Goal: Task Accomplishment & Management: Use online tool/utility

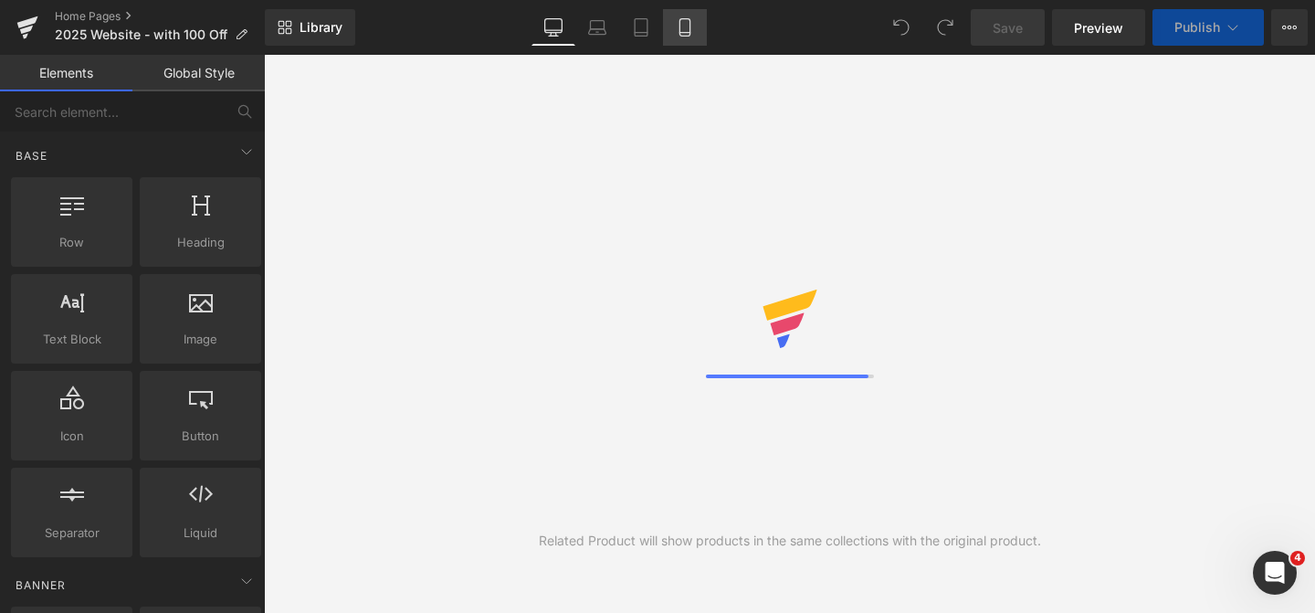
click at [698, 30] on link "Mobile" at bounding box center [685, 27] width 44 height 37
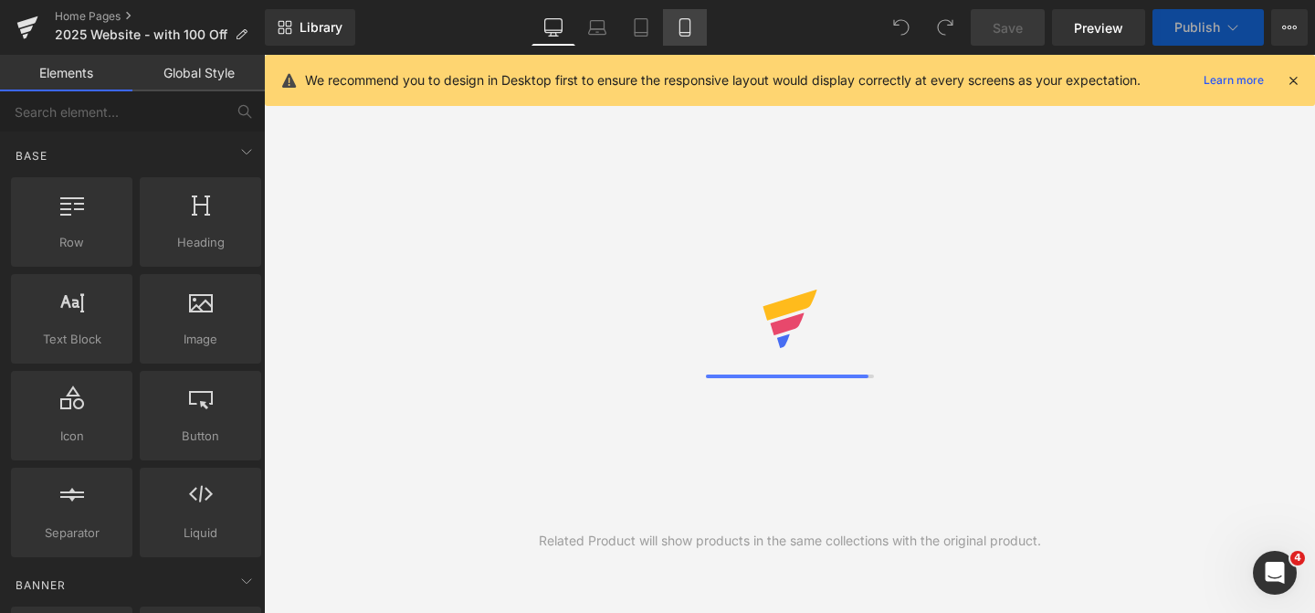
click at [667, 23] on link "Mobile" at bounding box center [685, 27] width 44 height 37
click at [539, 32] on link "Desktop" at bounding box center [554, 27] width 44 height 37
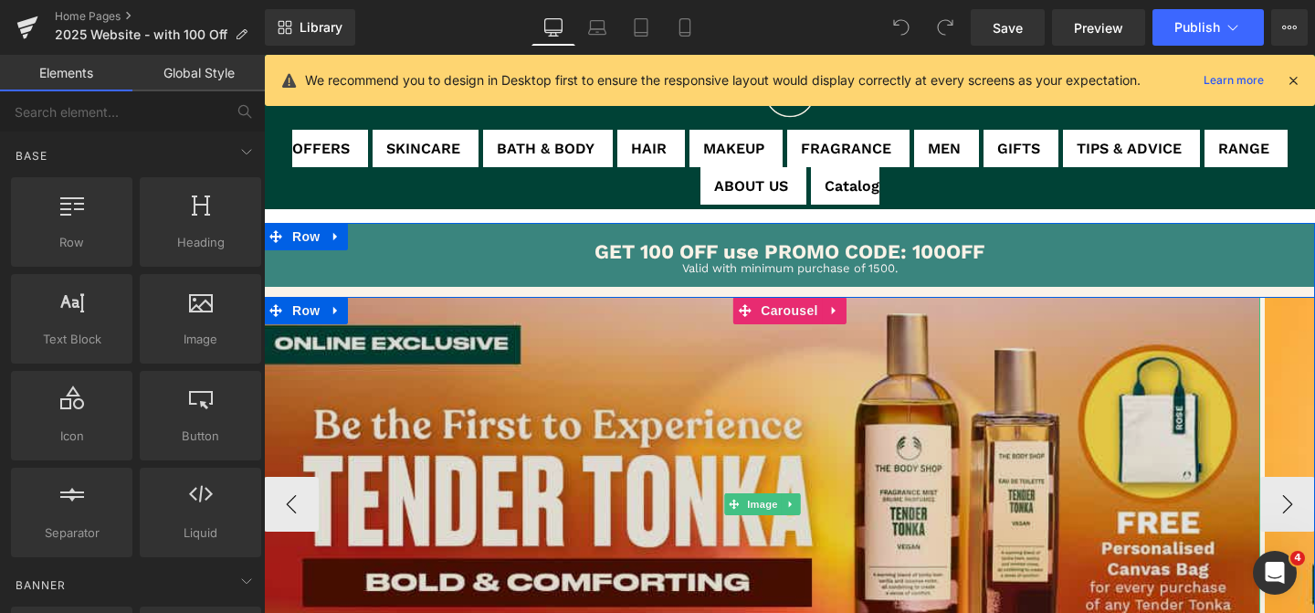
scroll to position [271, 0]
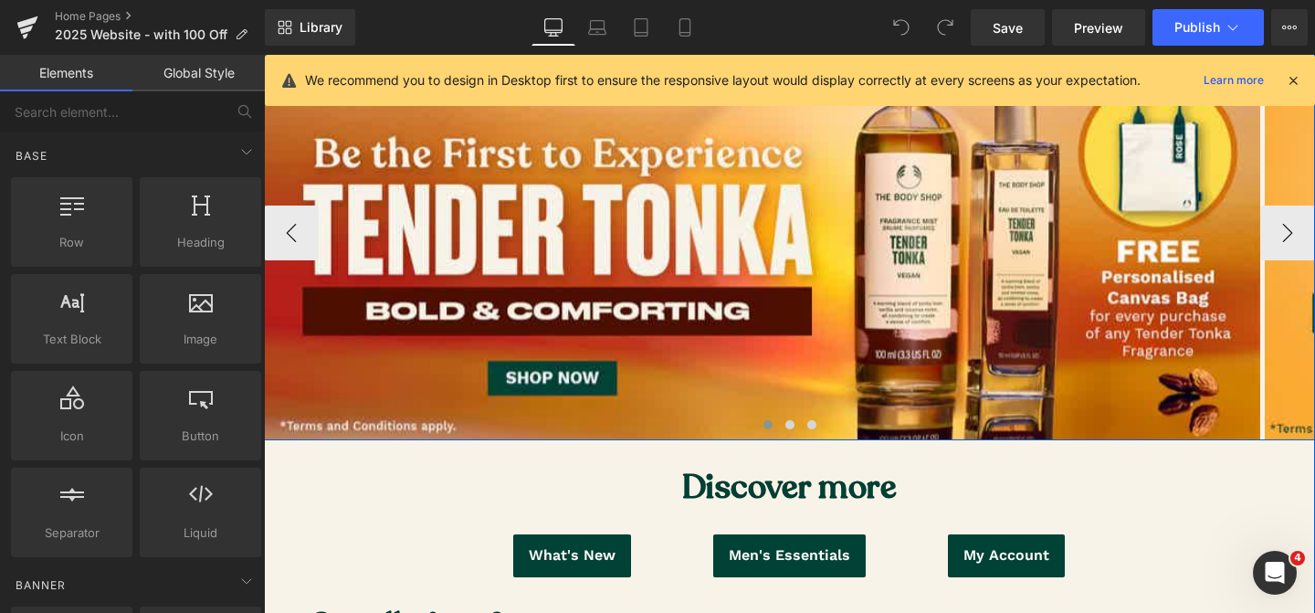
click at [764, 424] on span at bounding box center [768, 424] width 9 height 9
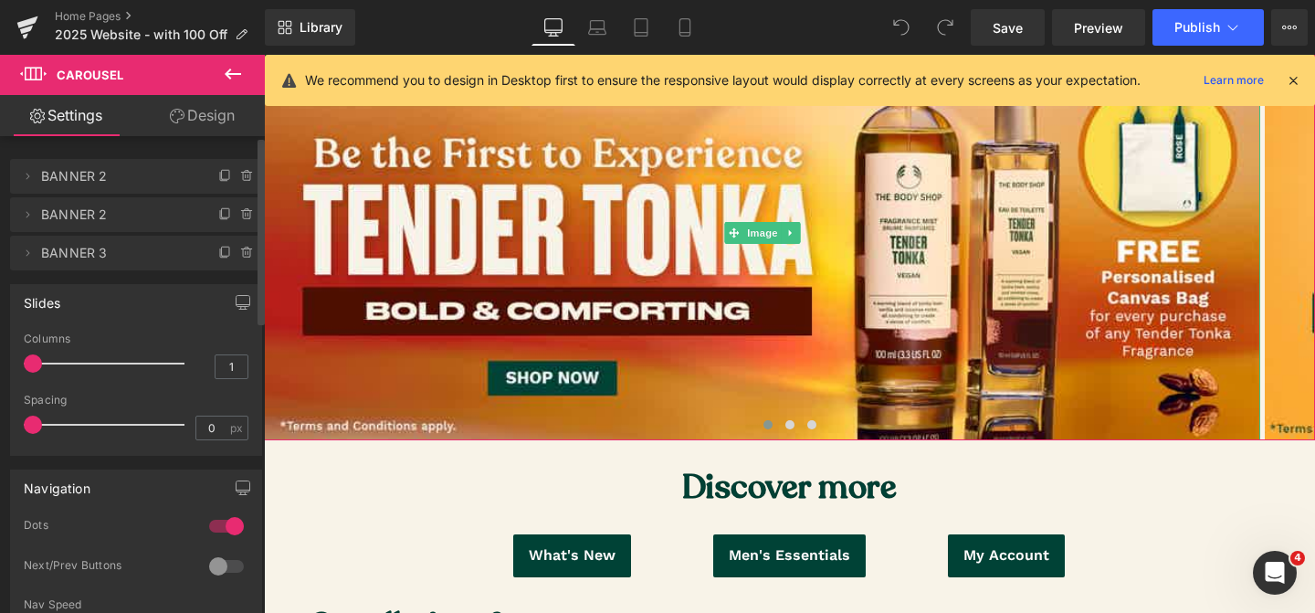
click at [92, 180] on span "BANNER 2" at bounding box center [117, 176] width 153 height 35
click at [218, 176] on icon at bounding box center [225, 176] width 15 height 15
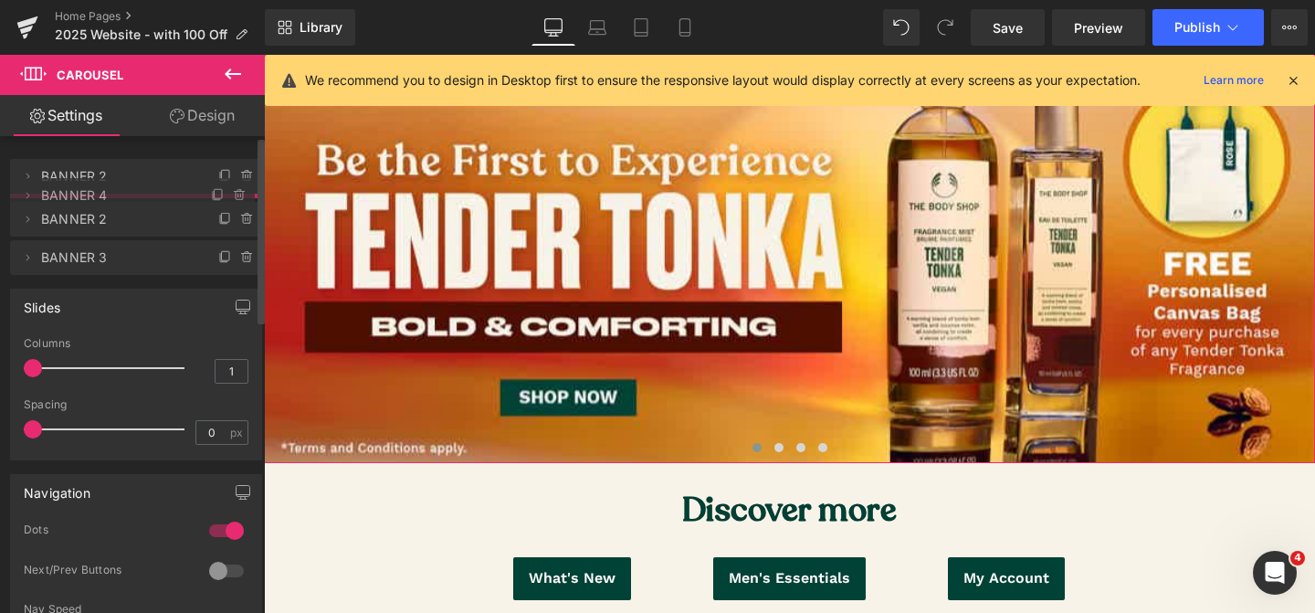
drag, startPoint x: 79, startPoint y: 220, endPoint x: 106, endPoint y: 201, distance: 33.4
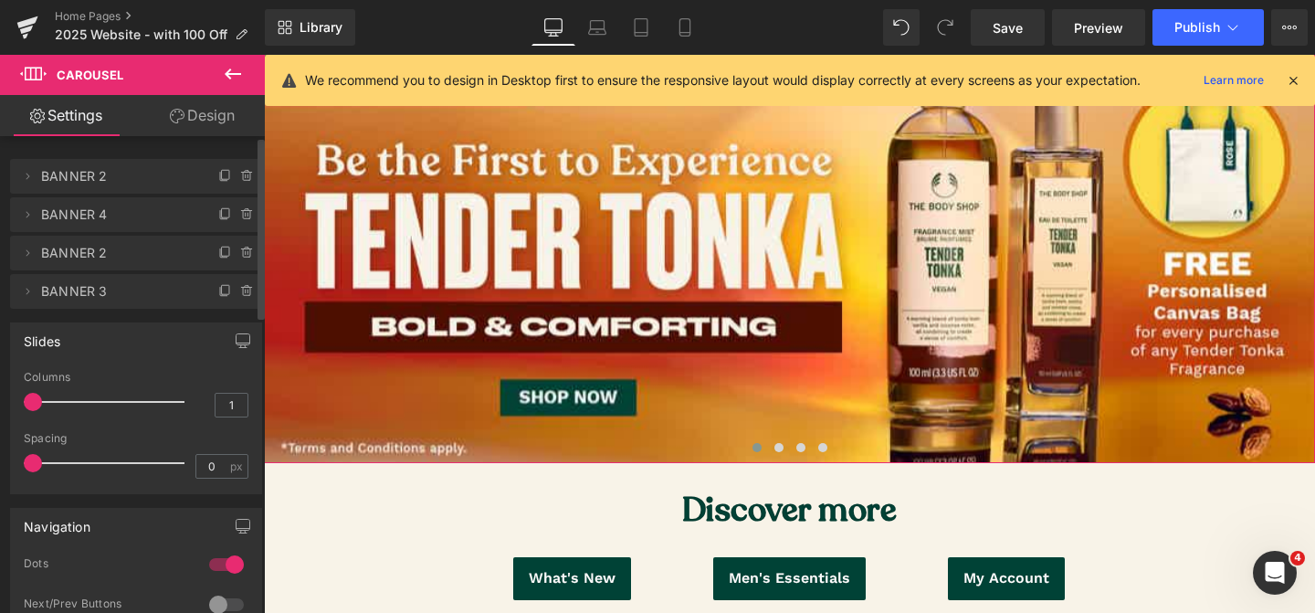
click at [121, 216] on span "BANNER 4" at bounding box center [117, 214] width 153 height 35
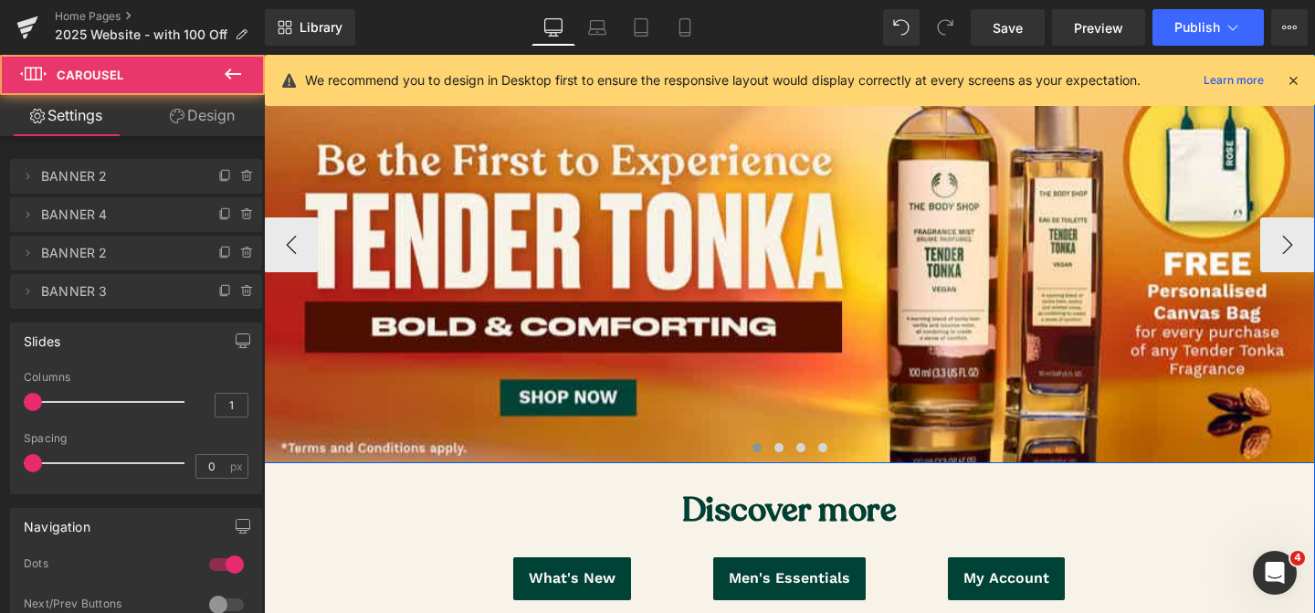
click at [755, 448] on span at bounding box center [757, 447] width 9 height 9
click at [776, 448] on span at bounding box center [779, 447] width 9 height 9
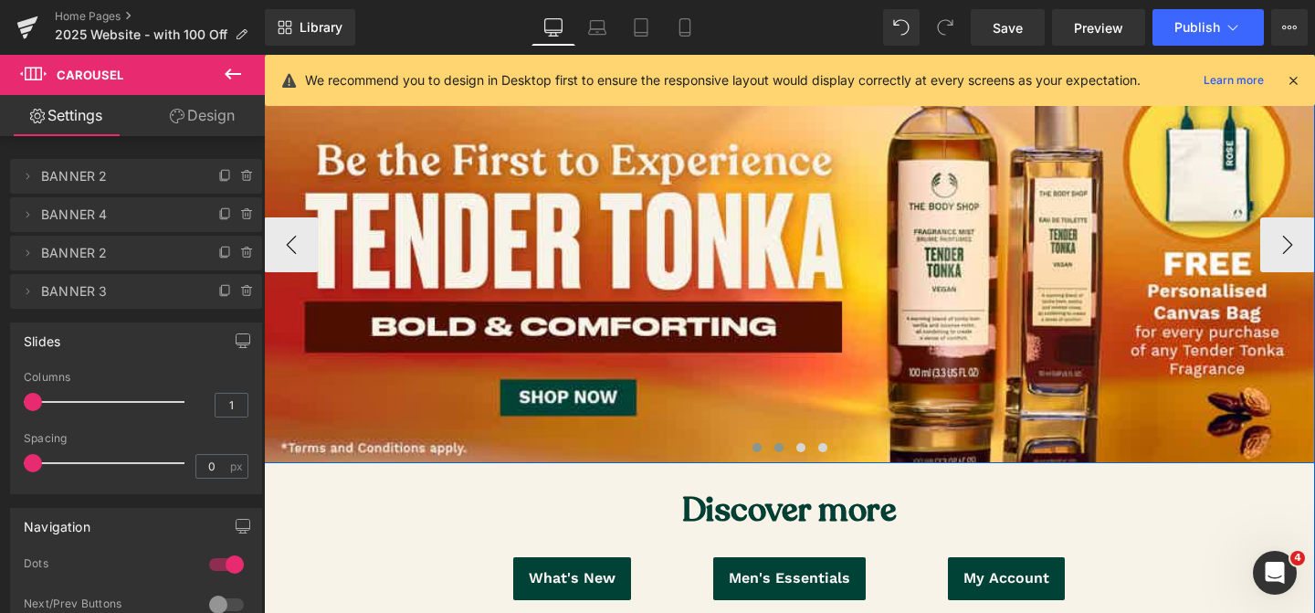
click at [757, 446] on span at bounding box center [757, 447] width 9 height 9
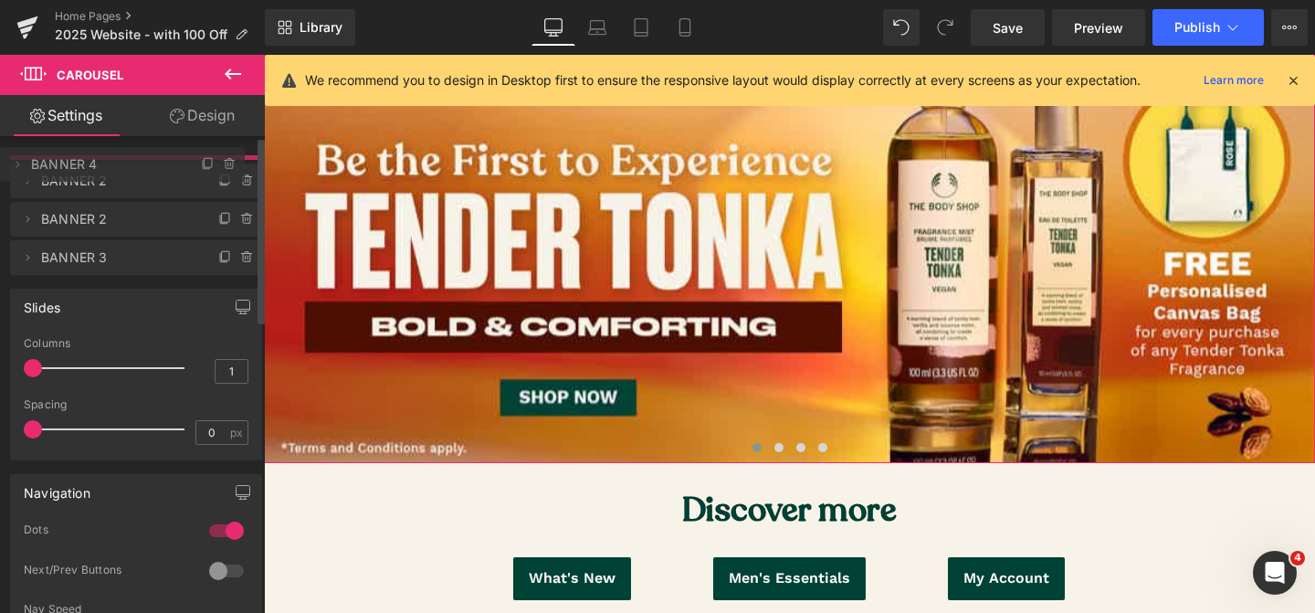
drag, startPoint x: 144, startPoint y: 216, endPoint x: 126, endPoint y: 165, distance: 53.5
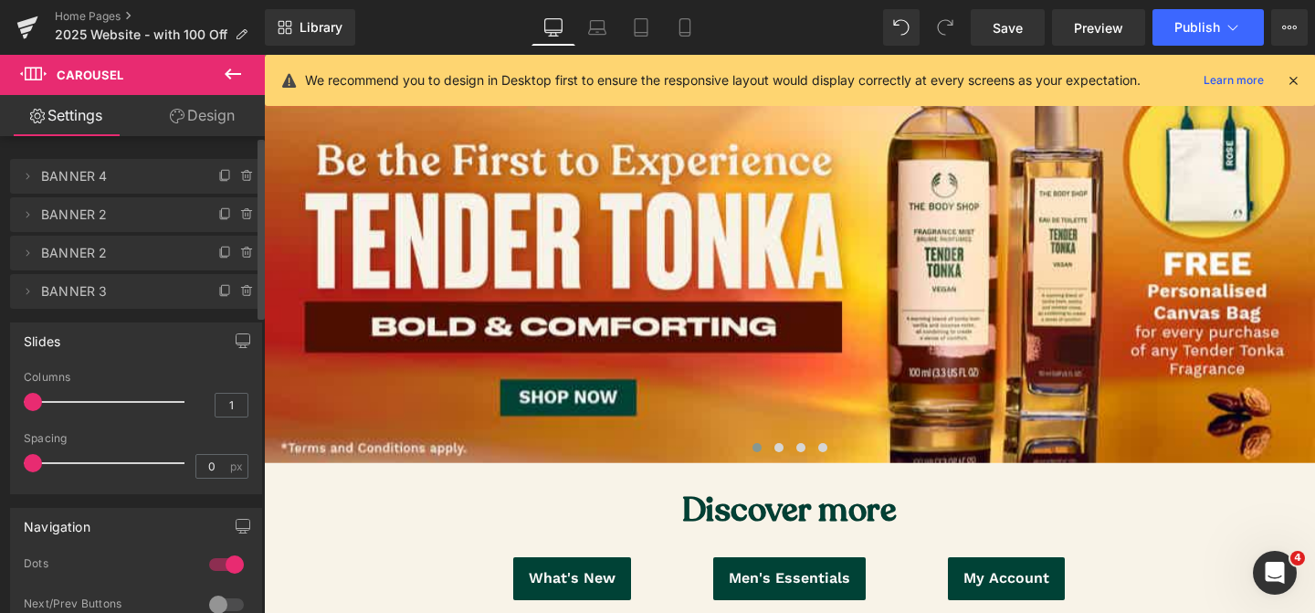
click at [111, 252] on span "BANNER 2" at bounding box center [117, 253] width 153 height 35
click at [30, 176] on icon at bounding box center [27, 176] width 15 height 15
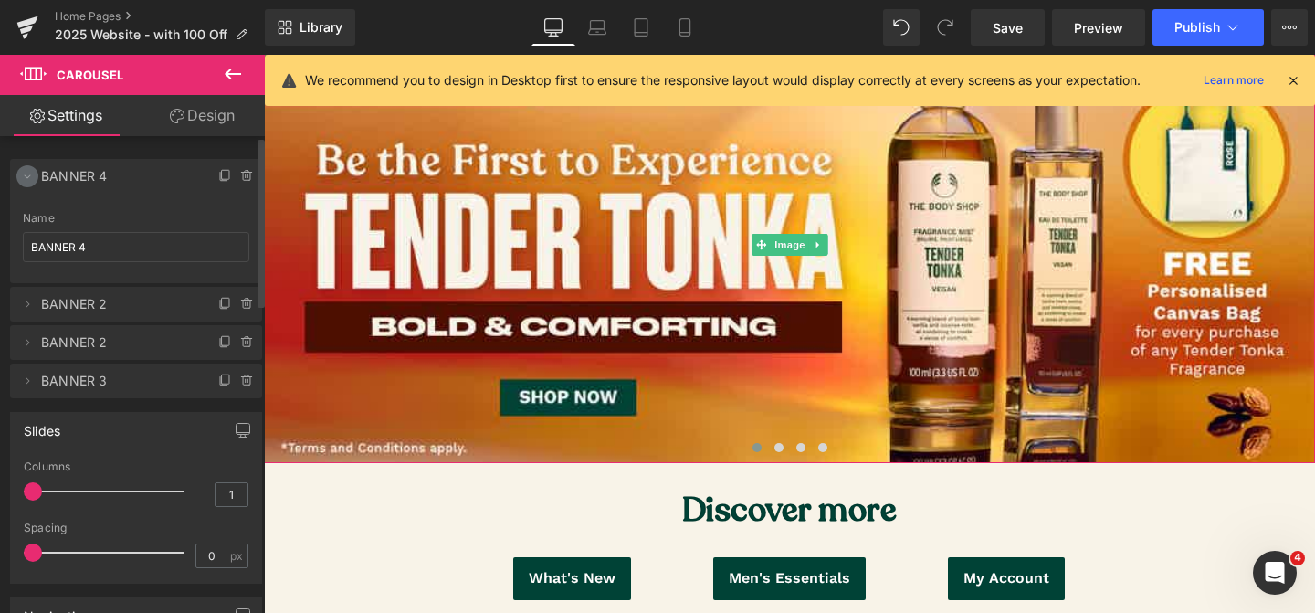
click at [30, 176] on icon at bounding box center [27, 176] width 15 height 15
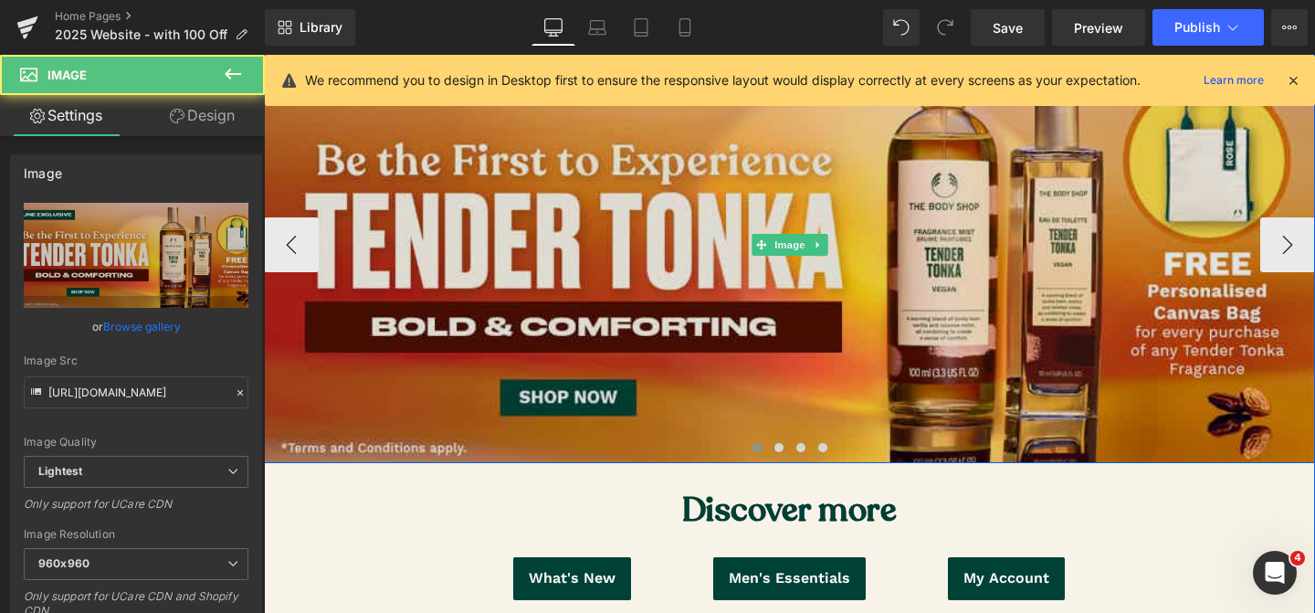
click at [645, 288] on img at bounding box center [789, 244] width 1051 height 437
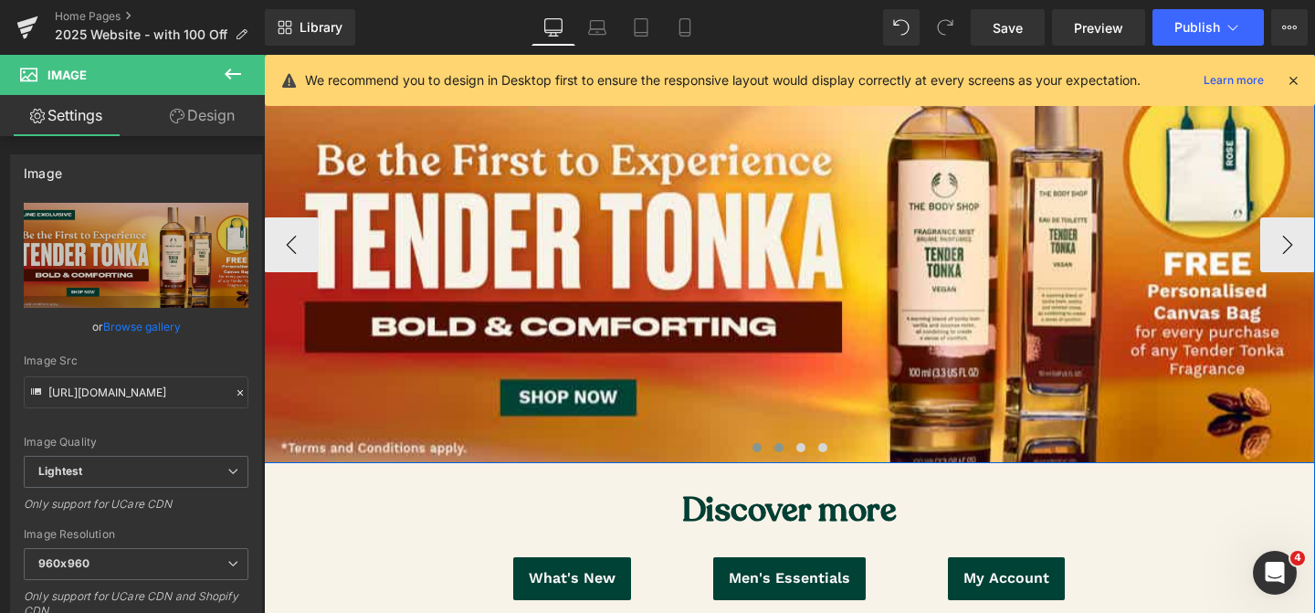
click at [779, 447] on span at bounding box center [779, 447] width 9 height 9
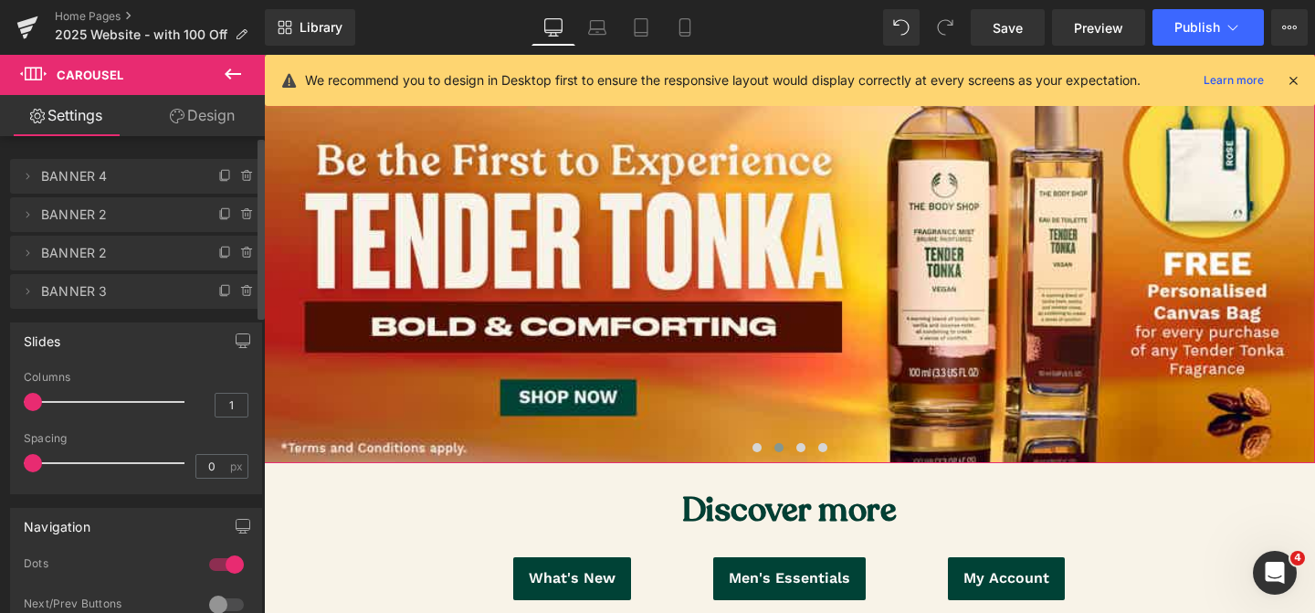
click at [146, 182] on span "BANNER 4" at bounding box center [117, 176] width 153 height 35
click at [241, 176] on icon at bounding box center [247, 176] width 15 height 15
click at [241, 176] on button "Delete" at bounding box center [228, 177] width 58 height 24
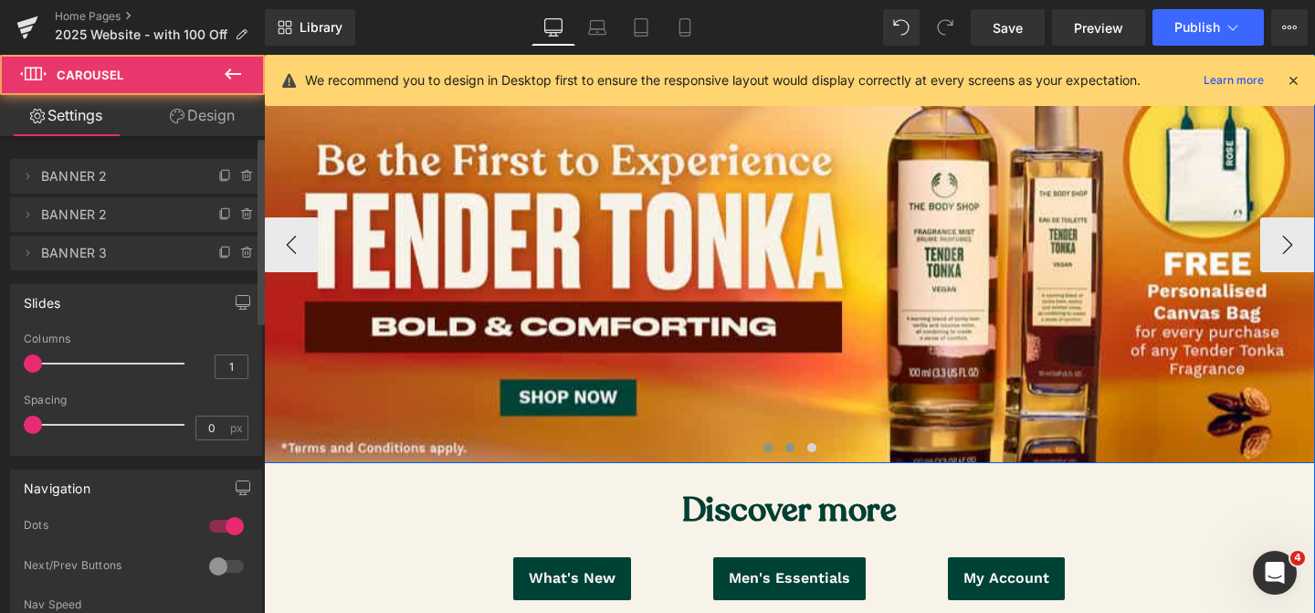
click at [787, 451] on button at bounding box center [790, 447] width 22 height 18
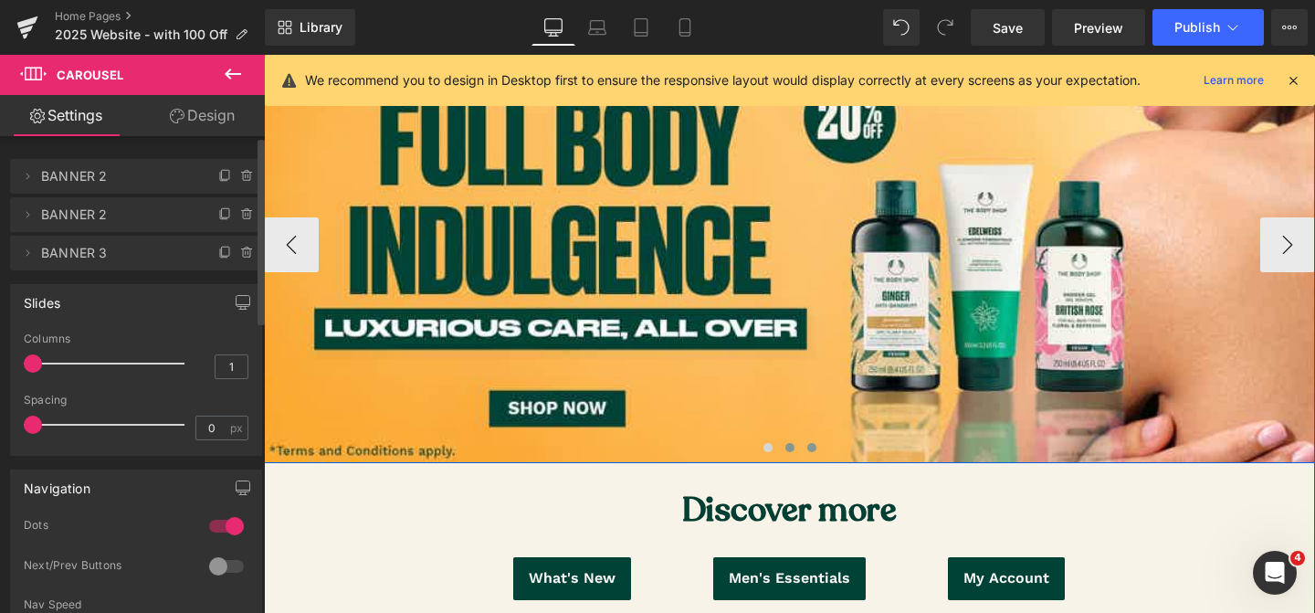
click at [808, 449] on span at bounding box center [811, 447] width 9 height 9
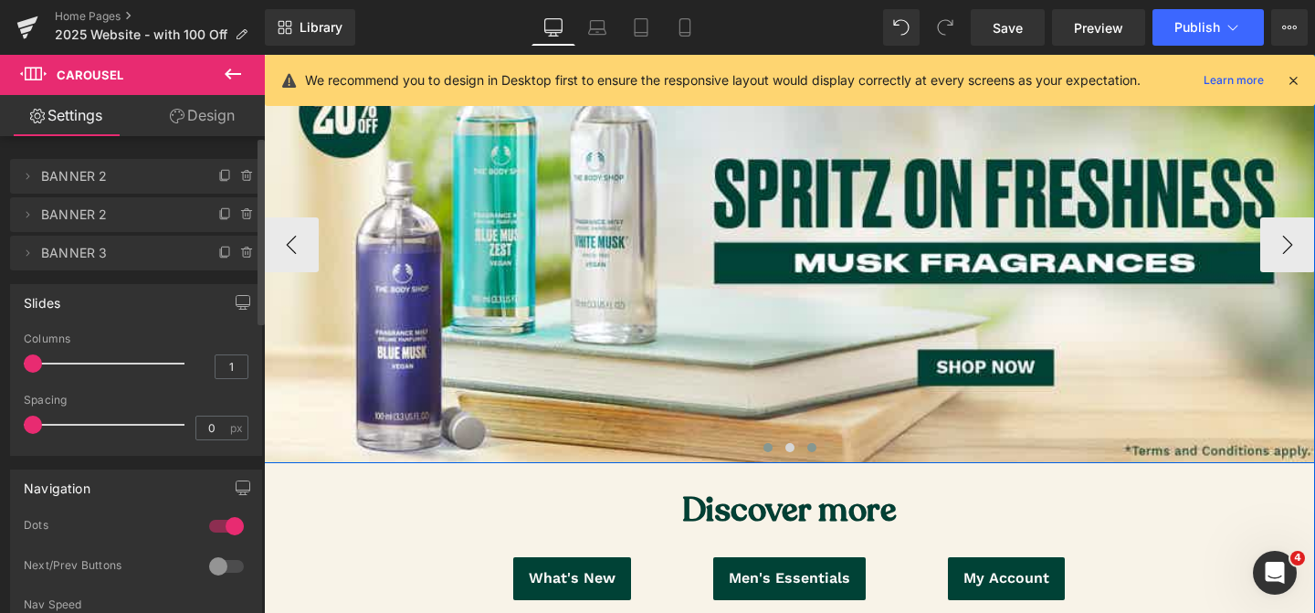
click at [769, 449] on span at bounding box center [768, 447] width 9 height 9
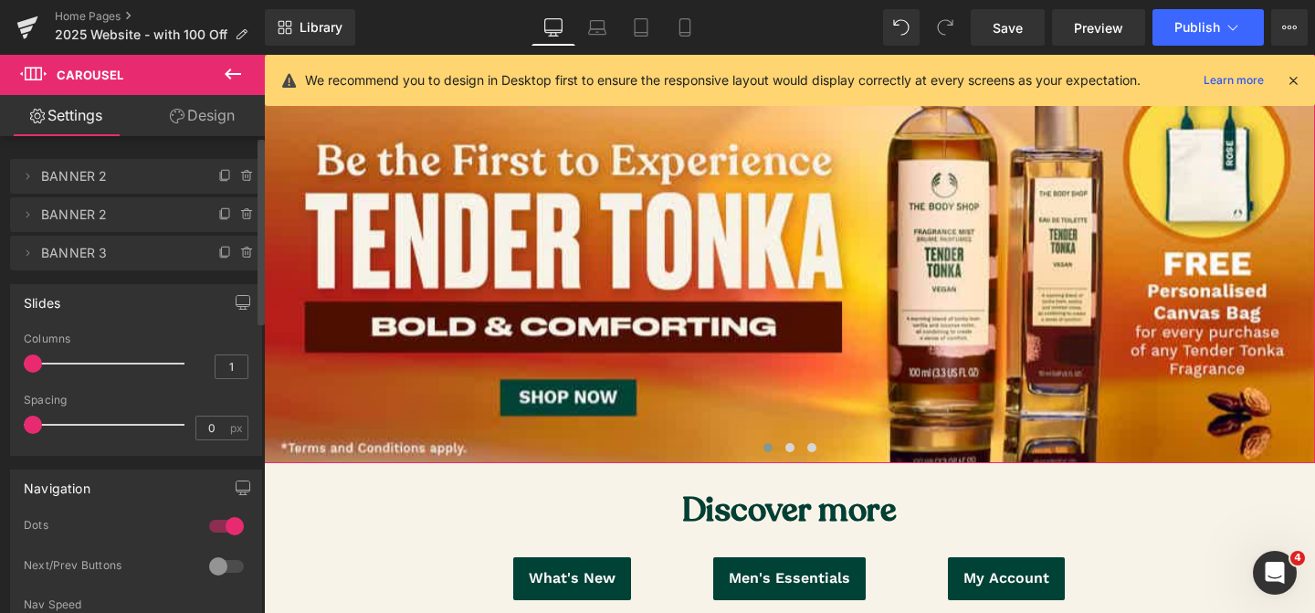
click at [113, 225] on span "BANNER 2" at bounding box center [117, 214] width 153 height 35
click at [131, 186] on span "BANNER 2" at bounding box center [117, 176] width 153 height 35
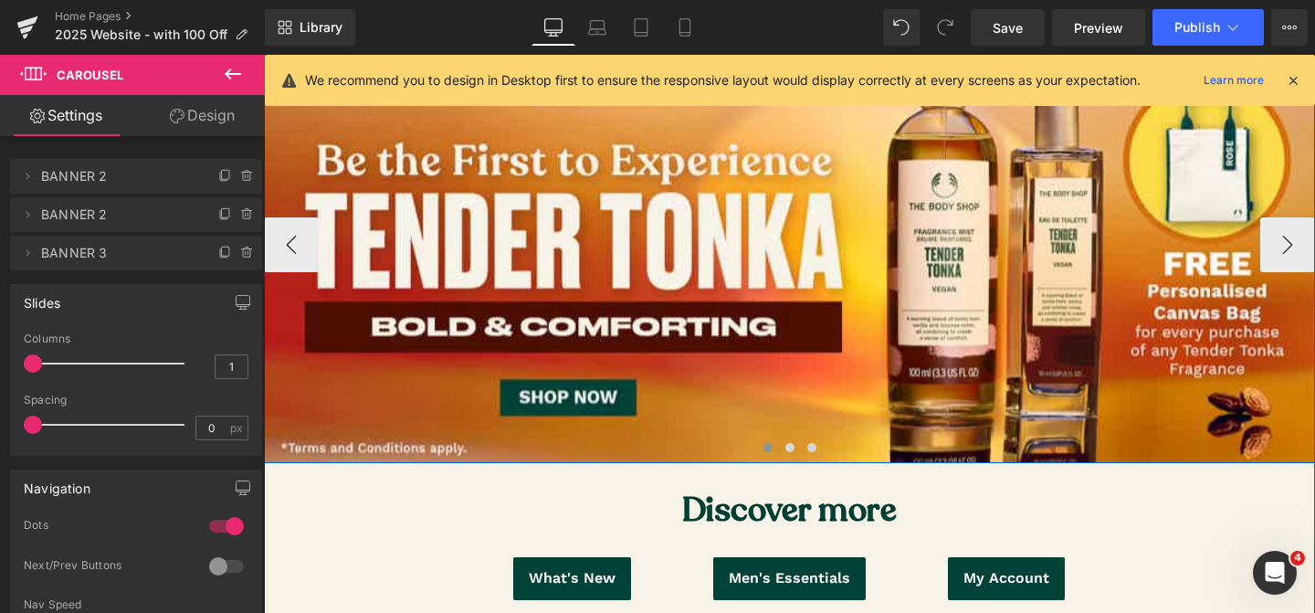
click at [771, 448] on span at bounding box center [768, 447] width 9 height 9
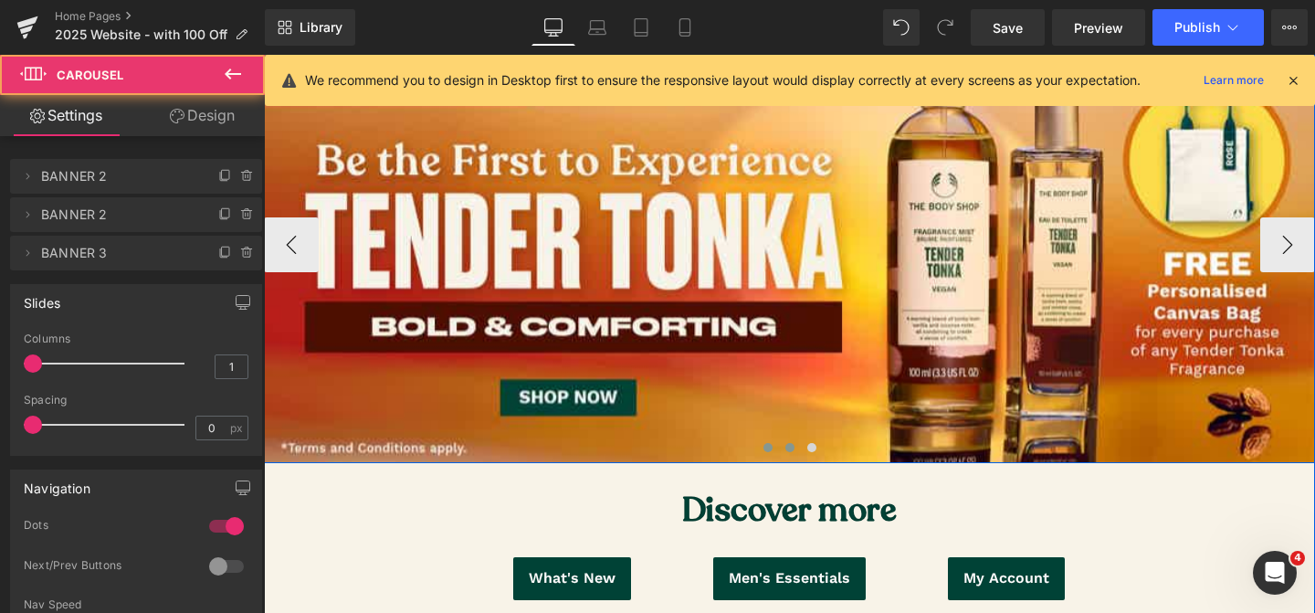
click at [789, 448] on span at bounding box center [790, 447] width 9 height 9
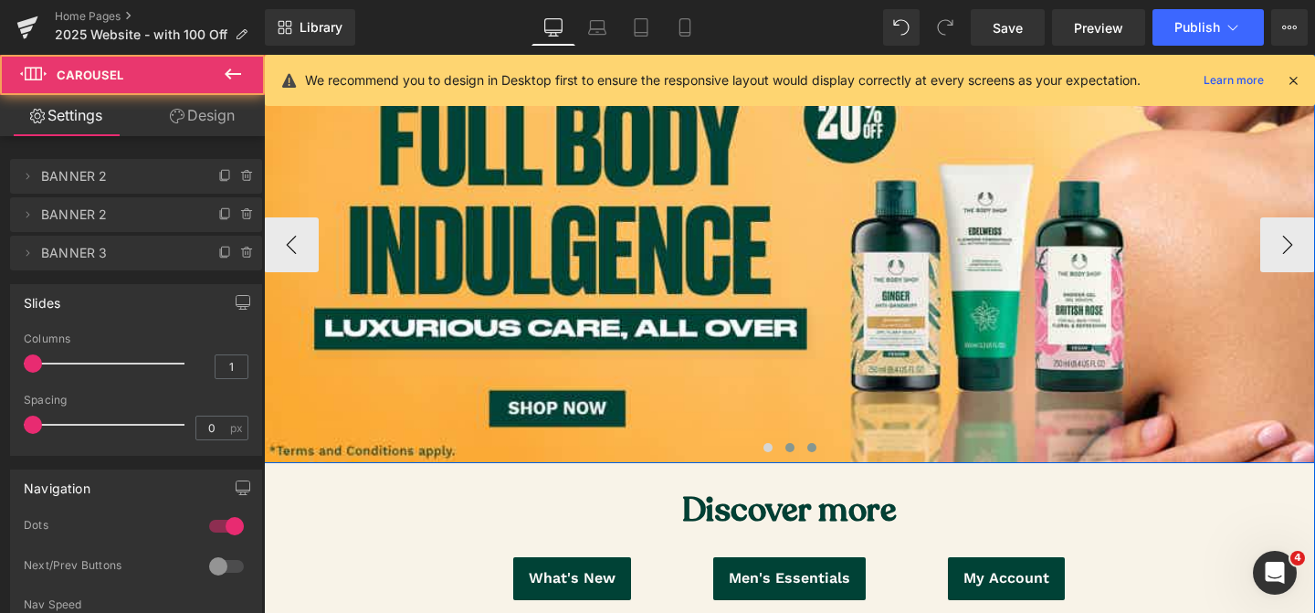
click at [812, 449] on span at bounding box center [811, 447] width 9 height 9
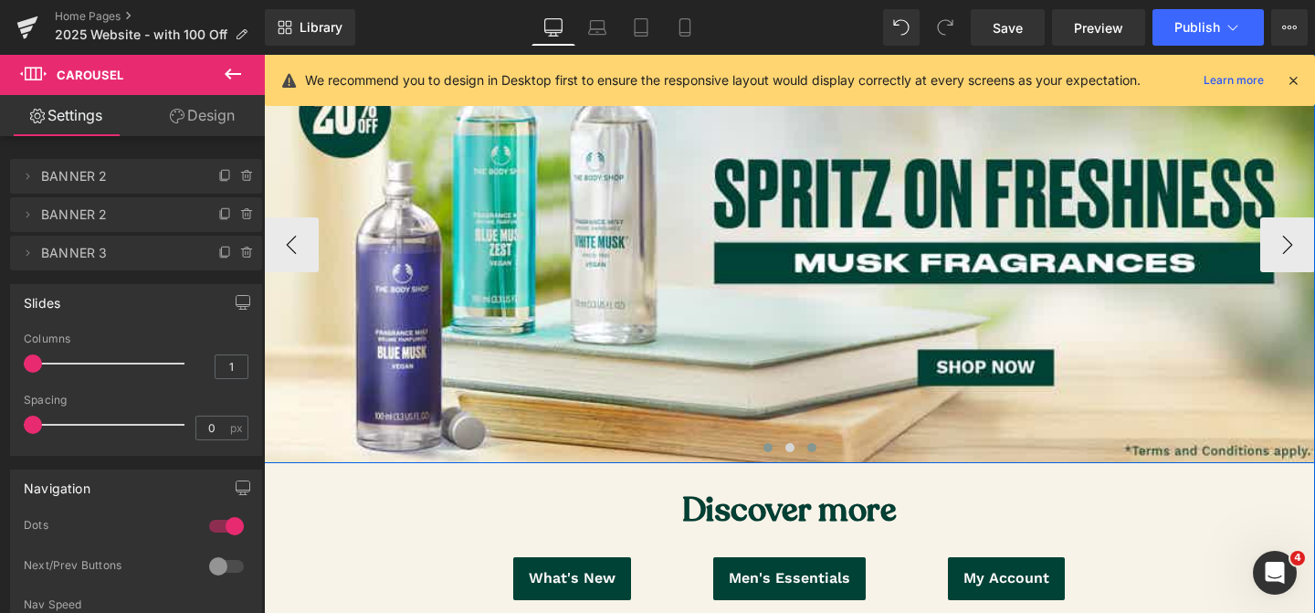
click at [767, 447] on span at bounding box center [768, 447] width 9 height 9
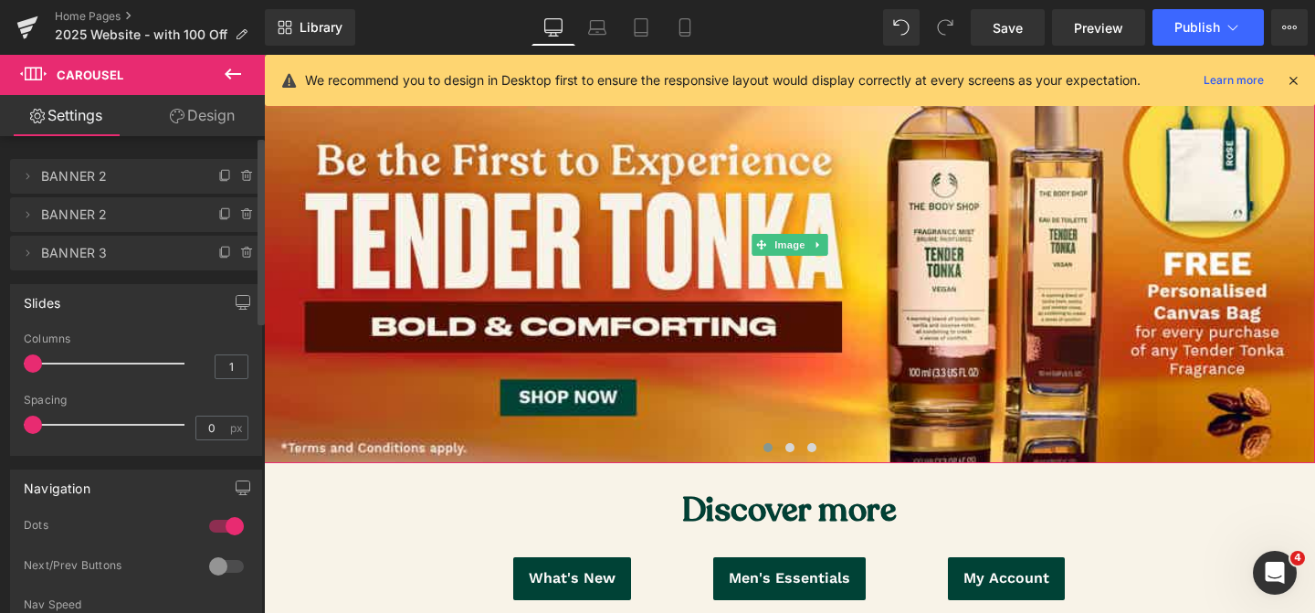
click at [103, 177] on span "BANNER 2" at bounding box center [117, 176] width 153 height 35
click at [105, 213] on span "BANNER 2" at bounding box center [117, 214] width 153 height 35
click at [28, 216] on icon at bounding box center [27, 214] width 15 height 15
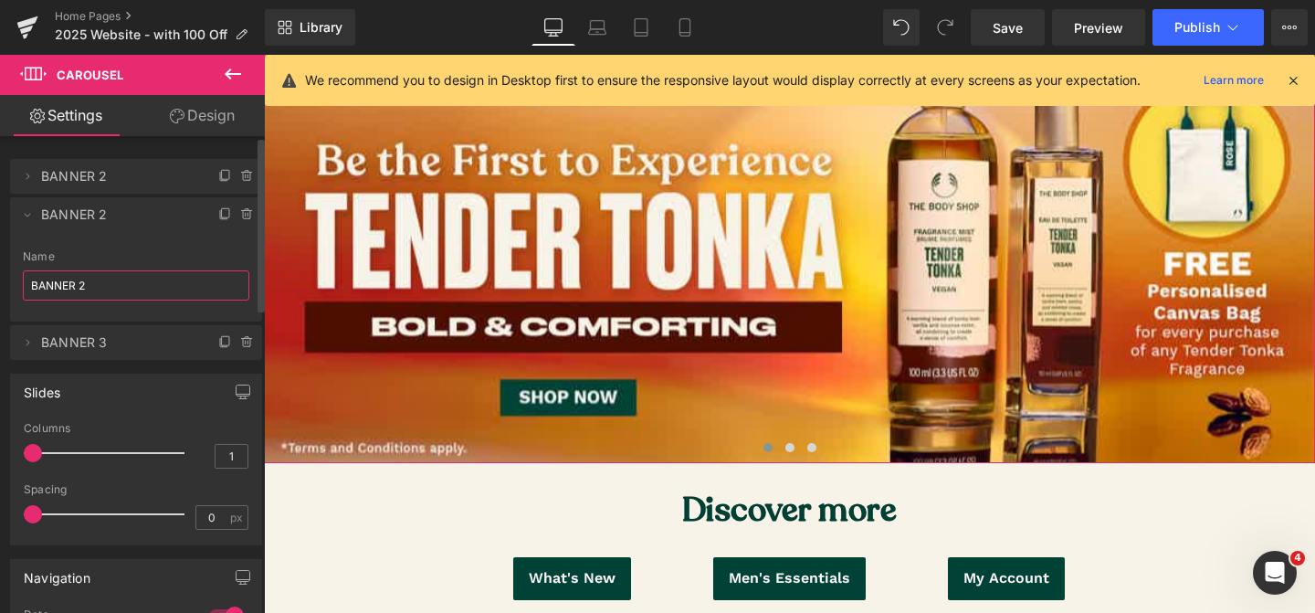
click at [91, 280] on input "BANNER 2" at bounding box center [136, 285] width 227 height 30
click at [111, 223] on span "BANNER 3" at bounding box center [117, 214] width 153 height 35
click at [134, 337] on span "BANNER 3" at bounding box center [117, 342] width 153 height 35
click at [129, 352] on span "BANNER 3" at bounding box center [117, 342] width 153 height 35
type input "BANNER 3"
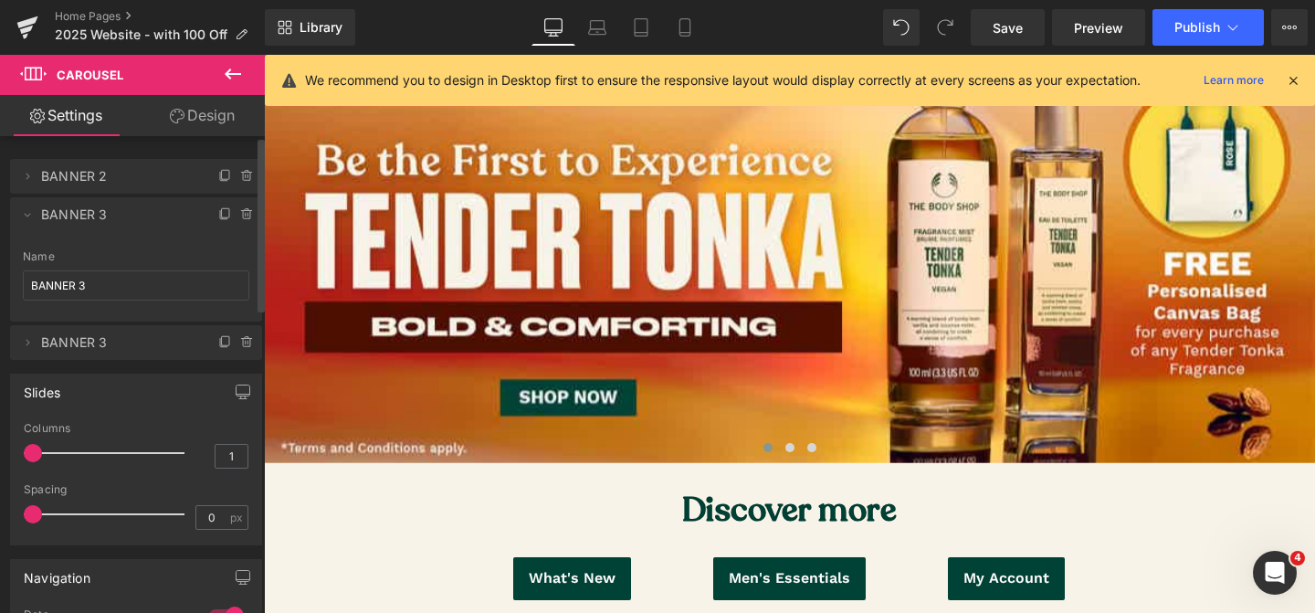
click at [122, 371] on div "Slides 1 Columns 1 1 Columns 1 1 Columns 1 1 Columns 1 0px Spacing 0 px 5px Spa…" at bounding box center [136, 452] width 273 height 185
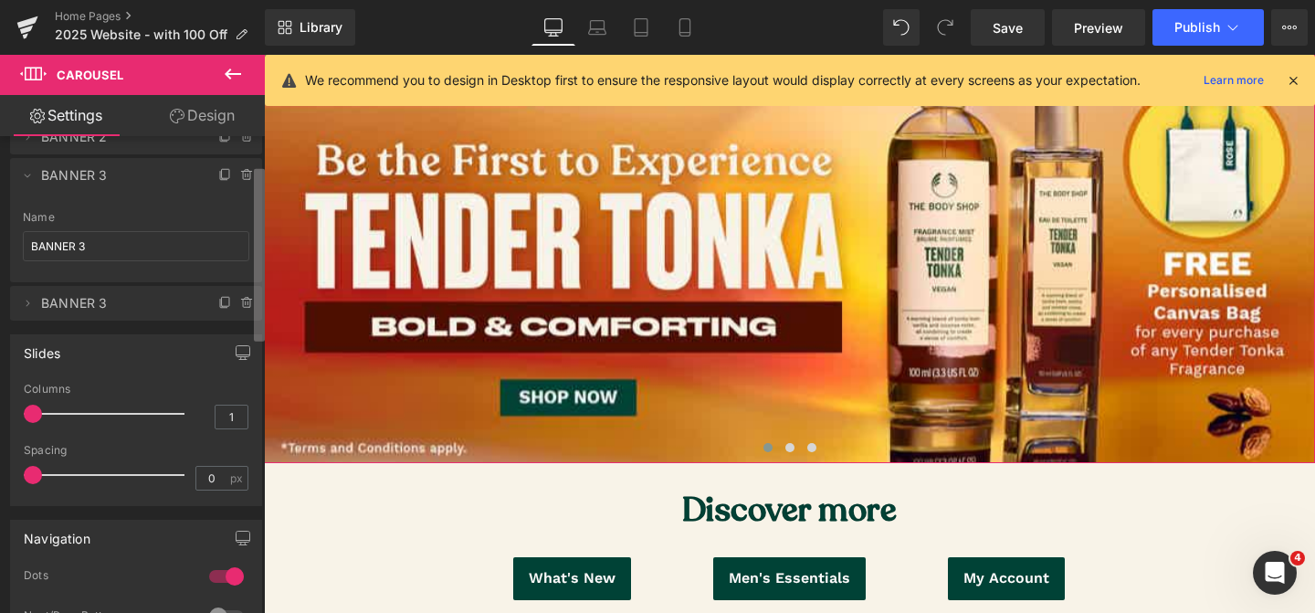
scroll to position [79, 0]
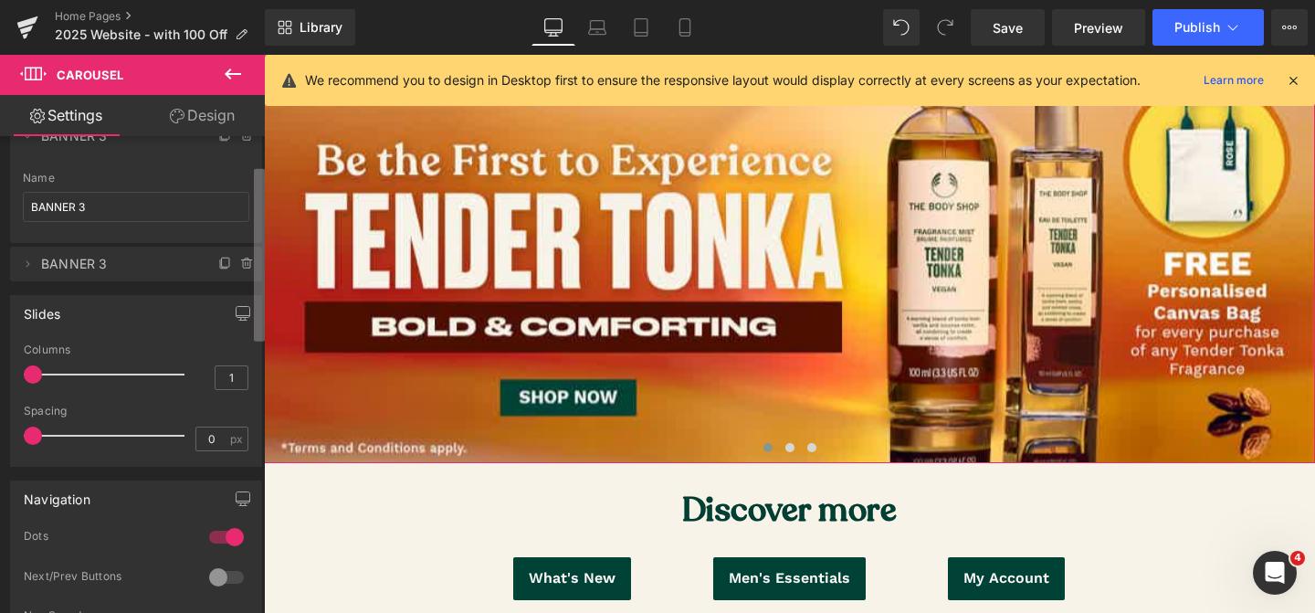
click at [257, 304] on b at bounding box center [259, 255] width 11 height 173
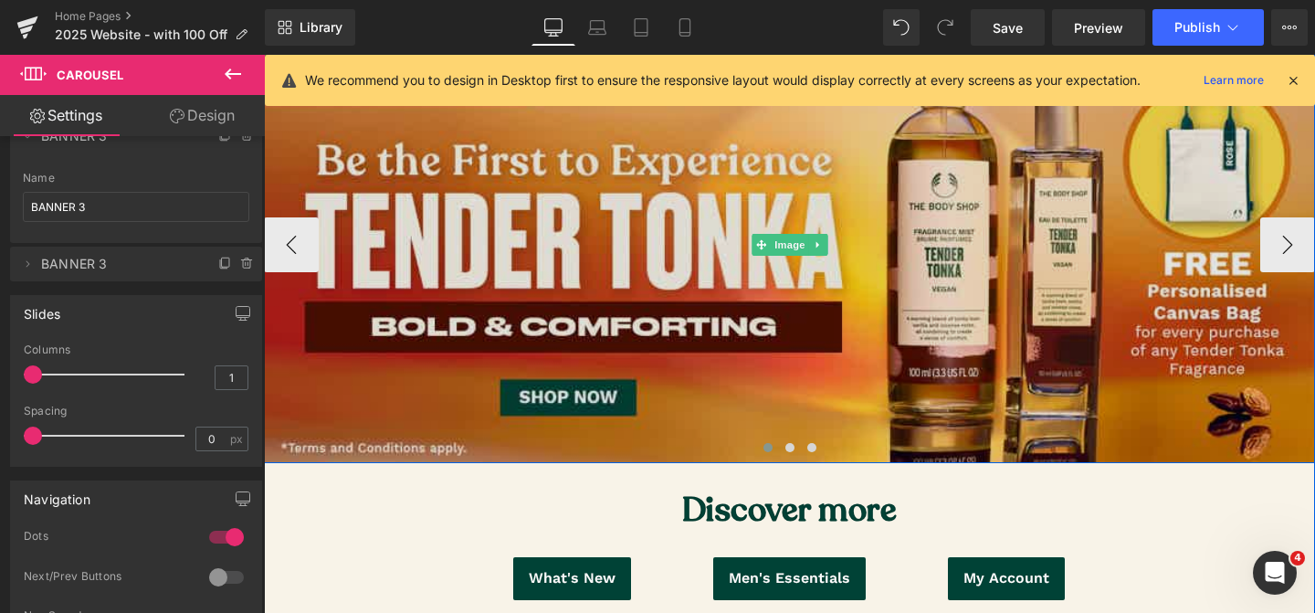
click at [270, 324] on img at bounding box center [789, 244] width 1051 height 437
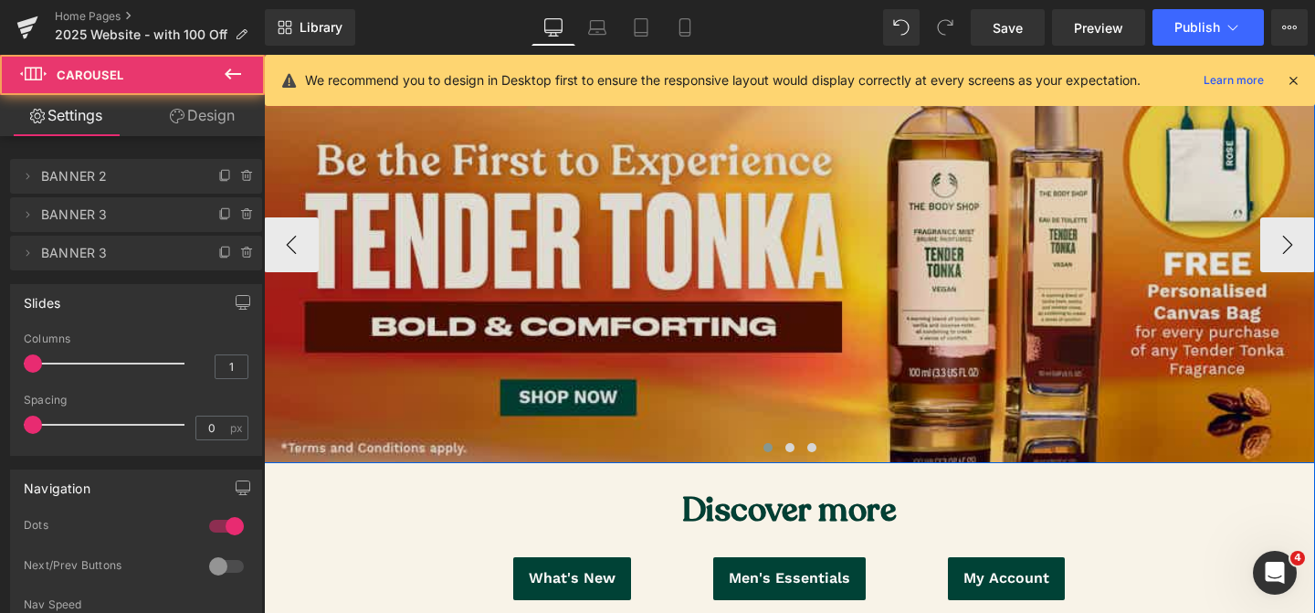
drag, startPoint x: 791, startPoint y: 446, endPoint x: 536, endPoint y: 386, distance: 261.7
click at [791, 446] on span at bounding box center [790, 447] width 9 height 9
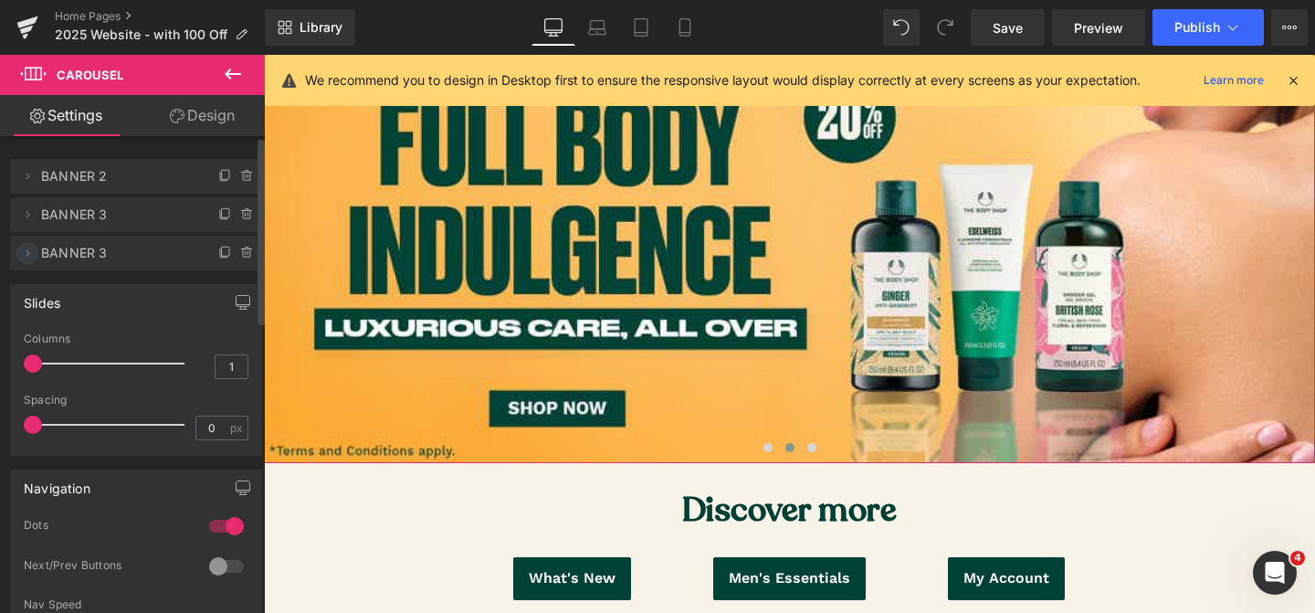
drag, startPoint x: 69, startPoint y: 255, endPoint x: 36, endPoint y: 252, distance: 33.0
click at [69, 255] on span "BANNER 3" at bounding box center [117, 253] width 153 height 35
drag, startPoint x: 29, startPoint y: 252, endPoint x: 53, endPoint y: 261, distance: 25.4
click at [29, 252] on icon at bounding box center [27, 253] width 15 height 15
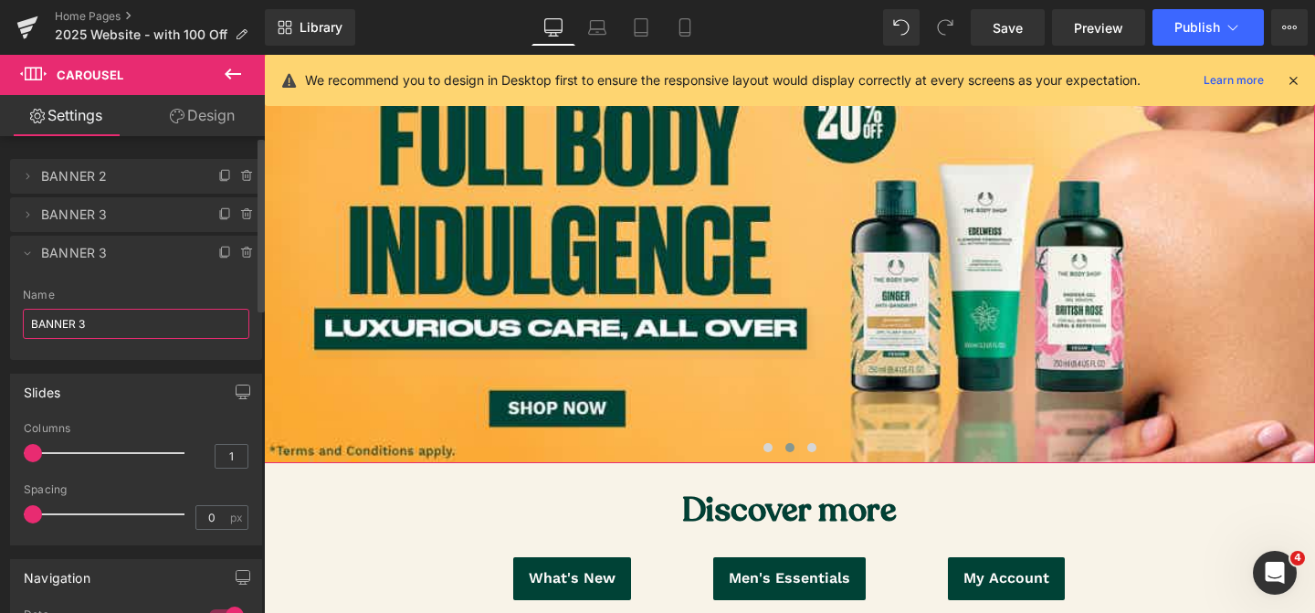
click at [99, 325] on input "BANNER 3" at bounding box center [136, 324] width 227 height 30
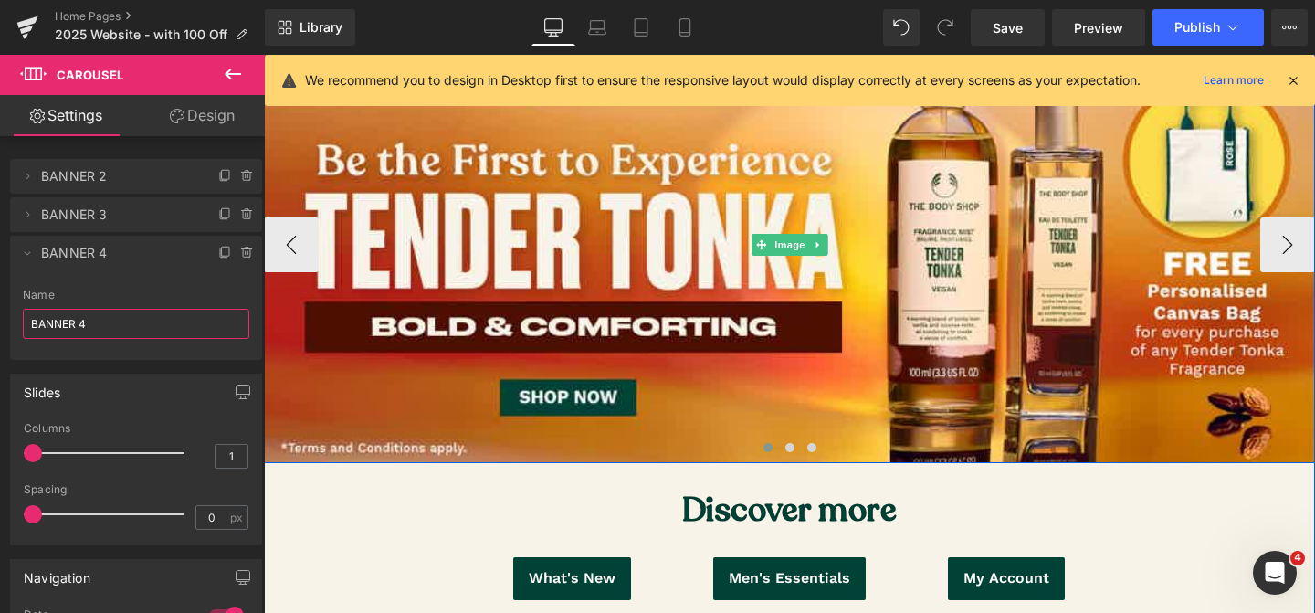
type input "BANNER 4"
drag, startPoint x: 696, startPoint y: 442, endPoint x: 743, endPoint y: 453, distance: 48.7
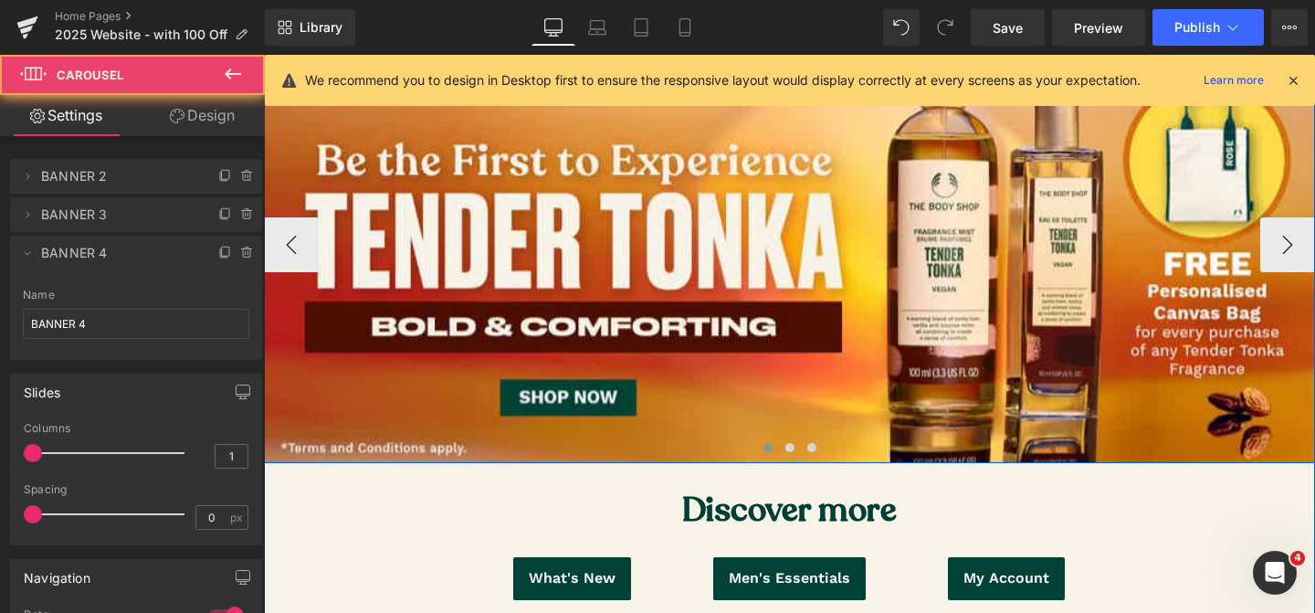
click at [761, 448] on button at bounding box center [768, 447] width 22 height 18
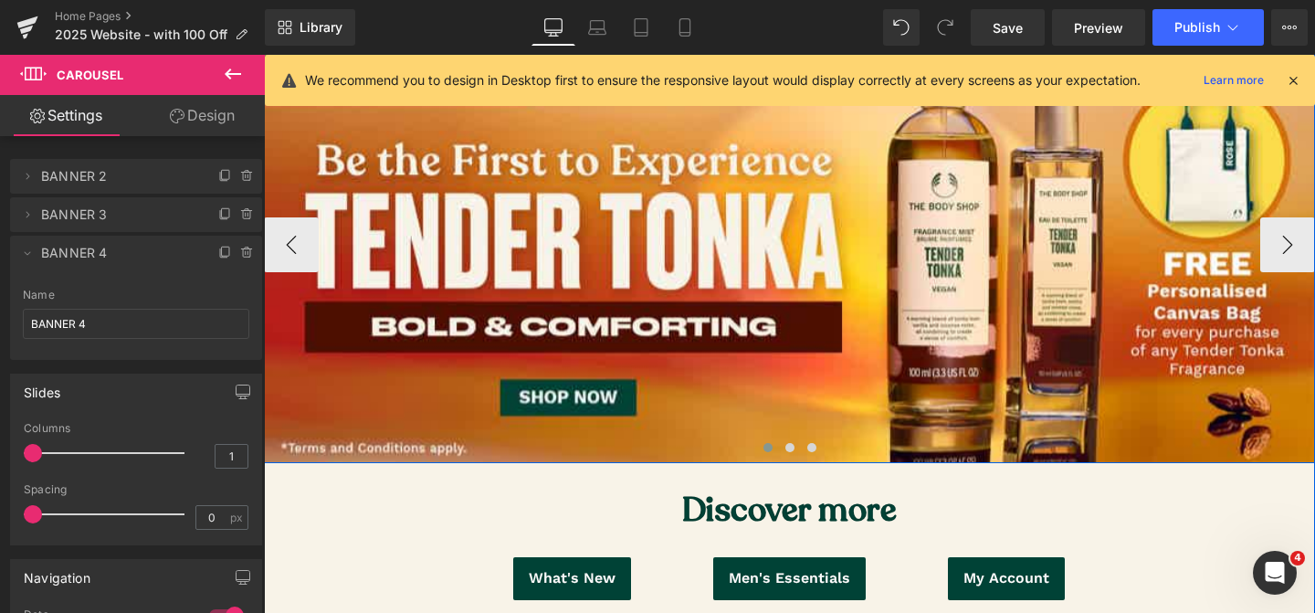
click at [768, 447] on span at bounding box center [768, 447] width 9 height 9
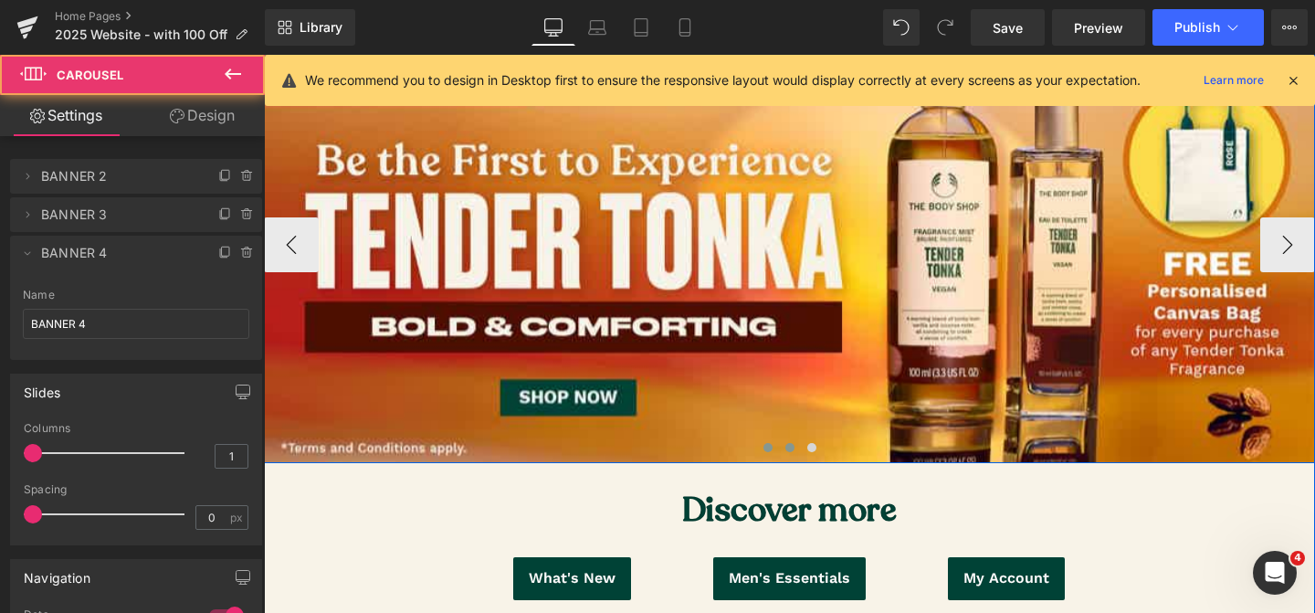
click at [791, 446] on span at bounding box center [790, 447] width 9 height 9
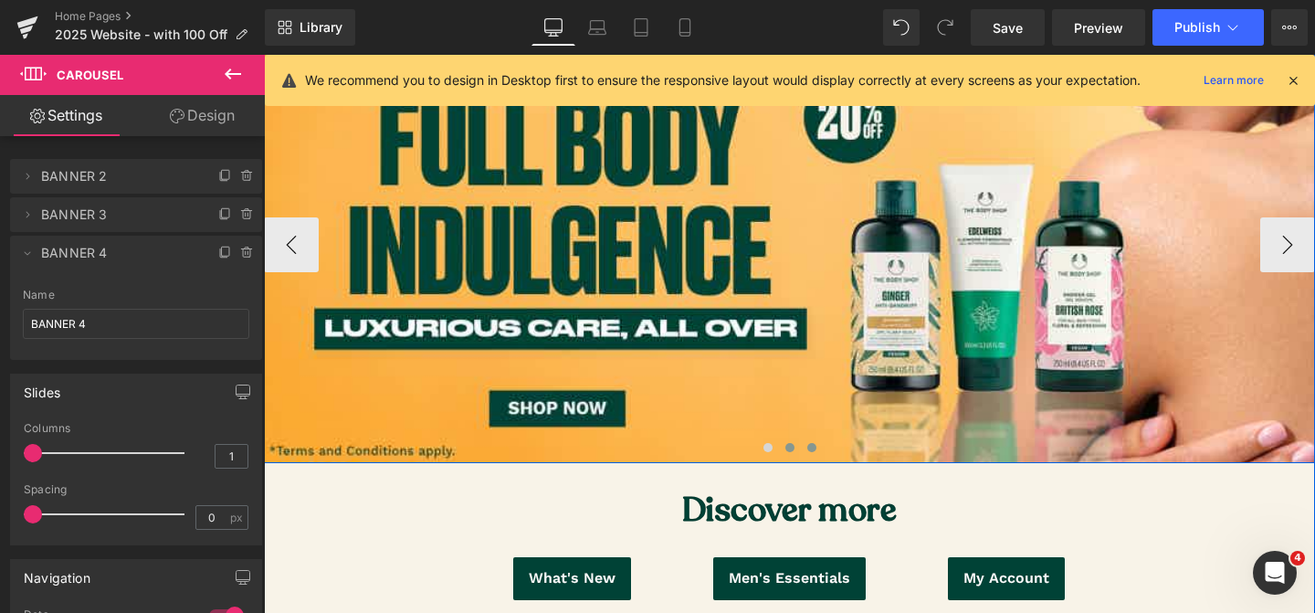
click at [809, 445] on span at bounding box center [811, 447] width 9 height 9
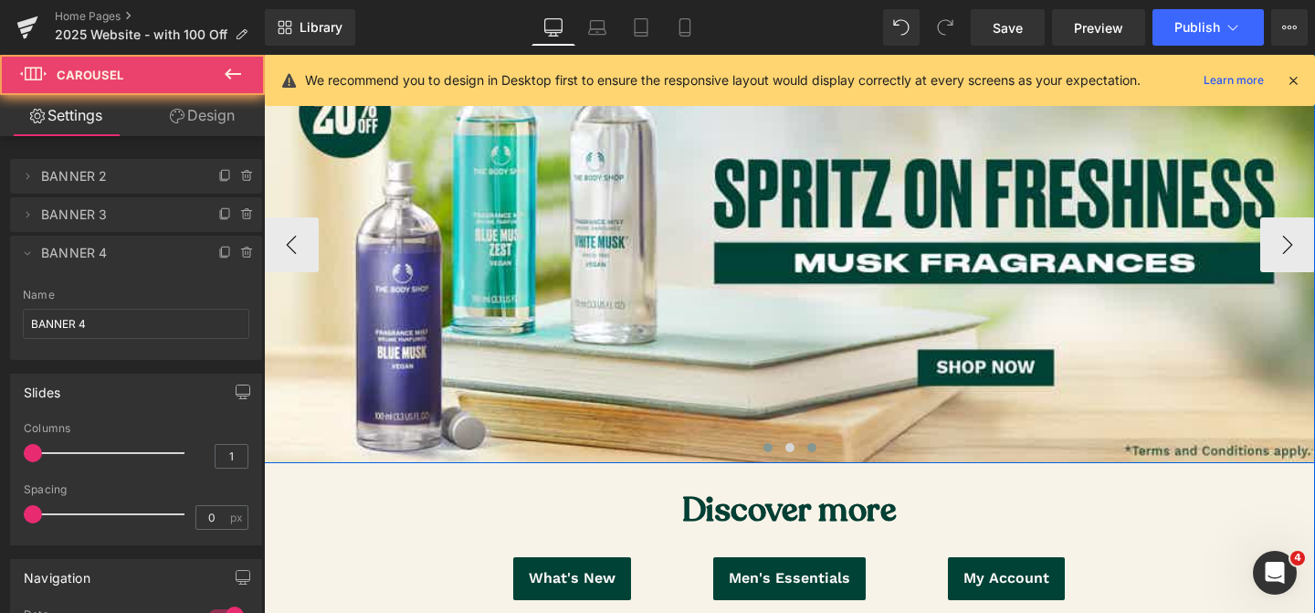
click at [764, 448] on span at bounding box center [768, 447] width 9 height 9
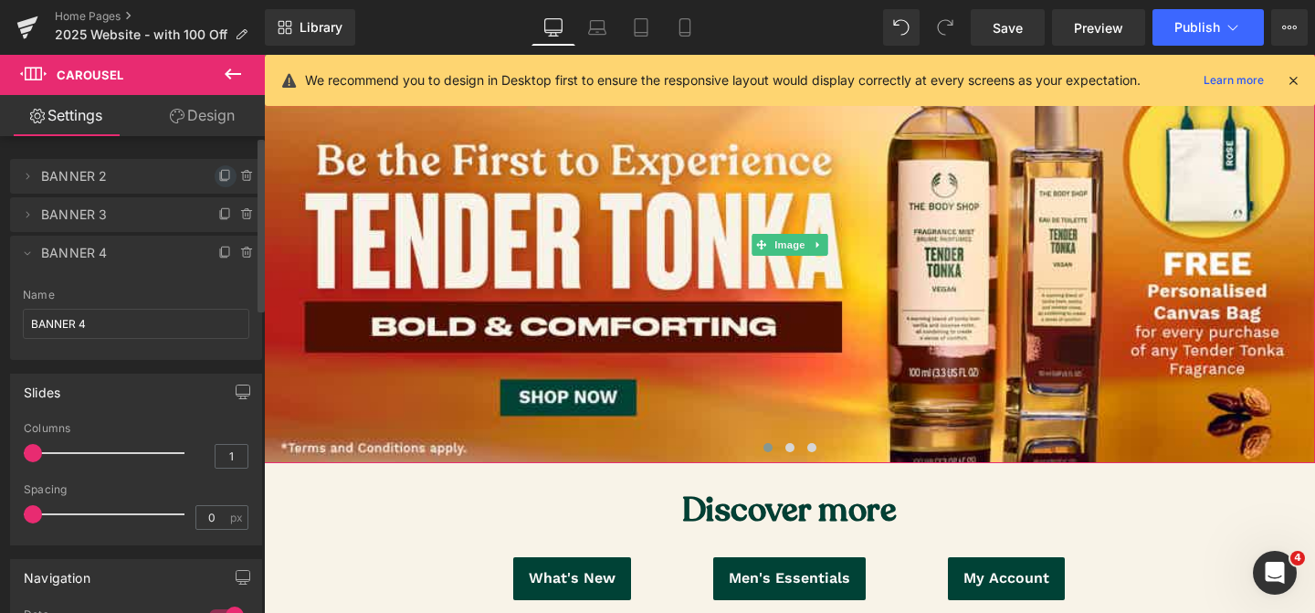
click at [218, 175] on icon at bounding box center [225, 176] width 15 height 15
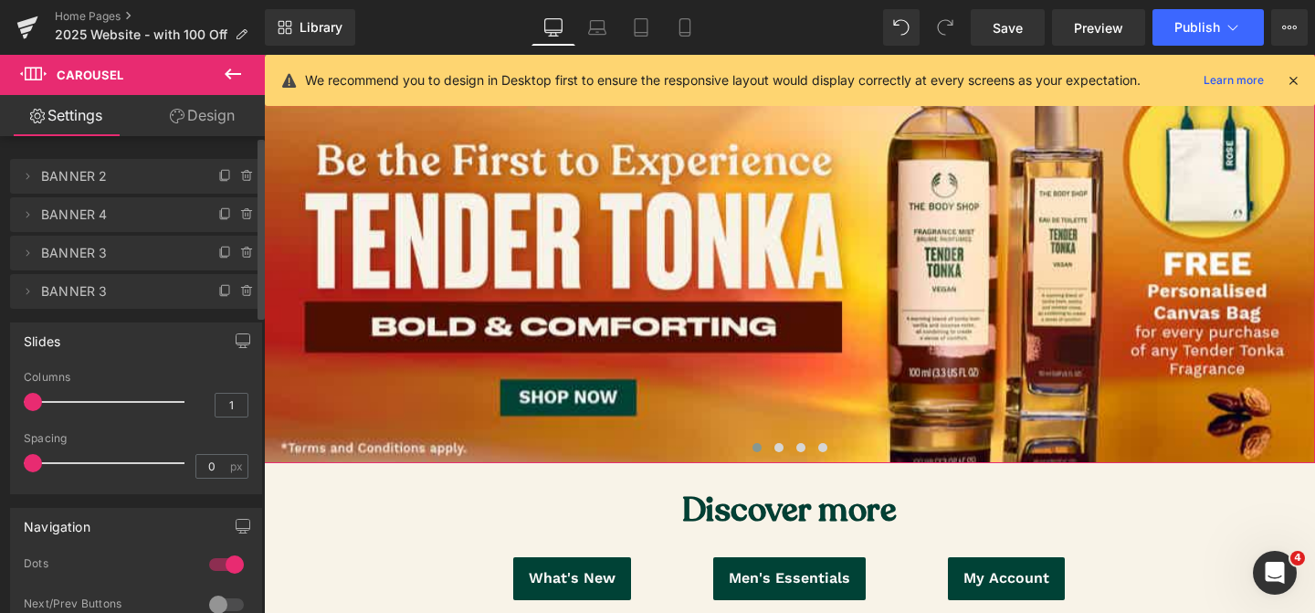
drag, startPoint x: 119, startPoint y: 213, endPoint x: 110, endPoint y: 214, distance: 9.2
click at [119, 213] on span "BANNER 4" at bounding box center [117, 214] width 153 height 35
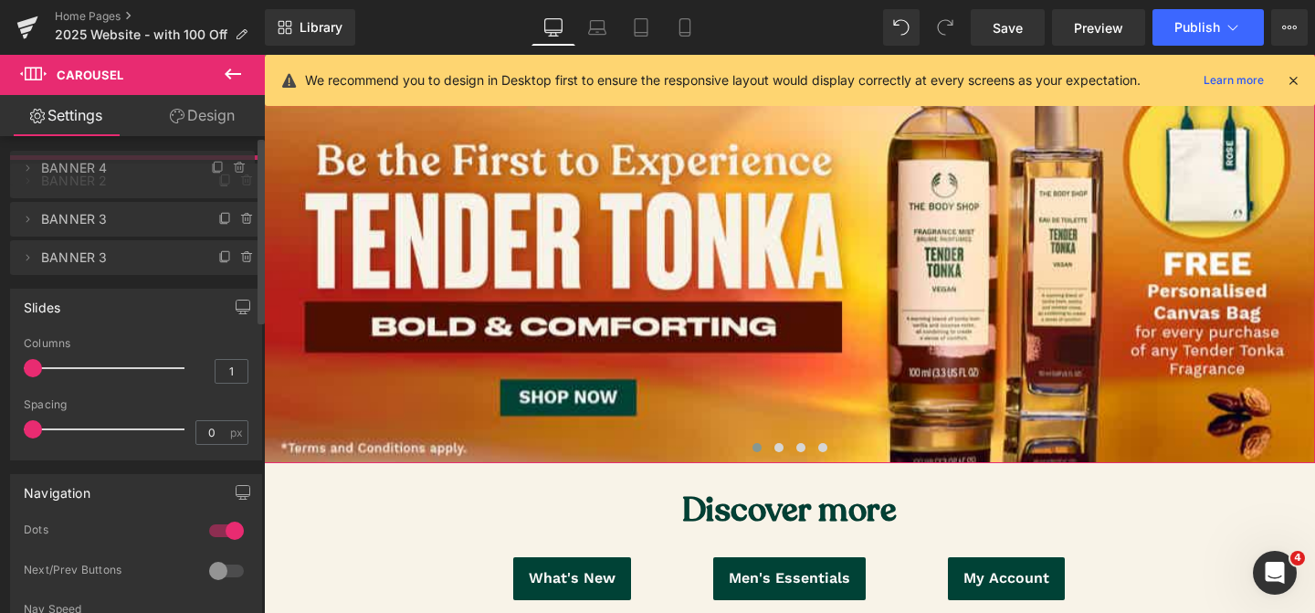
drag, startPoint x: 77, startPoint y: 214, endPoint x: 79, endPoint y: 167, distance: 46.6
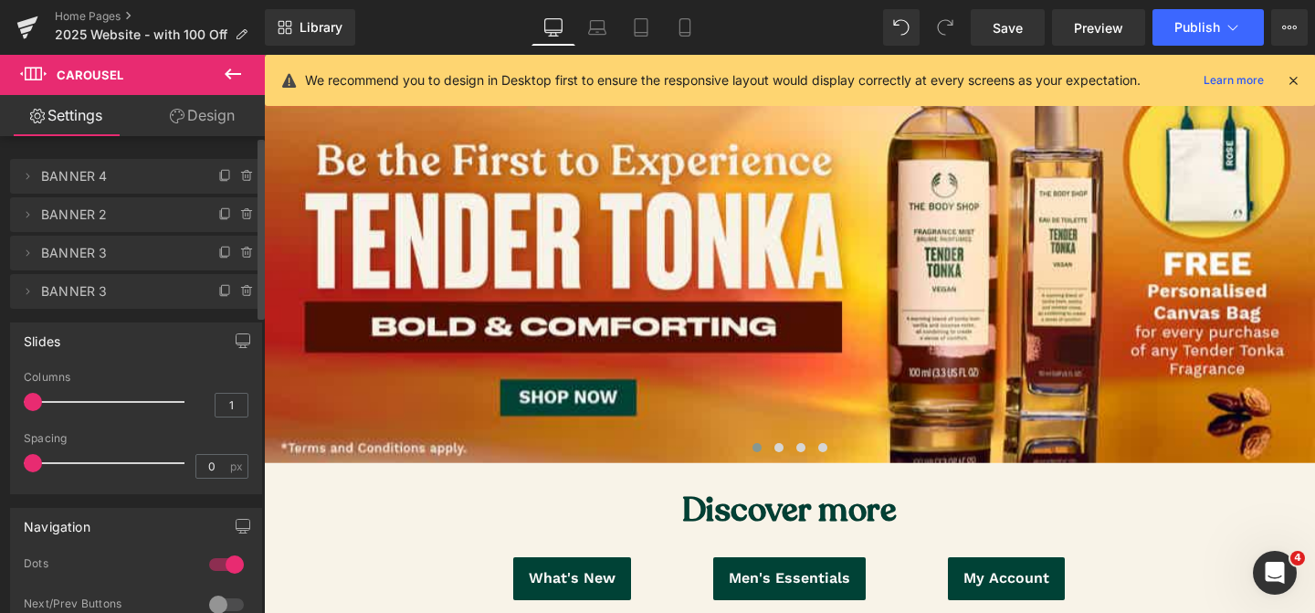
click at [102, 177] on span "BANNER 4" at bounding box center [117, 176] width 153 height 35
click at [34, 174] on icon at bounding box center [27, 176] width 15 height 15
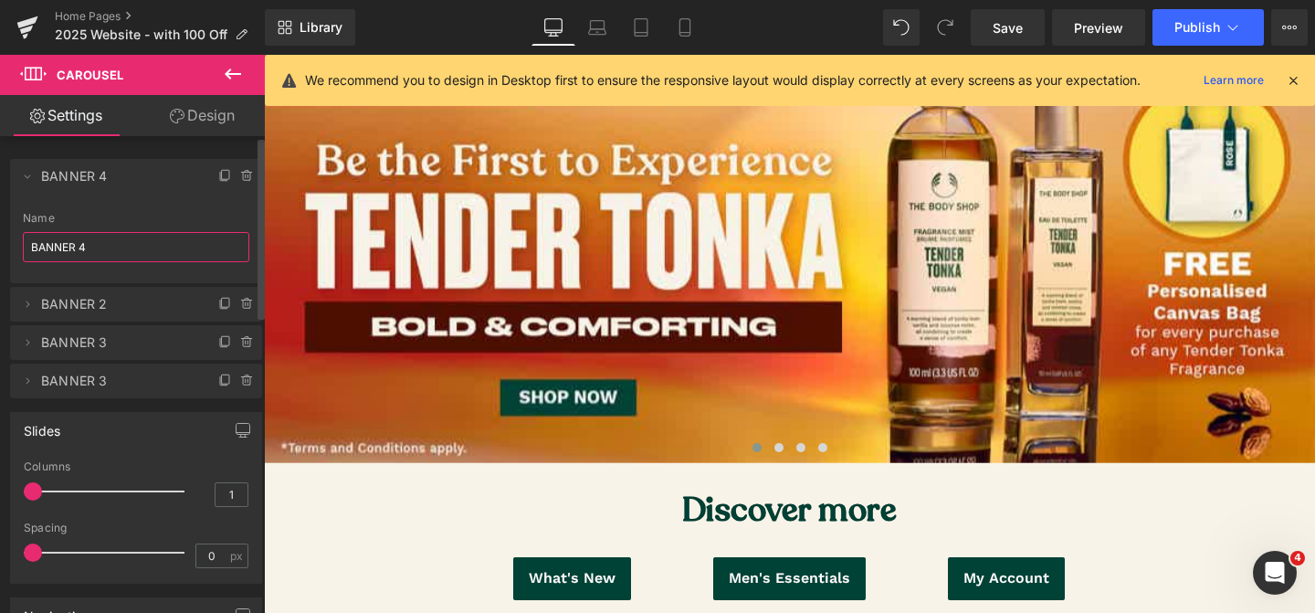
click at [110, 247] on input "BANNER 4" at bounding box center [136, 247] width 227 height 30
click at [143, 317] on span "BANNER 2" at bounding box center [117, 304] width 153 height 35
drag, startPoint x: 122, startPoint y: 345, endPoint x: 135, endPoint y: 386, distance: 43.0
click at [122, 345] on span "BANNER 3" at bounding box center [117, 342] width 153 height 35
click at [137, 391] on span "BANNER 3" at bounding box center [117, 381] width 153 height 35
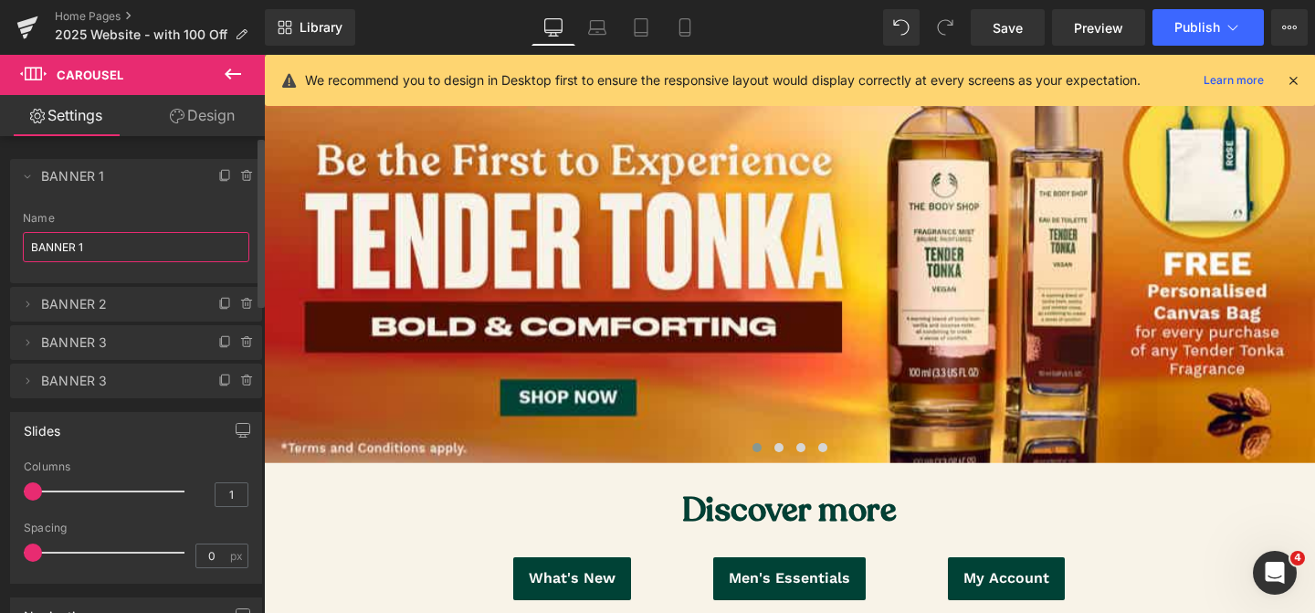
type input "BANNER 1"
click at [119, 398] on div "Slides 1 Columns 1 1 Columns 1 1 Columns 1 1 Columns 1 0px Spacing 0 px 5px Spa…" at bounding box center [136, 490] width 273 height 185
click at [135, 412] on div "Slides 1 Columns 1 1 Columns 1 1 Columns 1 1 Columns 1 0px Spacing 0 px 5px Spa…" at bounding box center [136, 498] width 252 height 172
drag, startPoint x: 122, startPoint y: 387, endPoint x: 74, endPoint y: 379, distance: 49.1
click at [122, 387] on span "BANNER 3" at bounding box center [117, 381] width 153 height 35
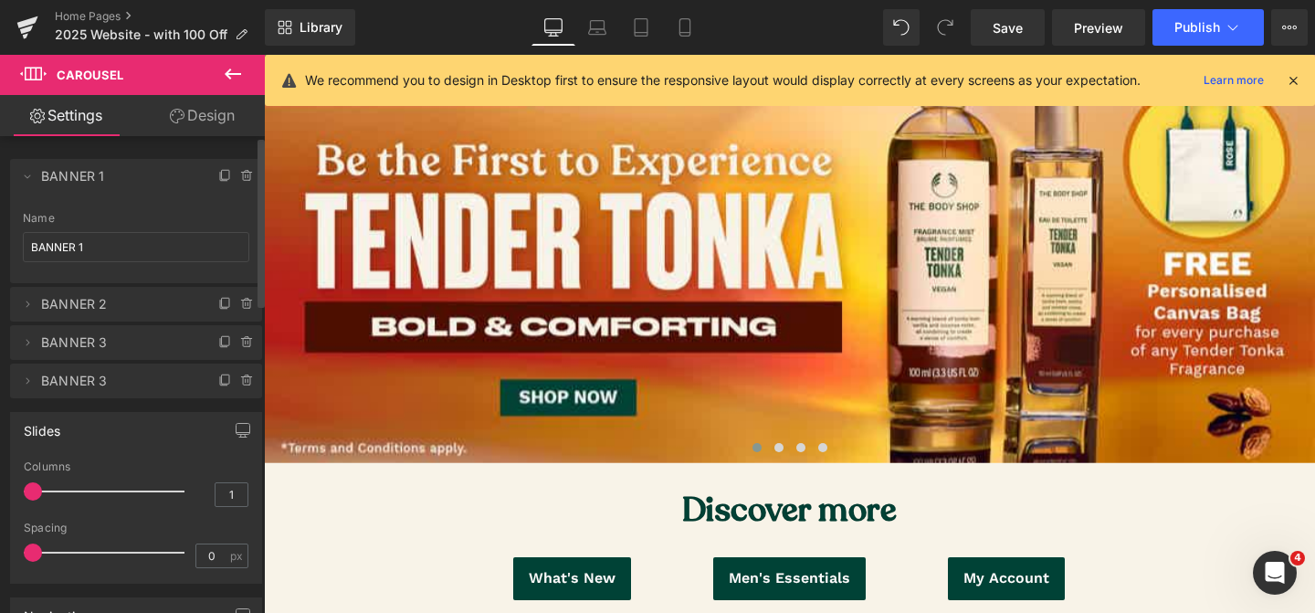
drag, startPoint x: 29, startPoint y: 383, endPoint x: 72, endPoint y: 387, distance: 43.2
click at [29, 383] on icon at bounding box center [27, 381] width 15 height 15
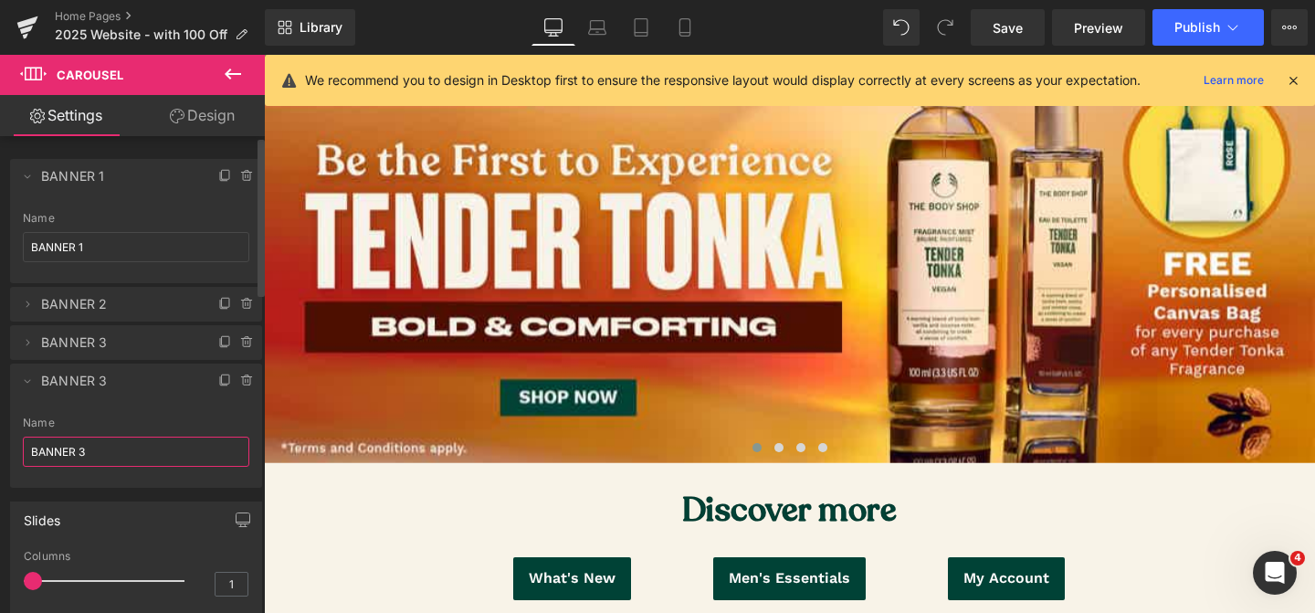
click at [109, 450] on input "BANNER 3" at bounding box center [136, 452] width 227 height 30
type input "BANNER 4"
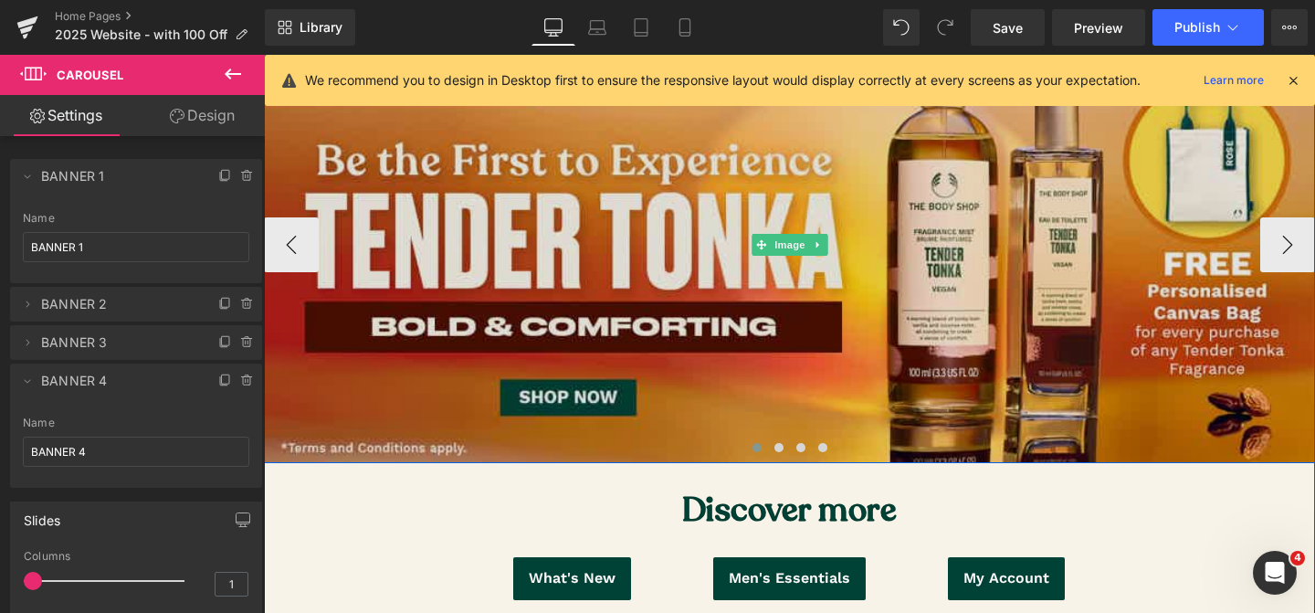
drag, startPoint x: 636, startPoint y: 363, endPoint x: 777, endPoint y: 423, distance: 153.9
click at [636, 363] on img at bounding box center [789, 244] width 1051 height 437
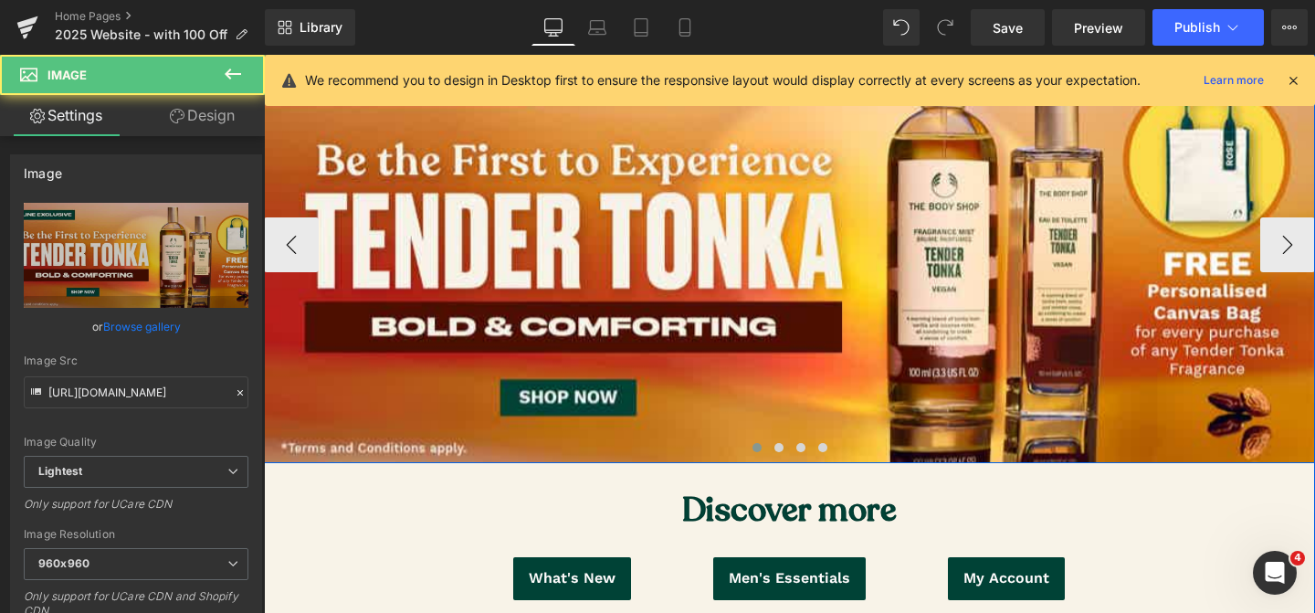
click at [759, 450] on span at bounding box center [757, 447] width 9 height 9
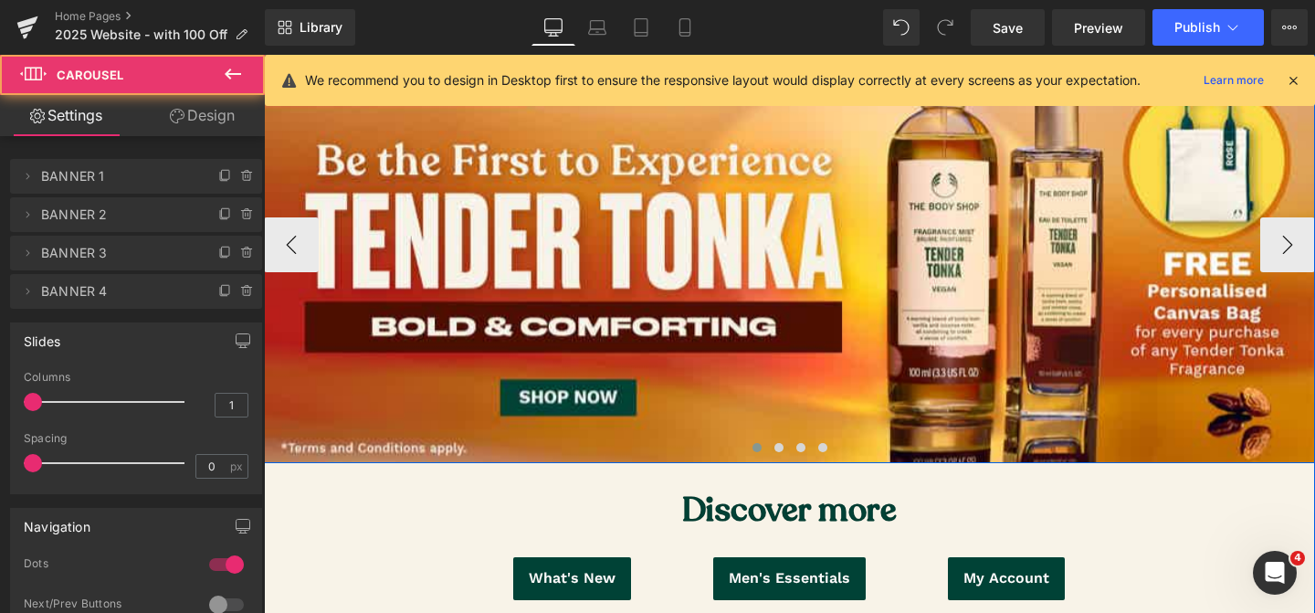
click at [759, 449] on span at bounding box center [757, 447] width 9 height 9
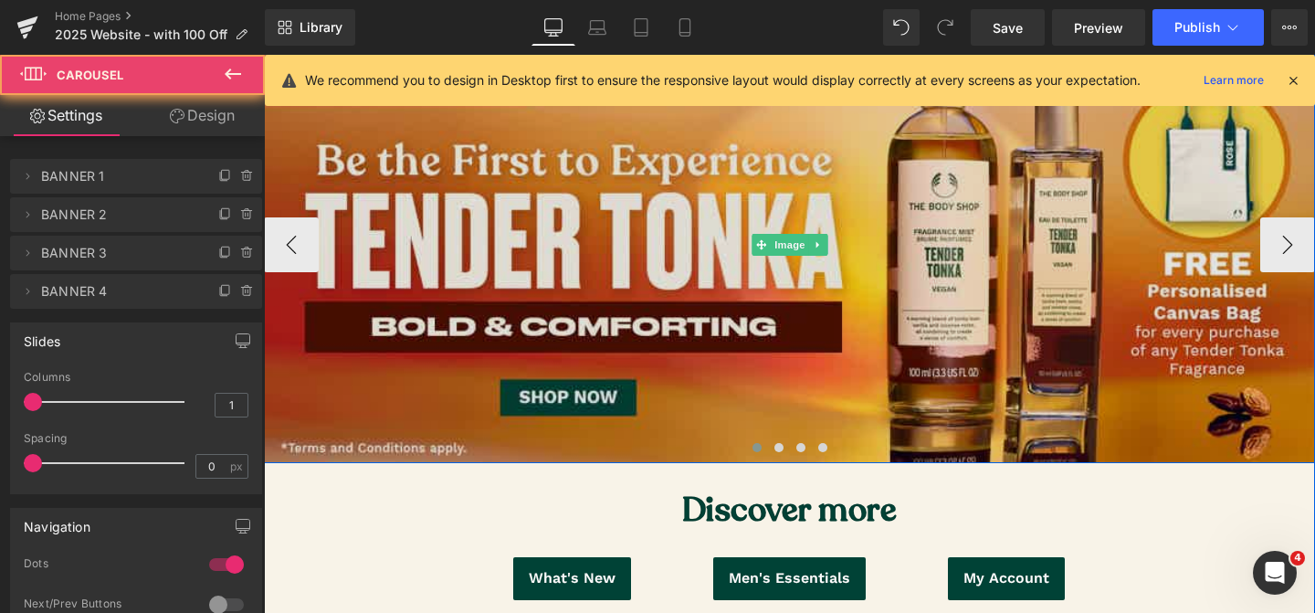
click at [677, 331] on img at bounding box center [789, 244] width 1051 height 437
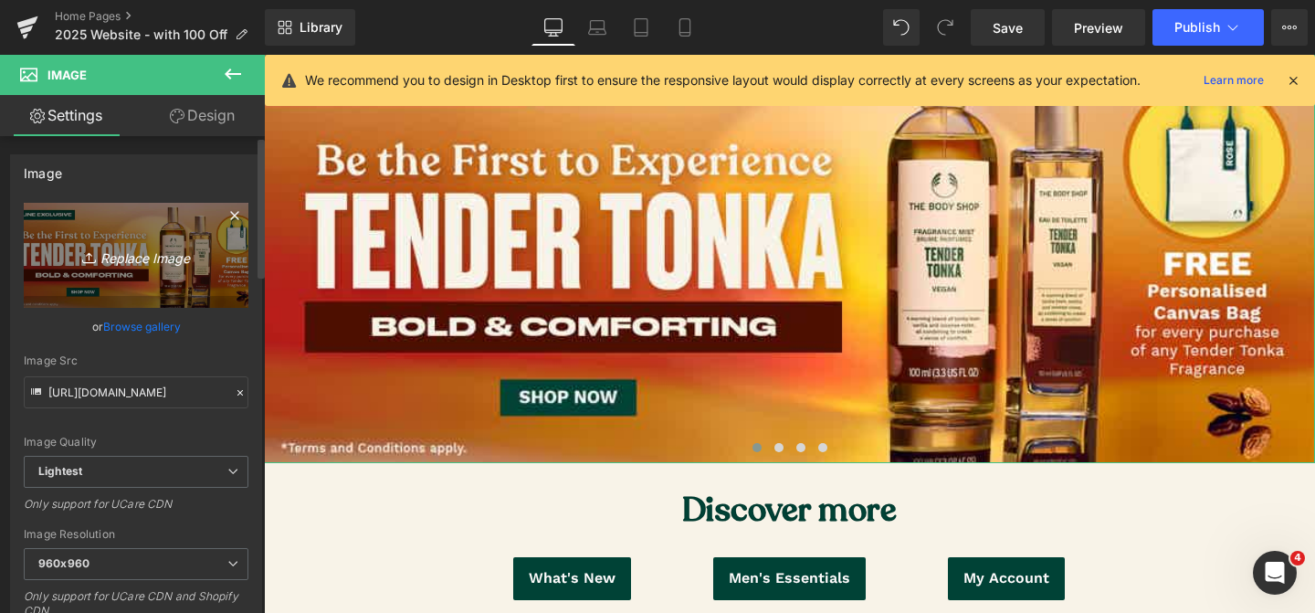
click at [108, 261] on icon "Replace Image" at bounding box center [136, 255] width 146 height 23
click at [147, 277] on link "Replace Image" at bounding box center [136, 255] width 225 height 105
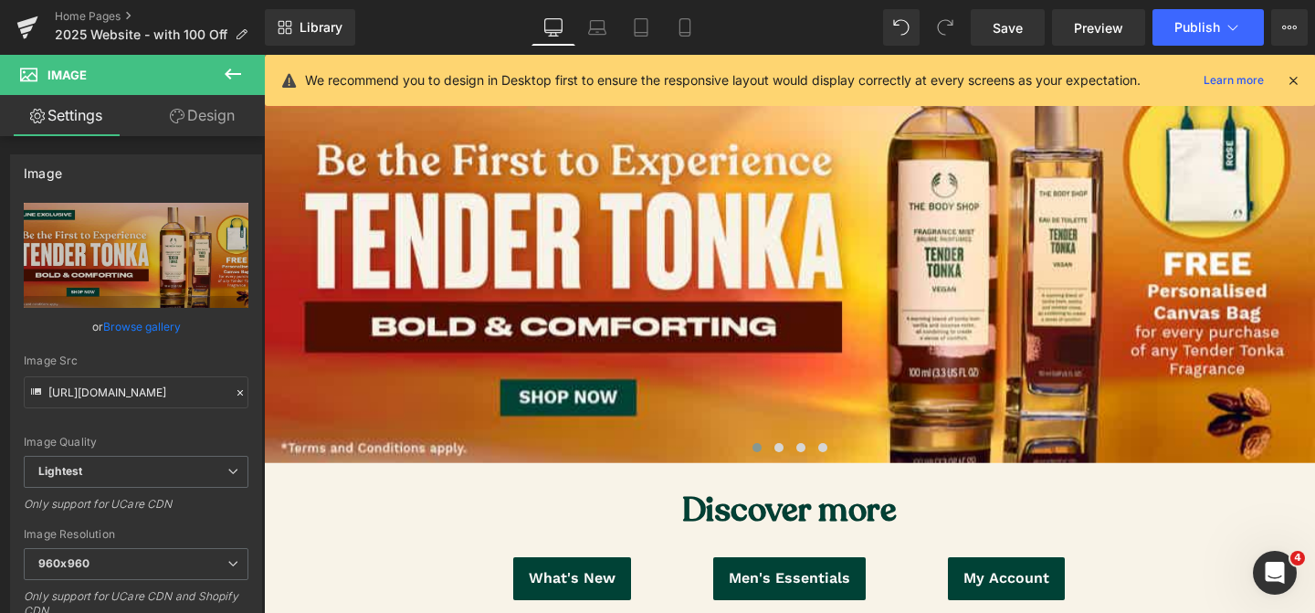
type input "C:\fakepath\Passionfruit Banner_Desktop.jpg"
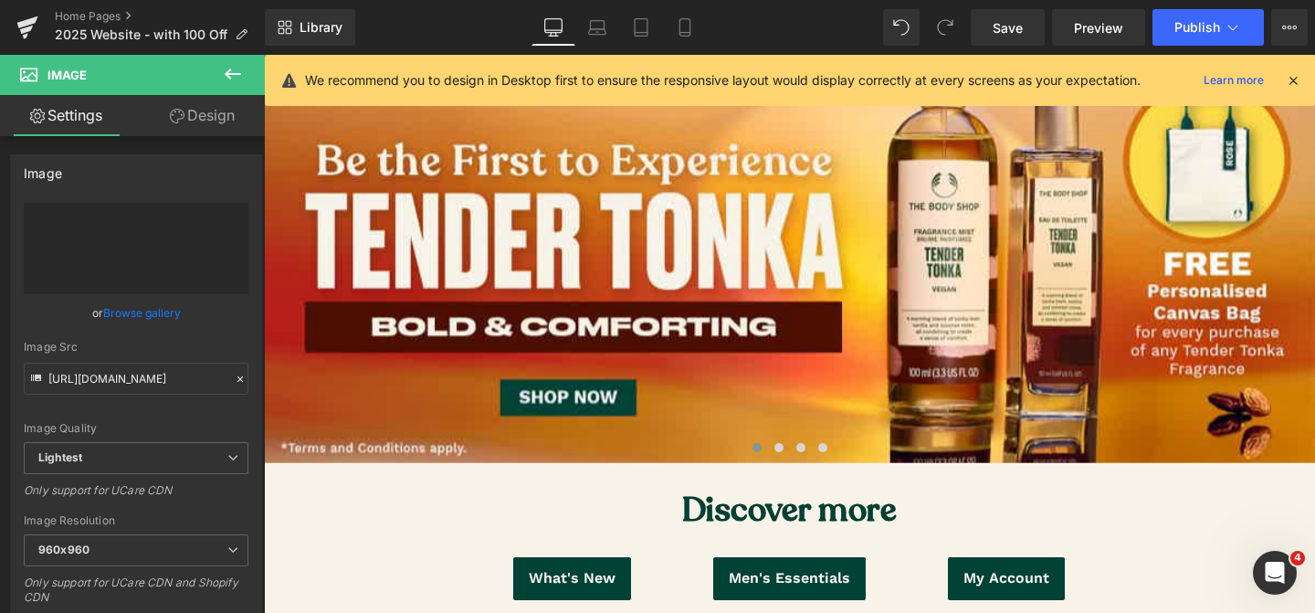
type input "[URL][DOMAIN_NAME]"
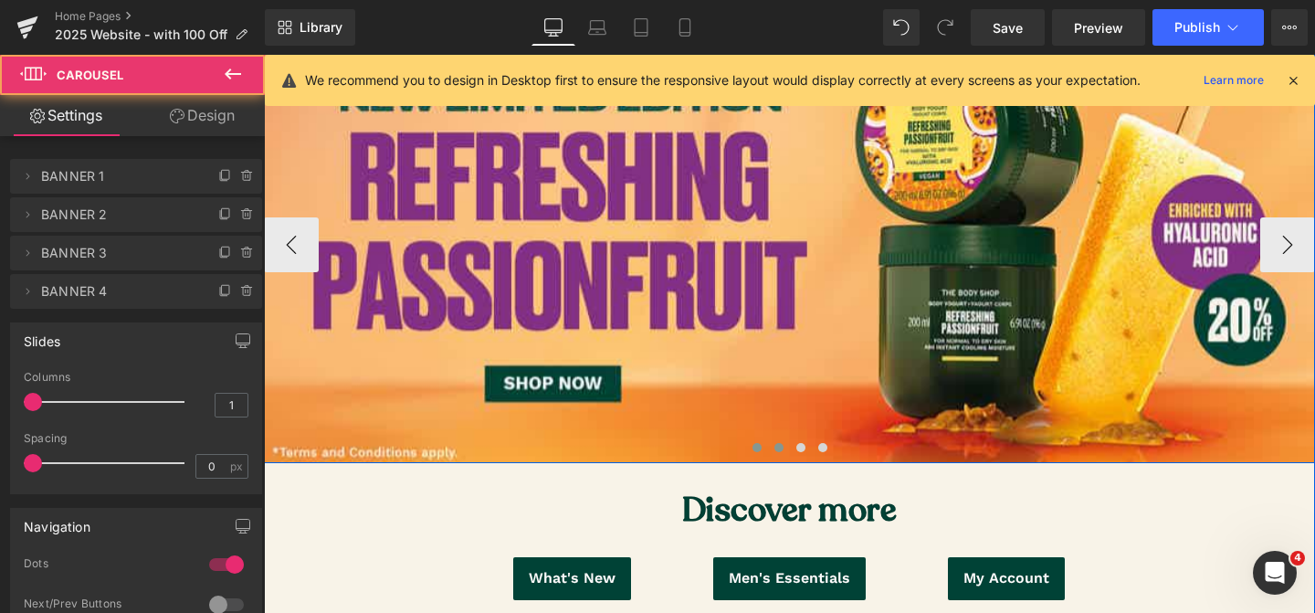
click at [785, 450] on button at bounding box center [779, 447] width 22 height 18
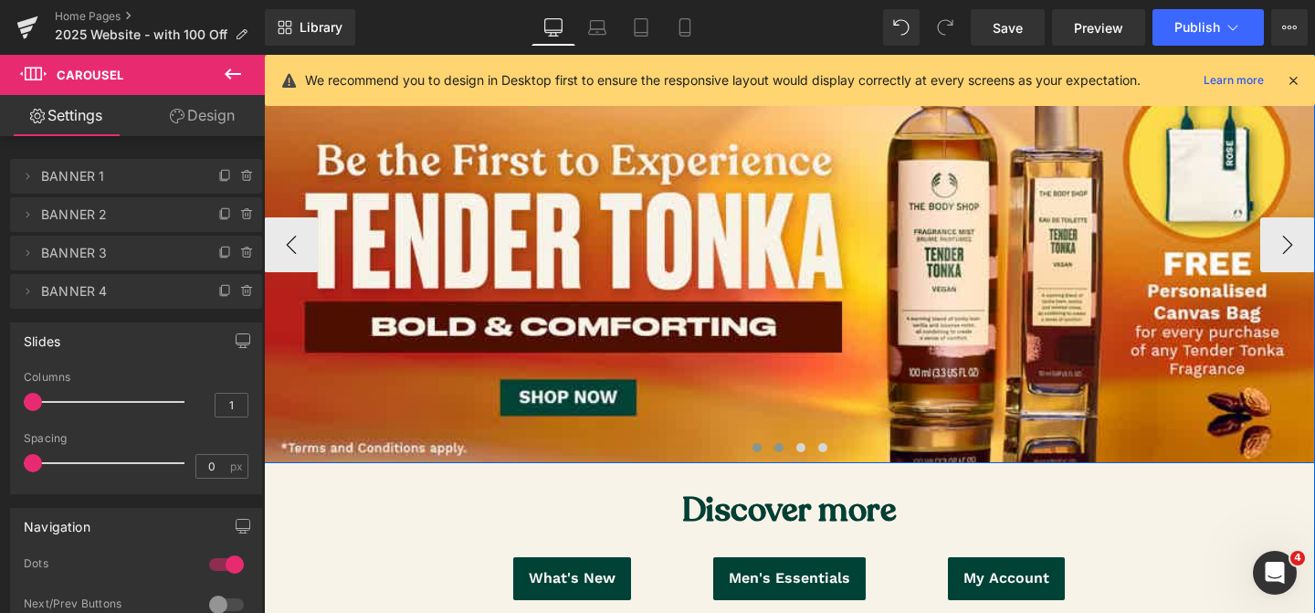
click at [754, 447] on span at bounding box center [757, 447] width 9 height 9
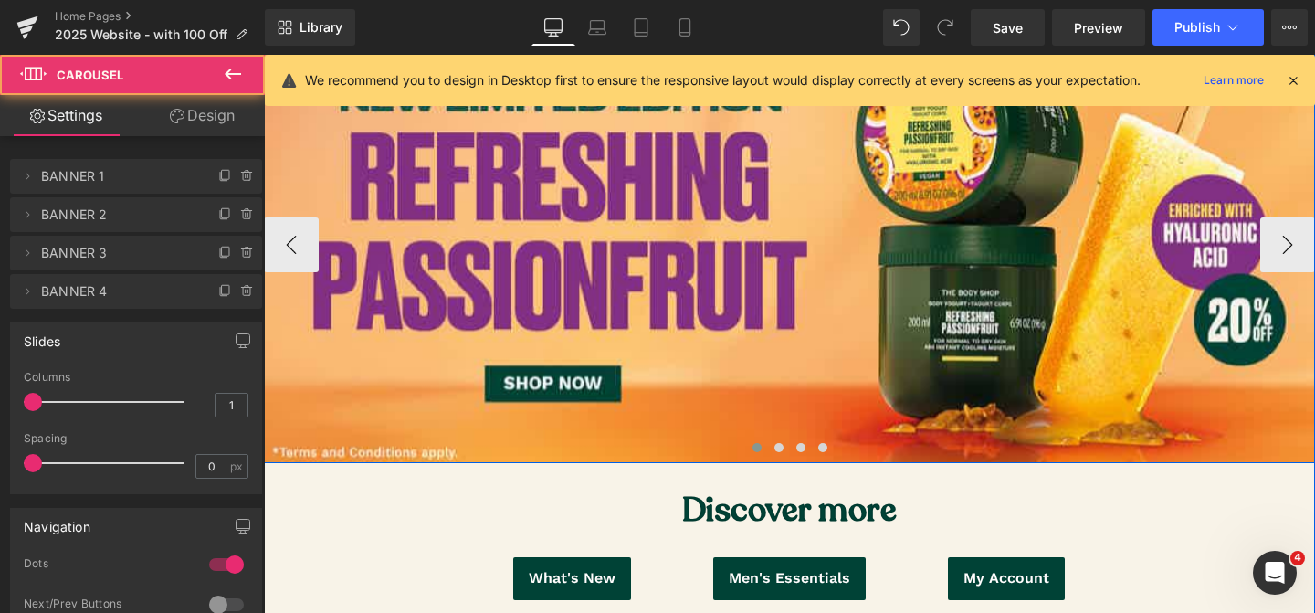
click at [755, 447] on span at bounding box center [757, 447] width 9 height 9
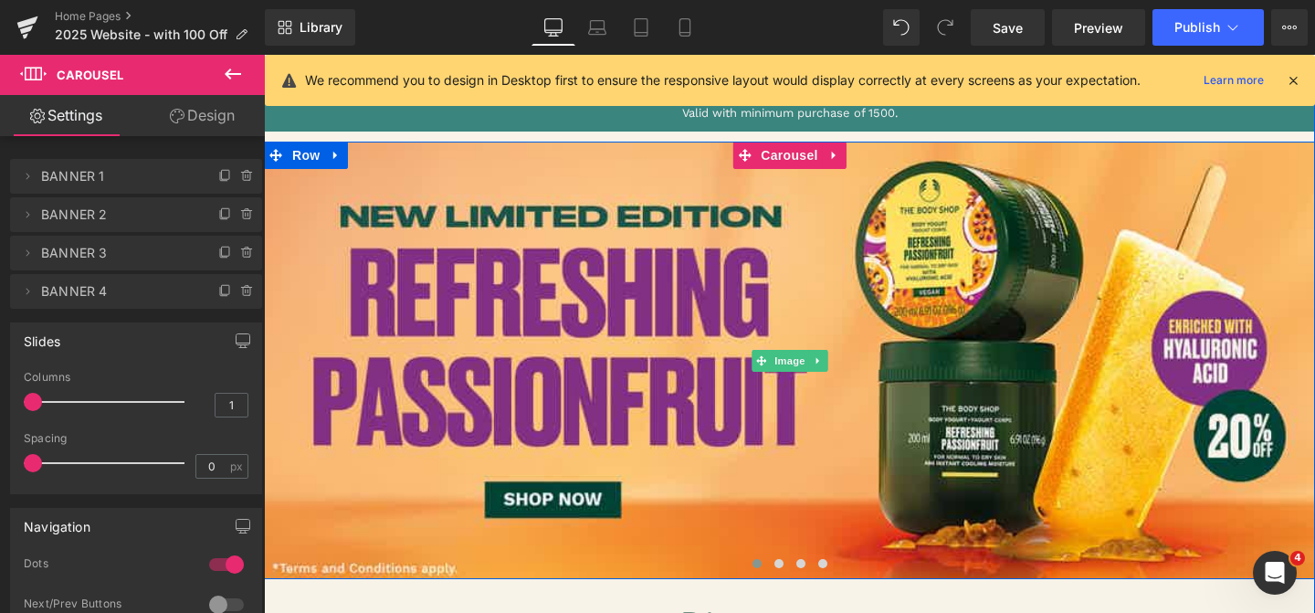
scroll to position [161, 0]
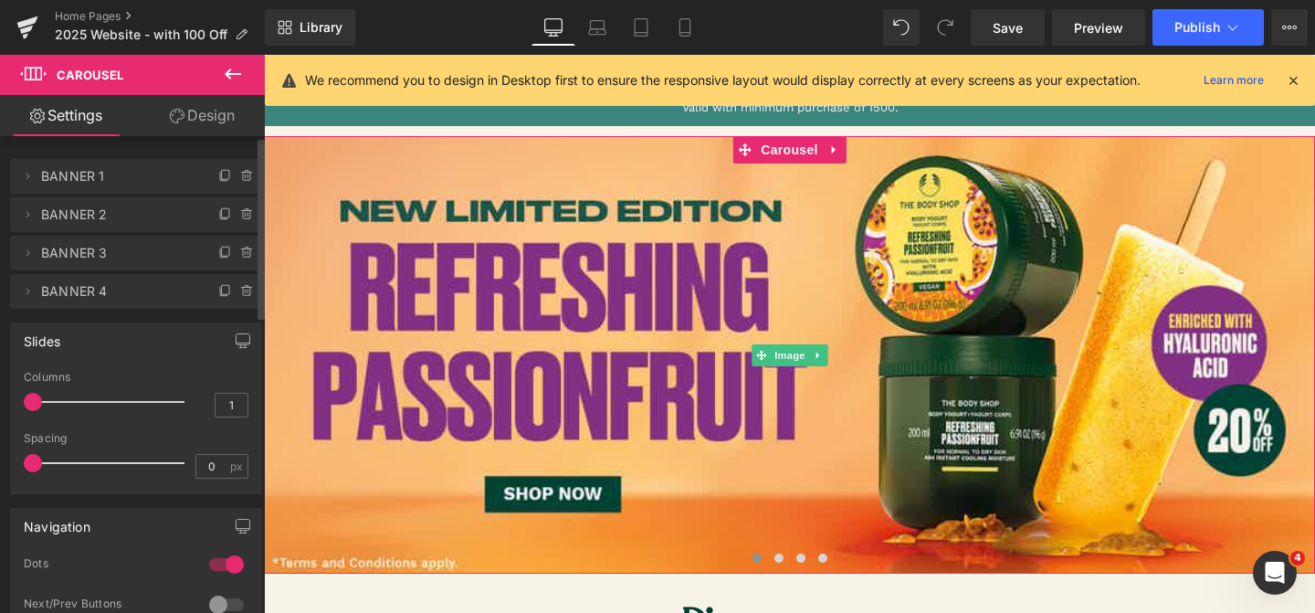
click at [99, 175] on span "BANNER 1" at bounding box center [117, 176] width 153 height 35
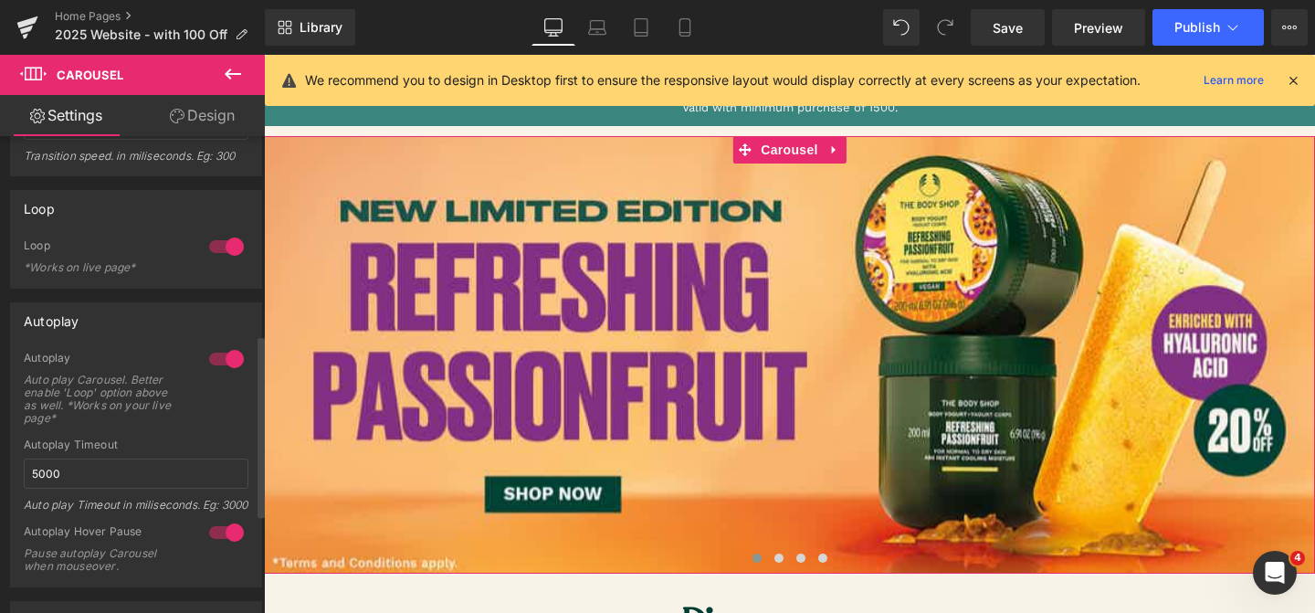
scroll to position [649, 0]
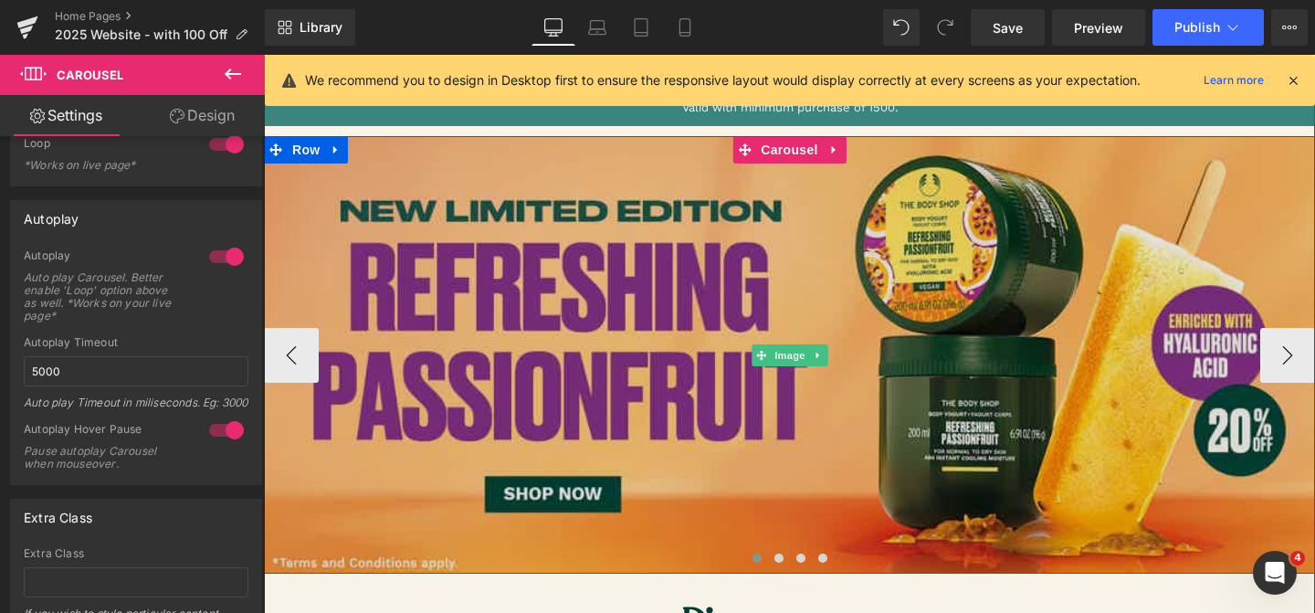
click at [529, 333] on img at bounding box center [789, 354] width 1051 height 437
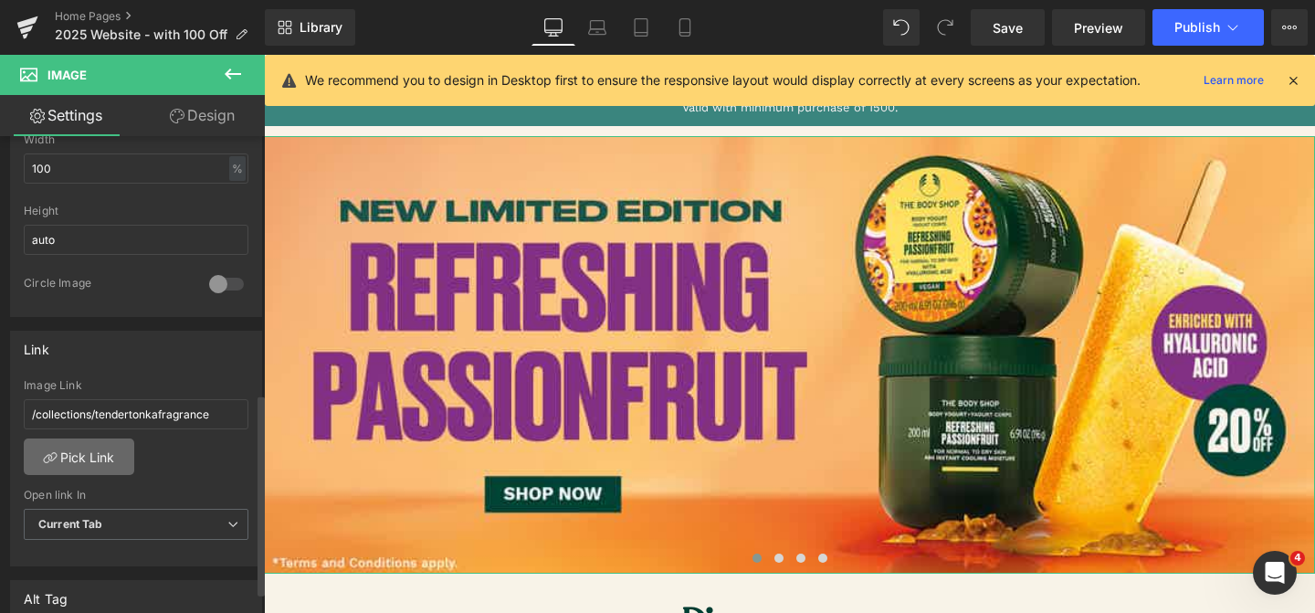
scroll to position [624, 0]
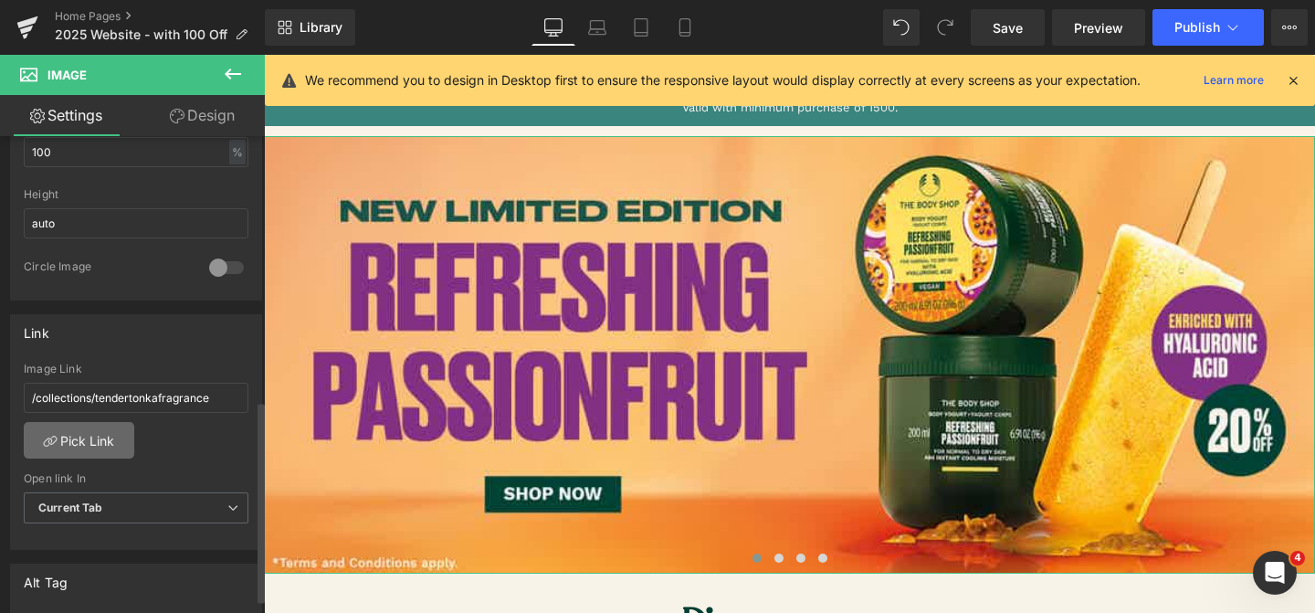
click at [125, 443] on link "Pick Link" at bounding box center [79, 440] width 111 height 37
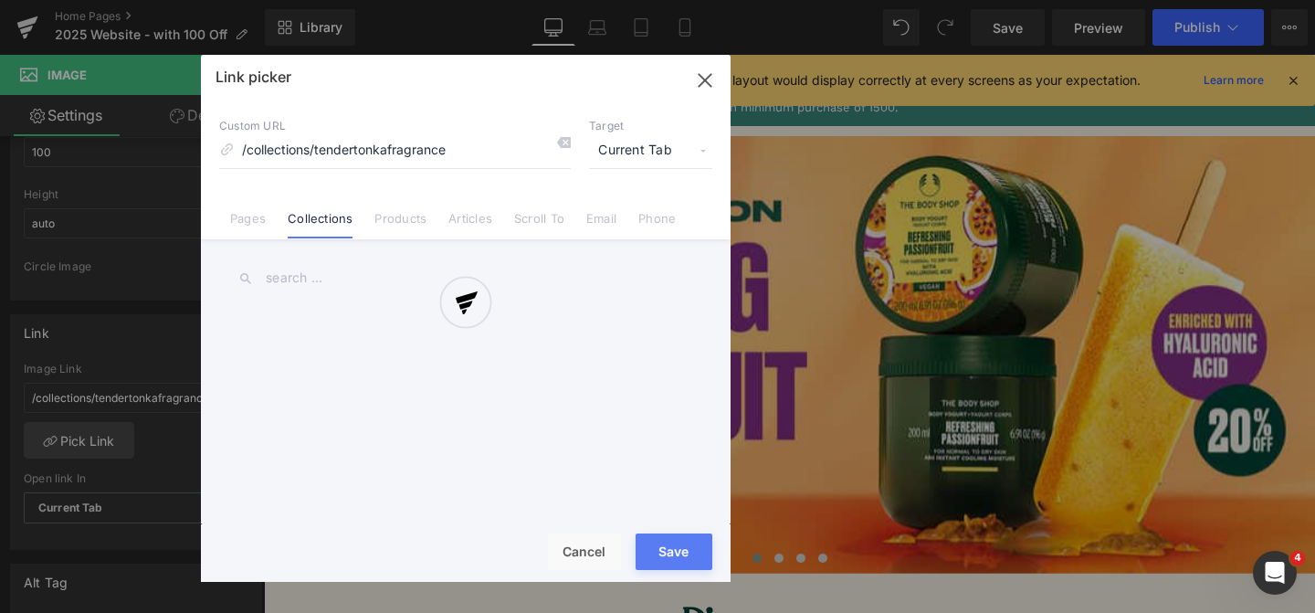
click at [339, 274] on div at bounding box center [466, 318] width 530 height 527
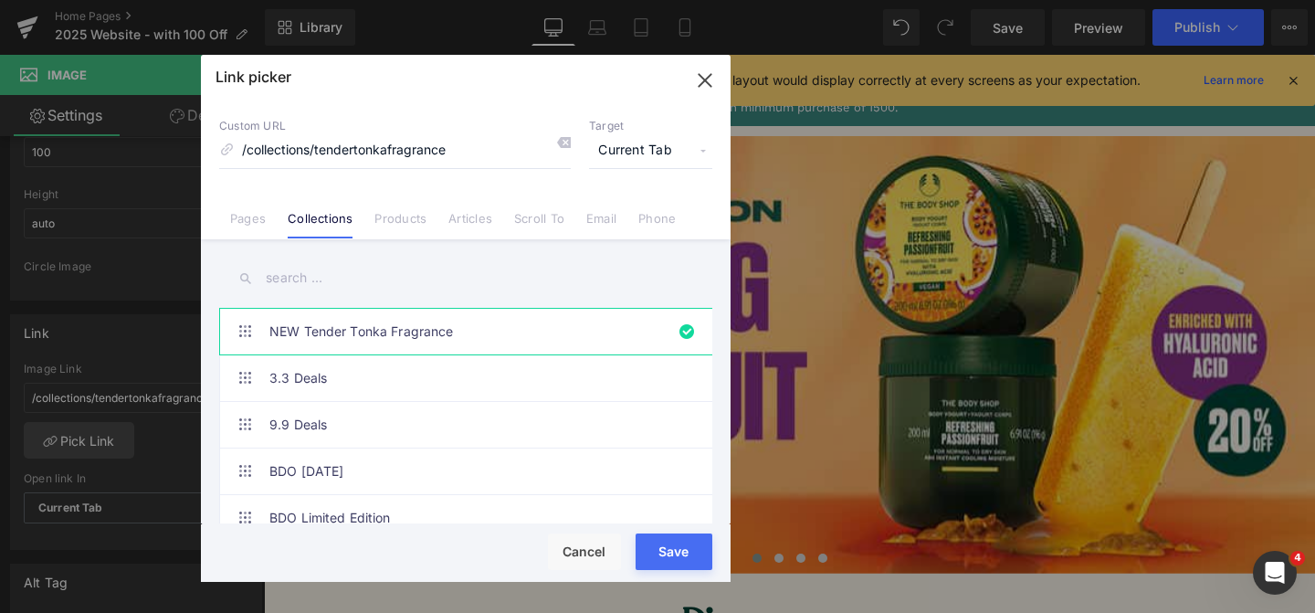
click at [284, 277] on input "text" at bounding box center [465, 278] width 493 height 41
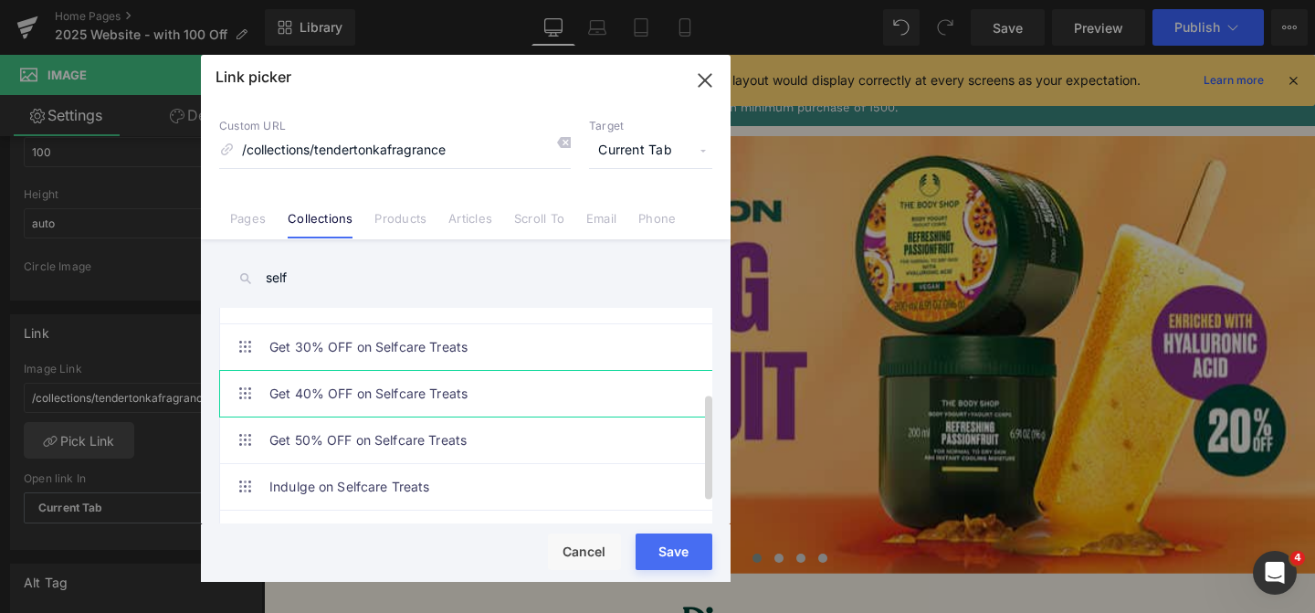
scroll to position [212, 0]
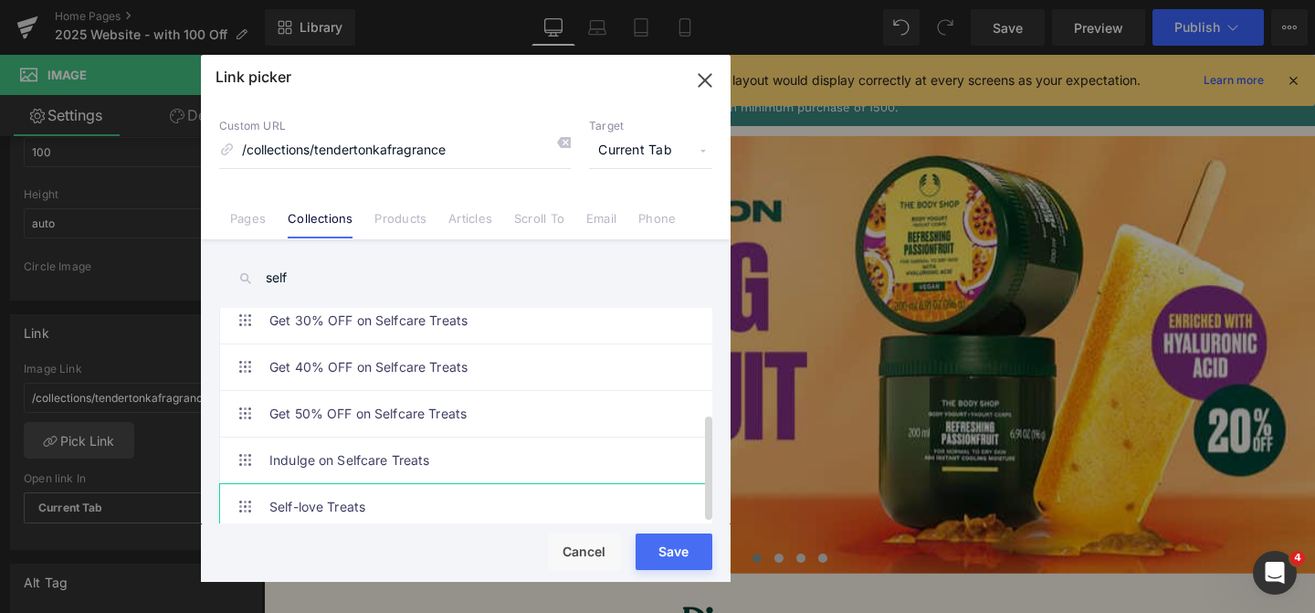
type input "self"
click at [371, 497] on link "Self-love Treats" at bounding box center [470, 507] width 402 height 46
type input "/collections/self-love-treats"
click at [665, 554] on button "Save" at bounding box center [674, 551] width 77 height 37
type input "/collections/self-love-treats"
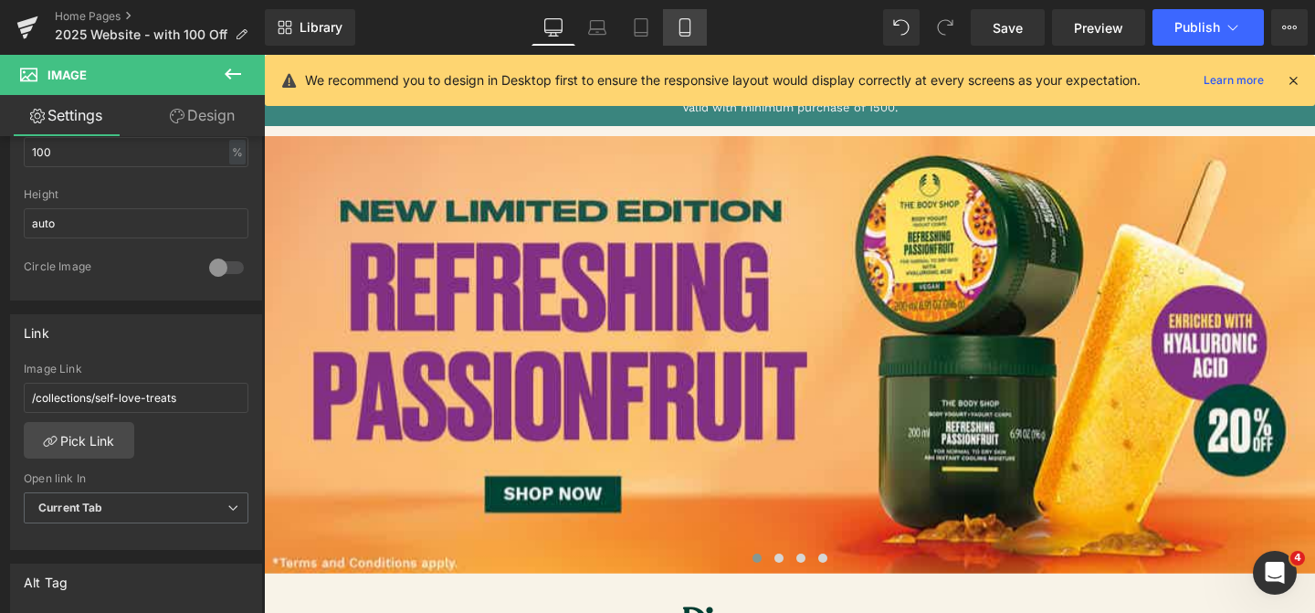
click at [680, 34] on icon at bounding box center [685, 27] width 18 height 18
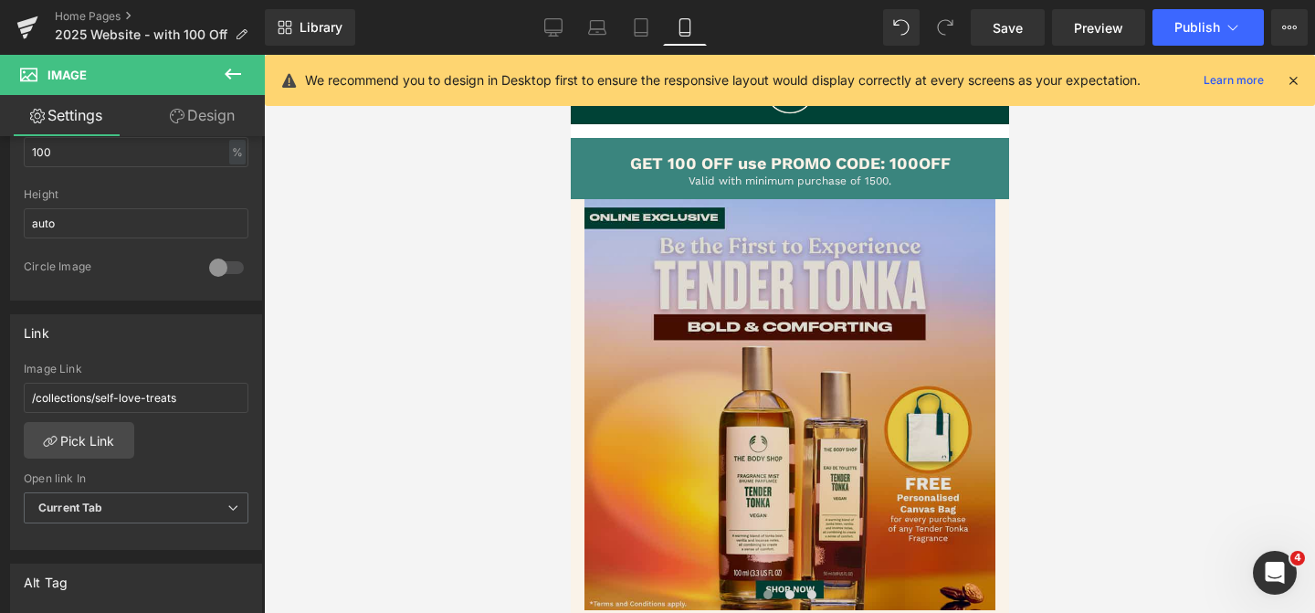
scroll to position [99, 0]
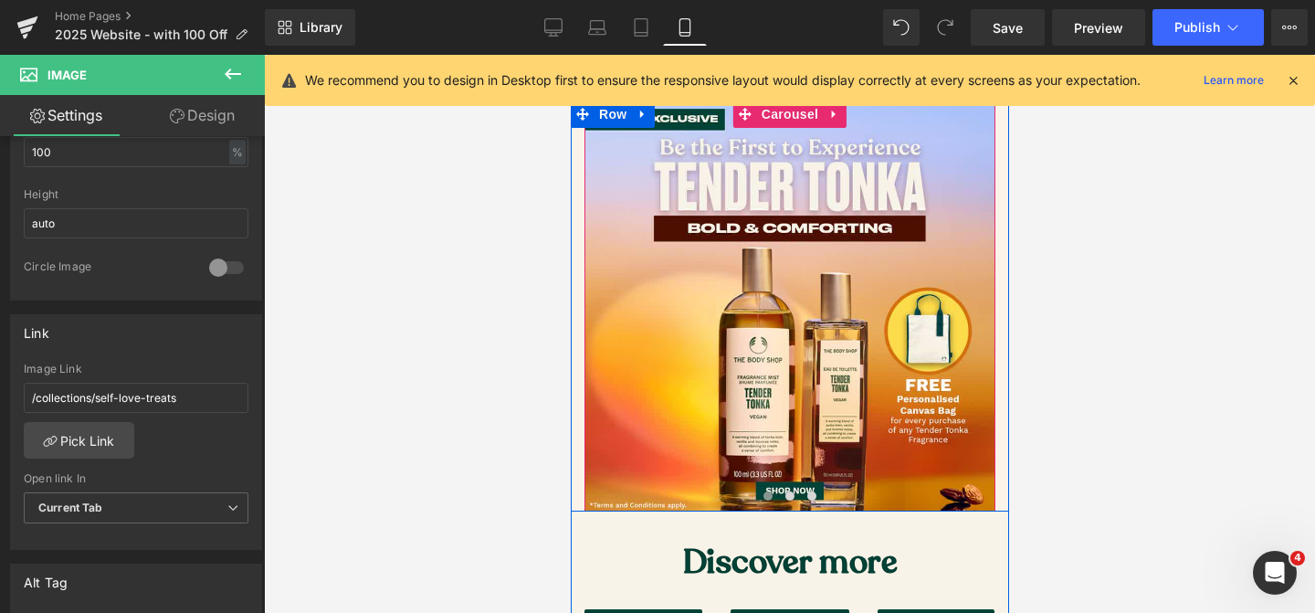
click at [765, 495] on span at bounding box center [767, 495] width 9 height 9
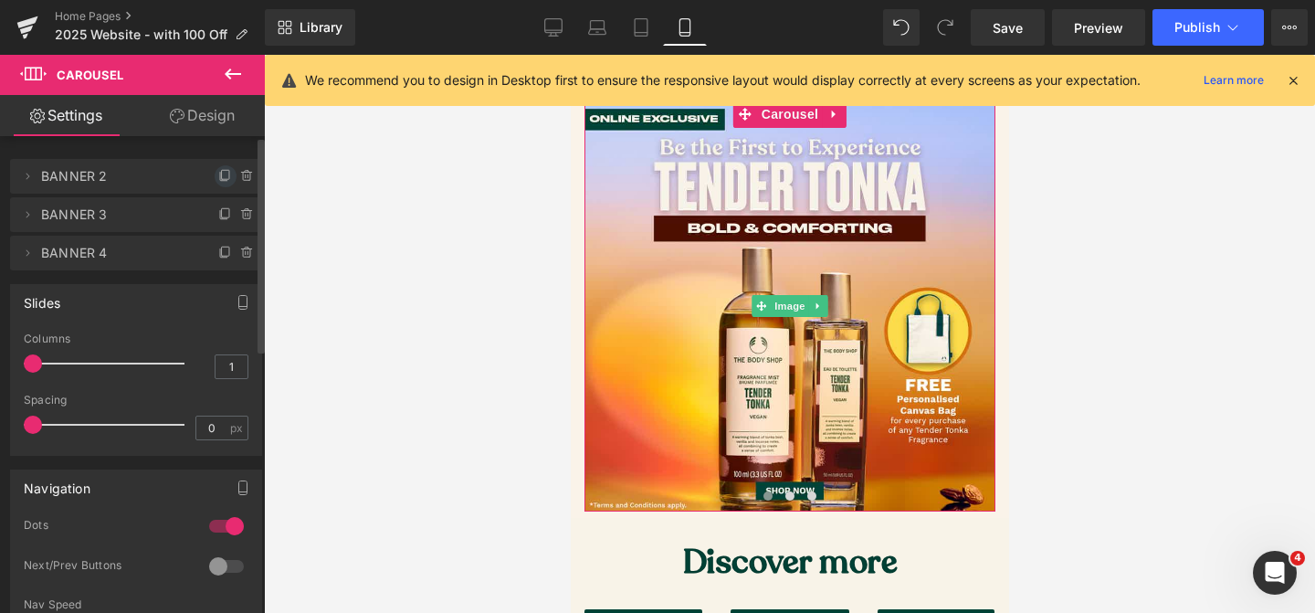
click at [218, 174] on icon at bounding box center [225, 176] width 15 height 15
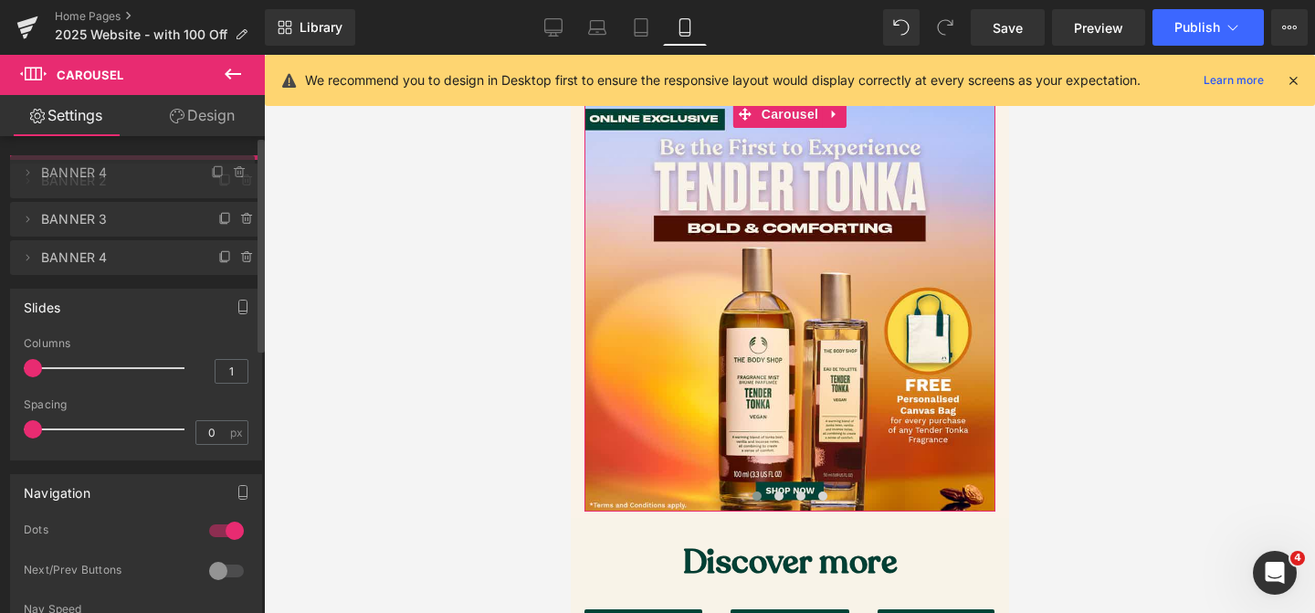
drag, startPoint x: 106, startPoint y: 210, endPoint x: 102, endPoint y: 167, distance: 43.1
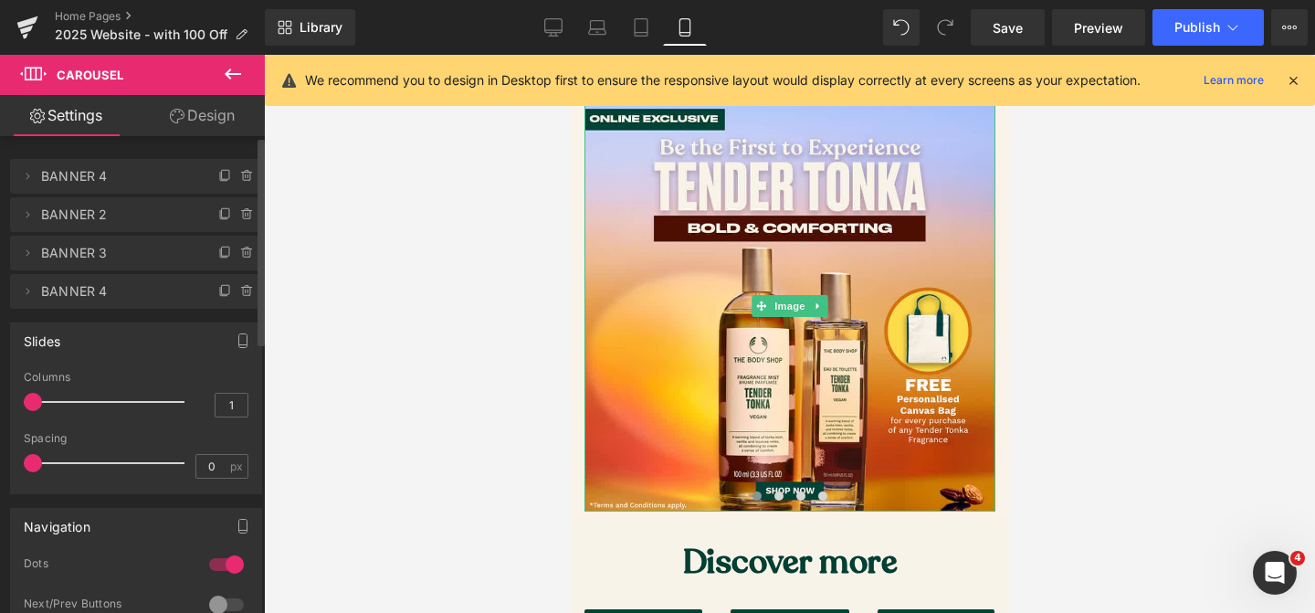
click at [84, 175] on span "BANNER 4" at bounding box center [117, 176] width 153 height 35
click at [85, 175] on span "BANNER 4" at bounding box center [117, 176] width 153 height 35
click at [29, 174] on icon at bounding box center [27, 176] width 15 height 15
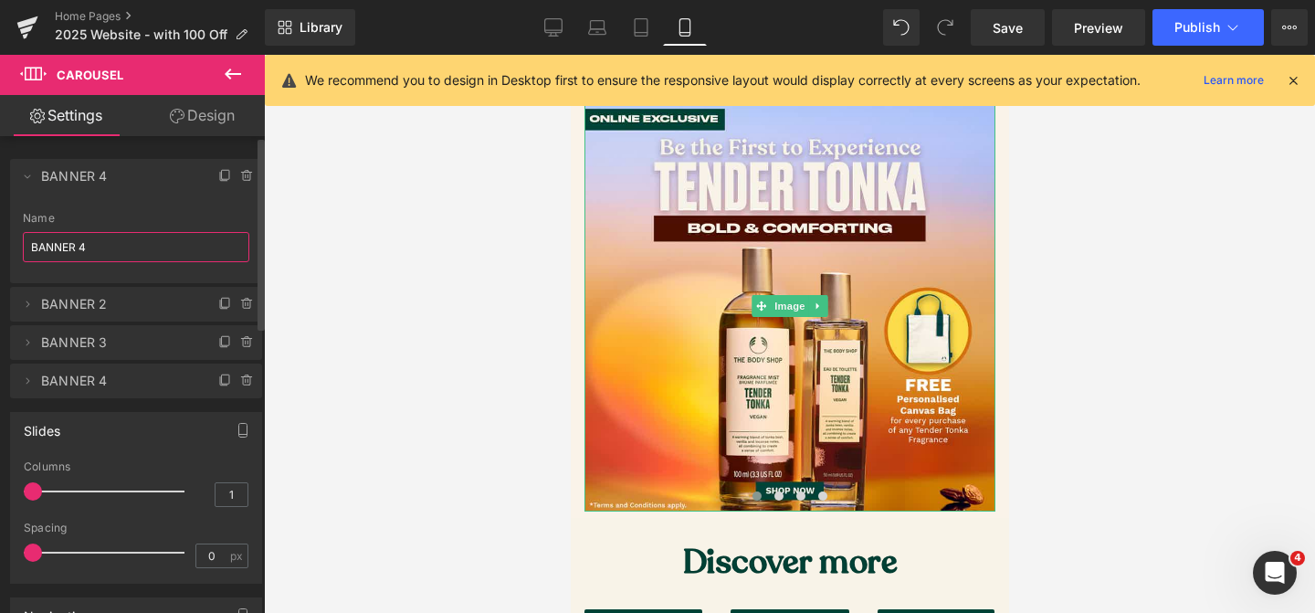
click at [105, 244] on input "BANNER 4" at bounding box center [136, 247] width 227 height 30
type input "BANNER 1"
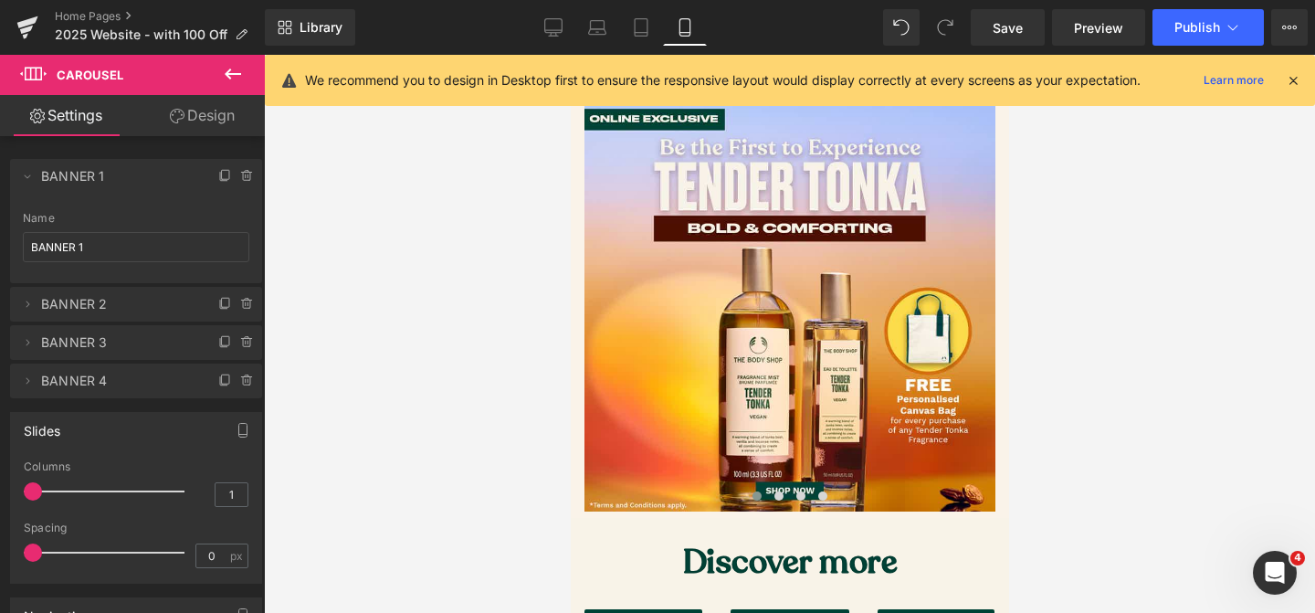
click at [409, 332] on div at bounding box center [789, 334] width 1051 height 558
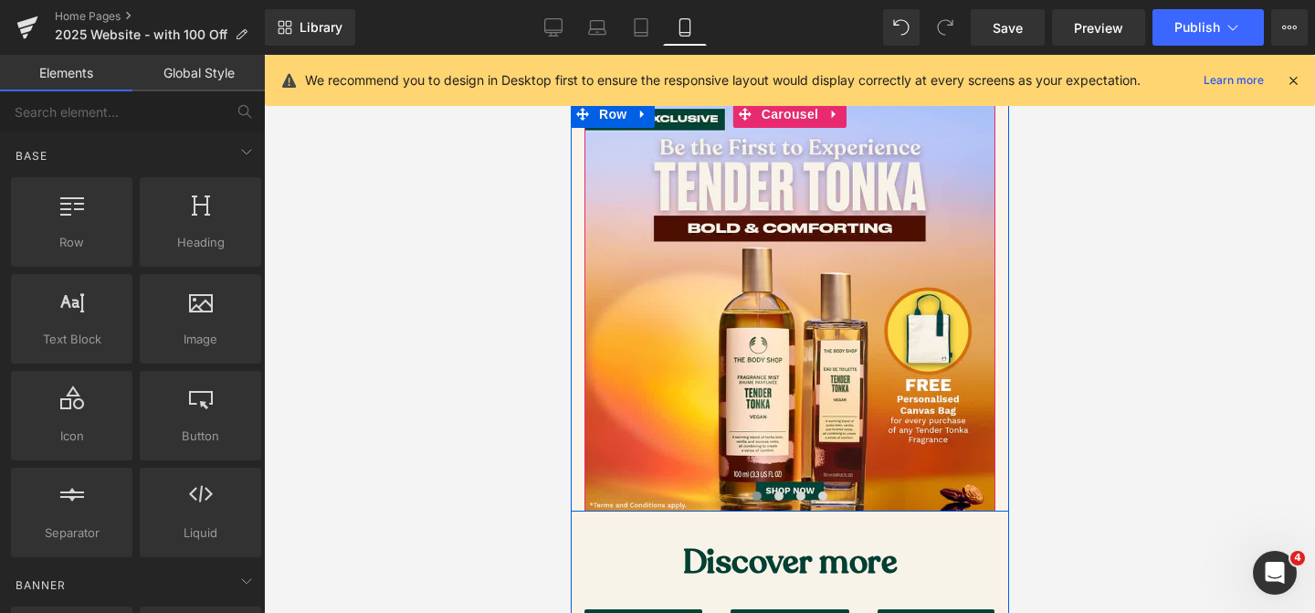
click at [753, 497] on span at bounding box center [756, 495] width 9 height 9
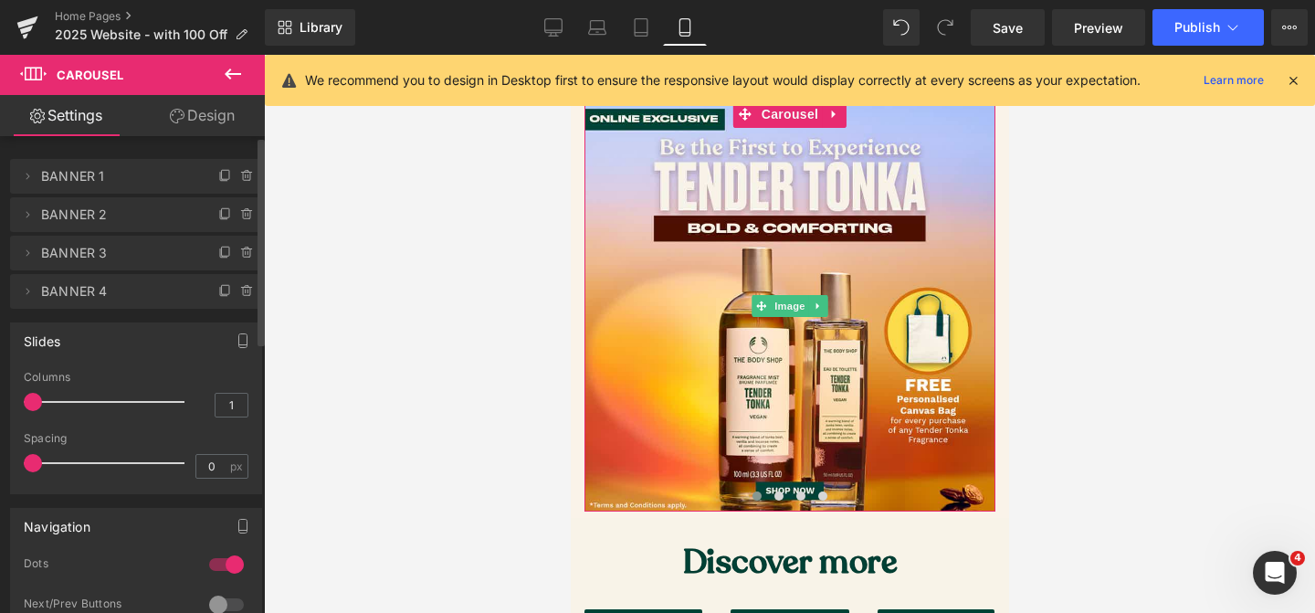
click at [130, 183] on span "BANNER 1" at bounding box center [117, 176] width 153 height 35
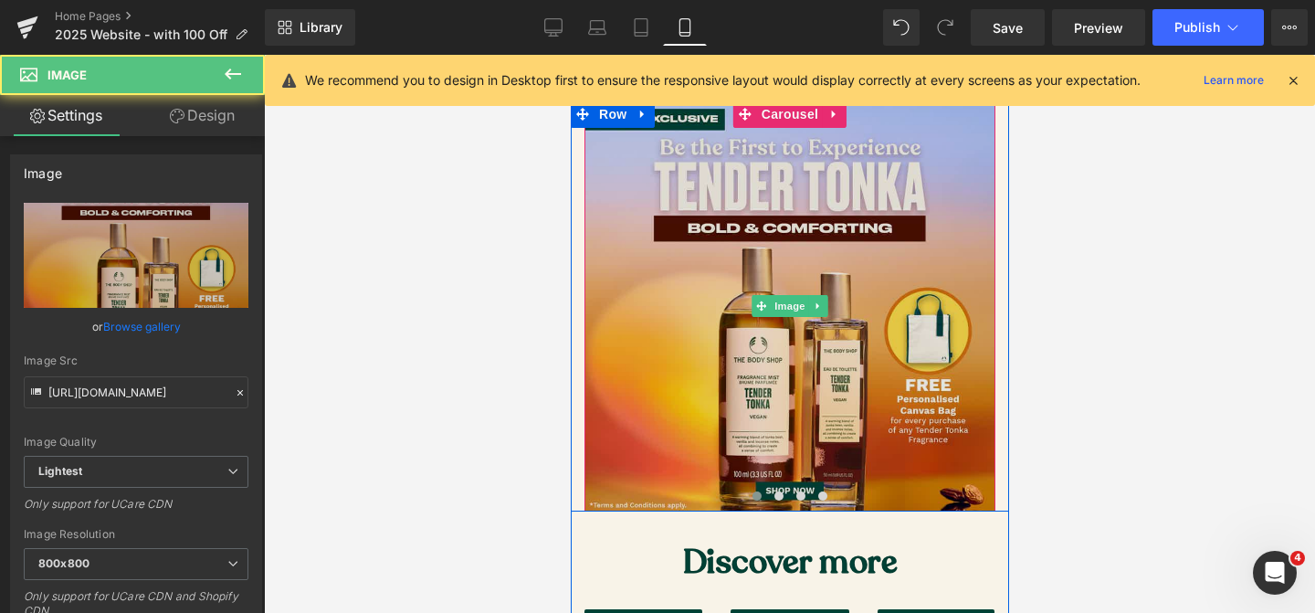
click at [818, 329] on img at bounding box center [789, 305] width 411 height 411
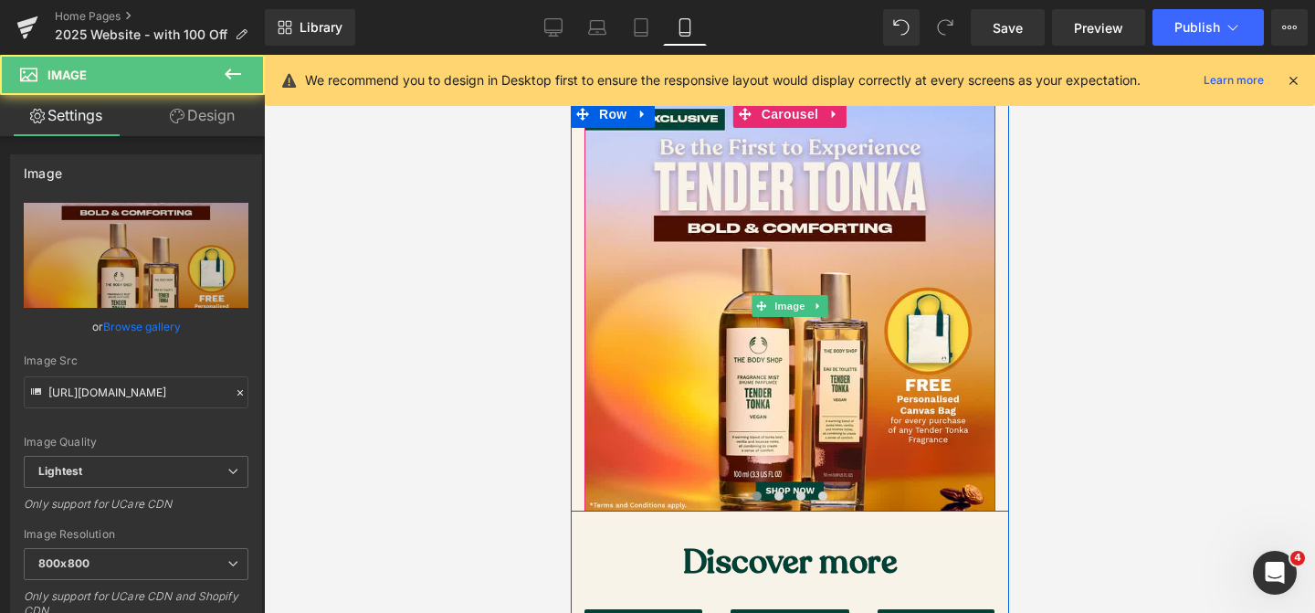
scroll to position [100, 0]
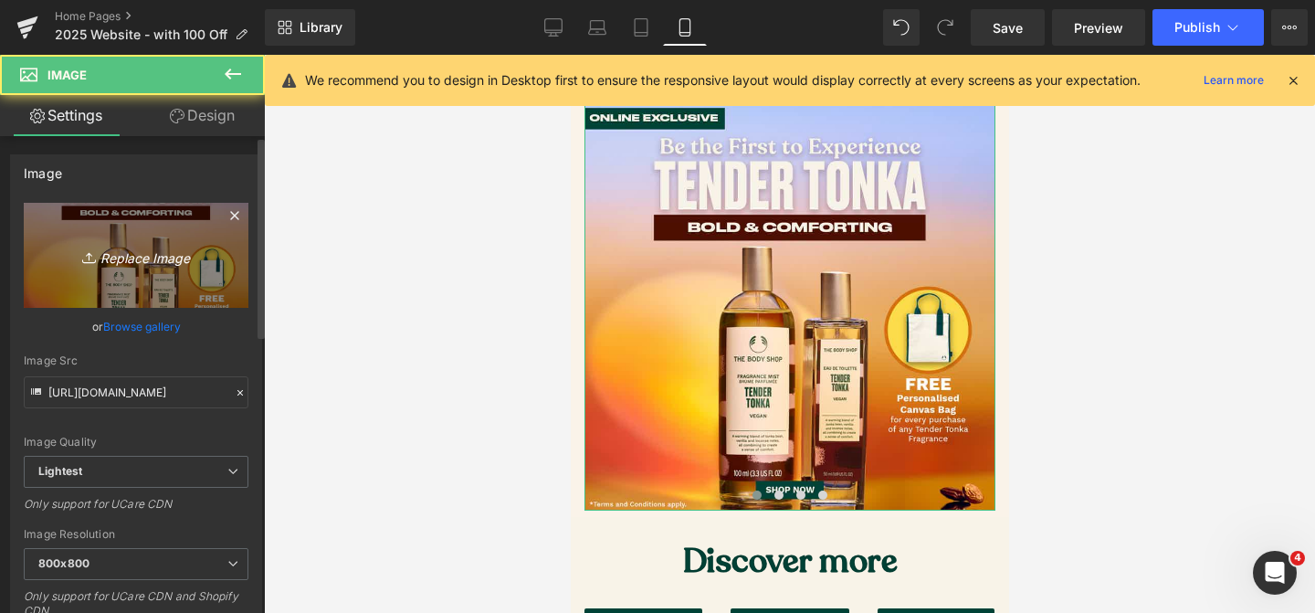
click at [137, 244] on icon "Replace Image" at bounding box center [136, 255] width 146 height 23
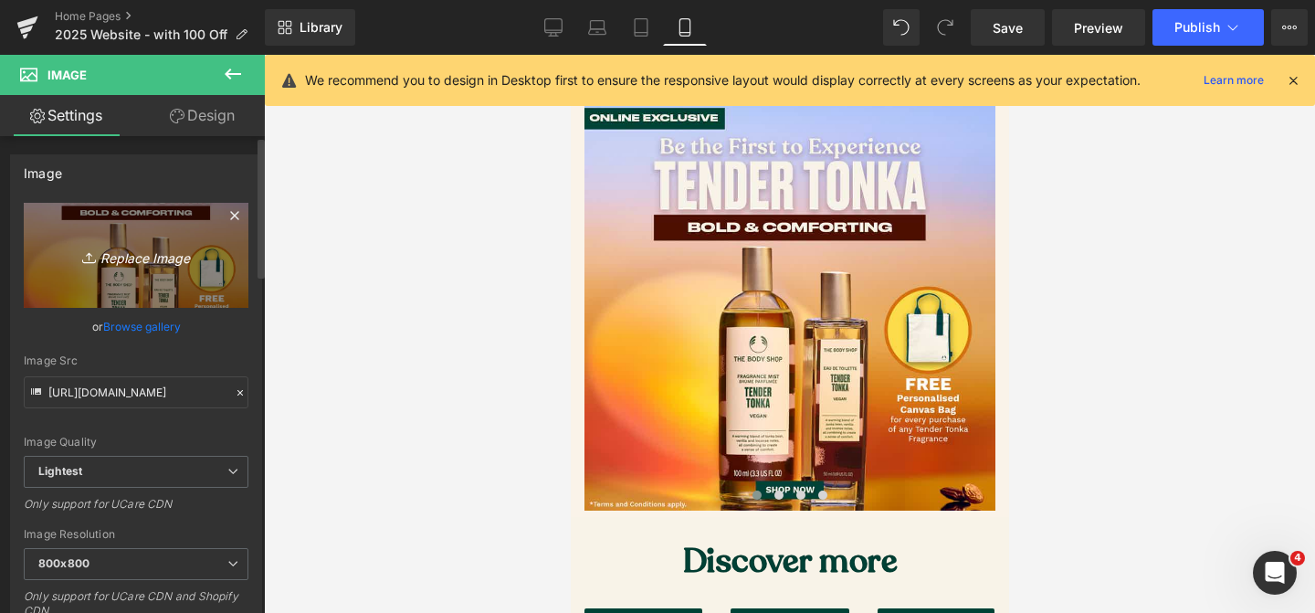
type input "C:\fakepath\Passionfruit Banner_Mobile.jpg"
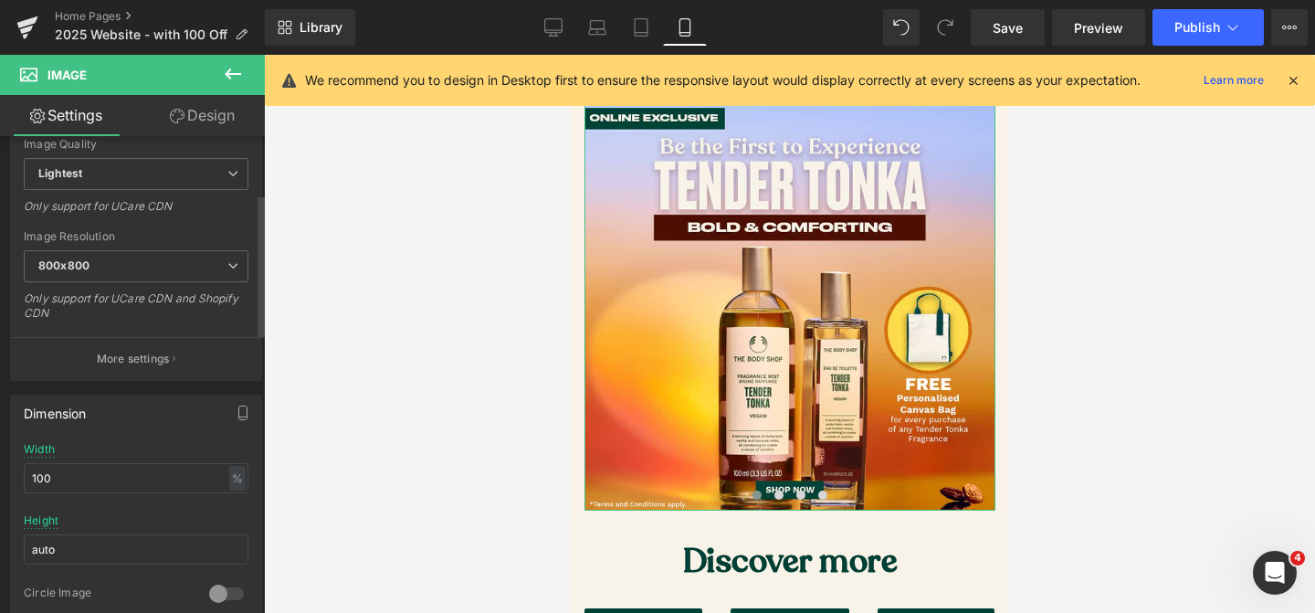
scroll to position [0, 0]
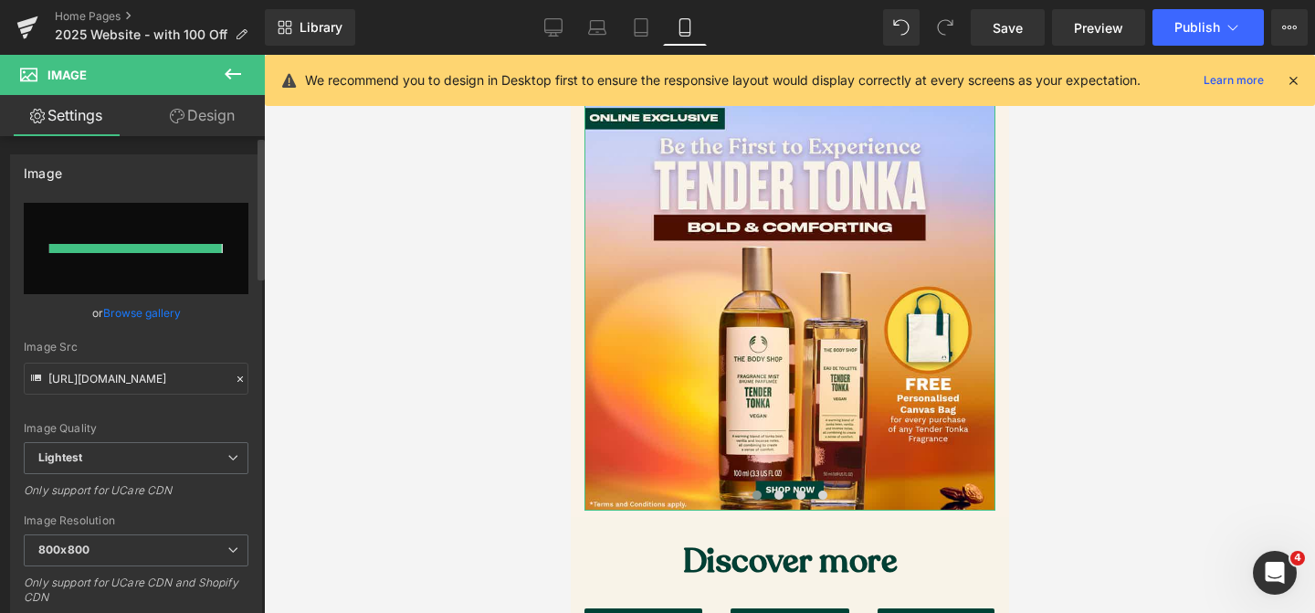
type input "[URL][DOMAIN_NAME]"
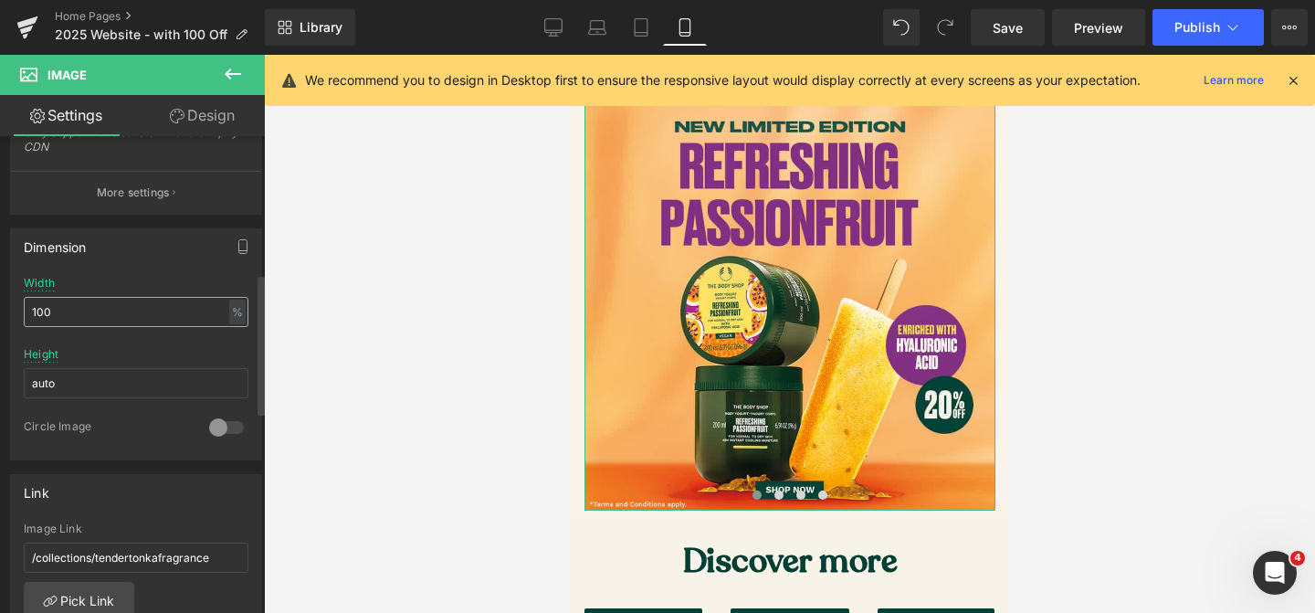
scroll to position [586, 0]
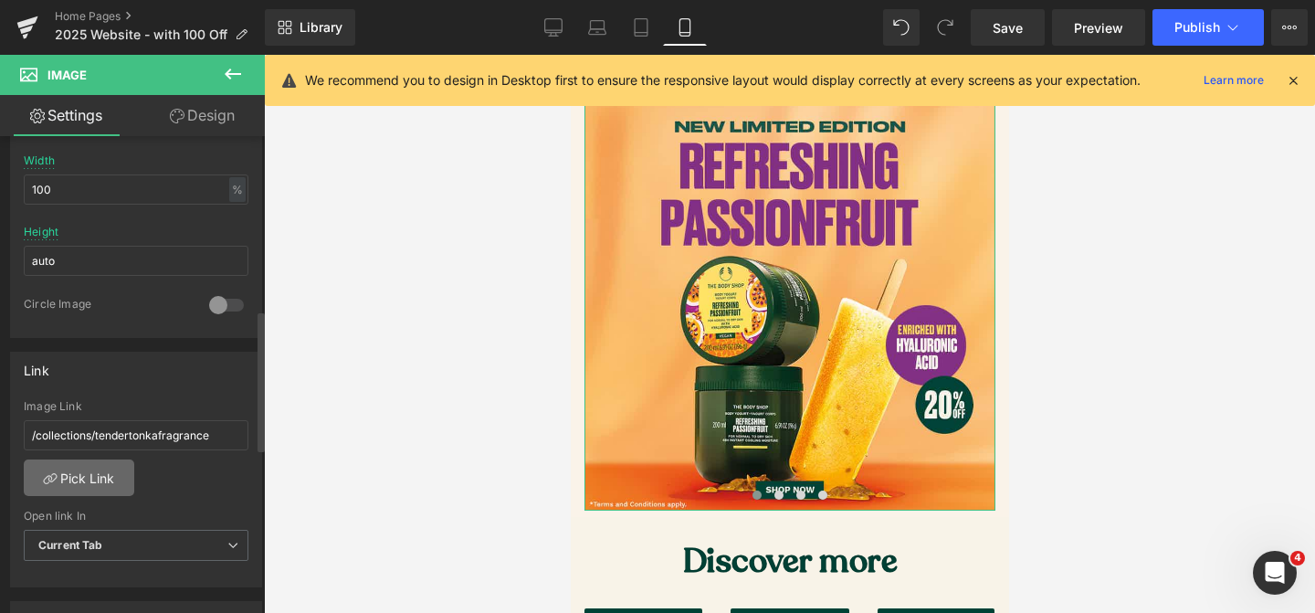
click at [83, 481] on link "Pick Link" at bounding box center [79, 477] width 111 height 37
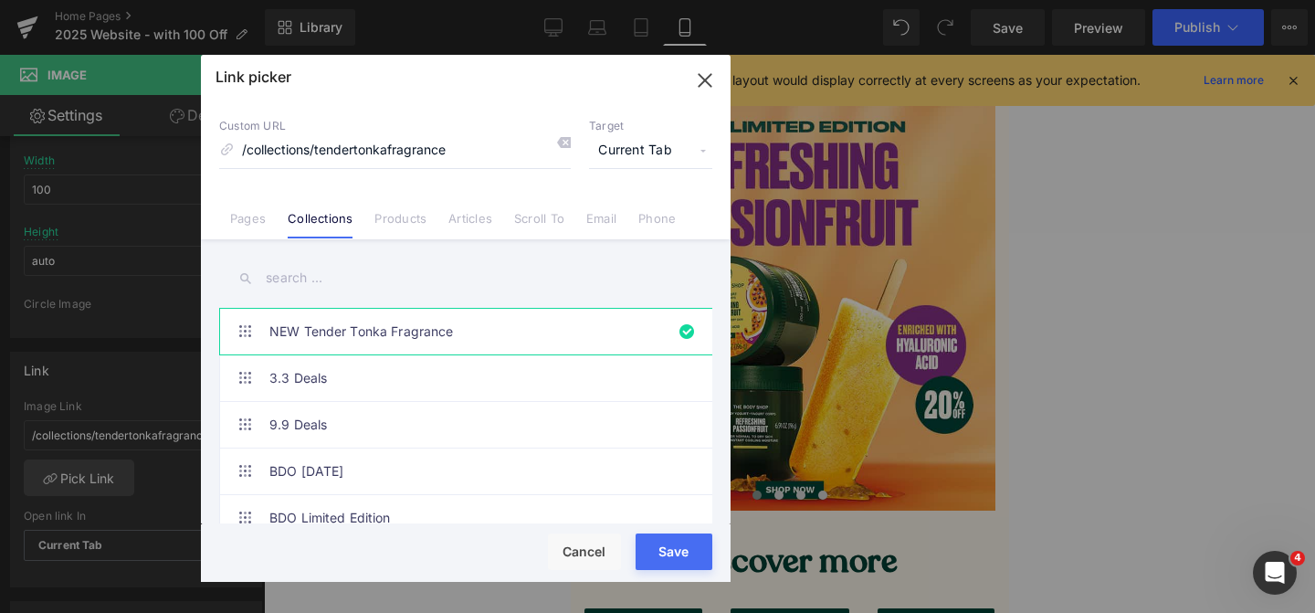
click at [372, 271] on input "text" at bounding box center [465, 278] width 493 height 41
type input "s"
type input "[URL][DOMAIN_NAME]"
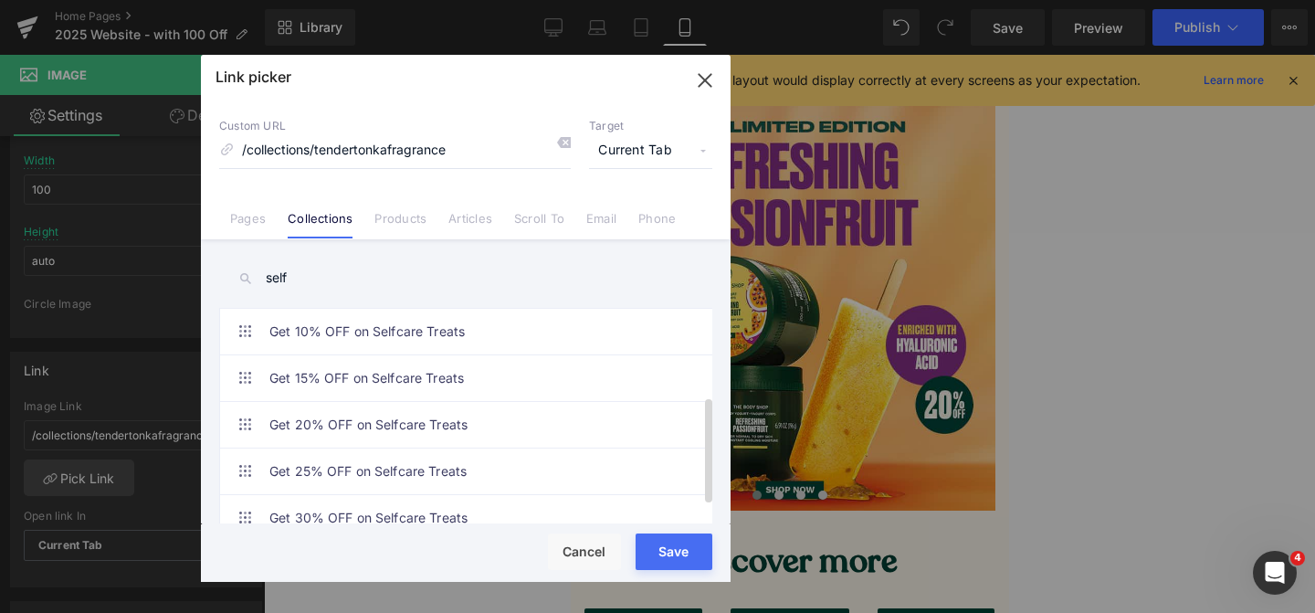
scroll to position [212, 0]
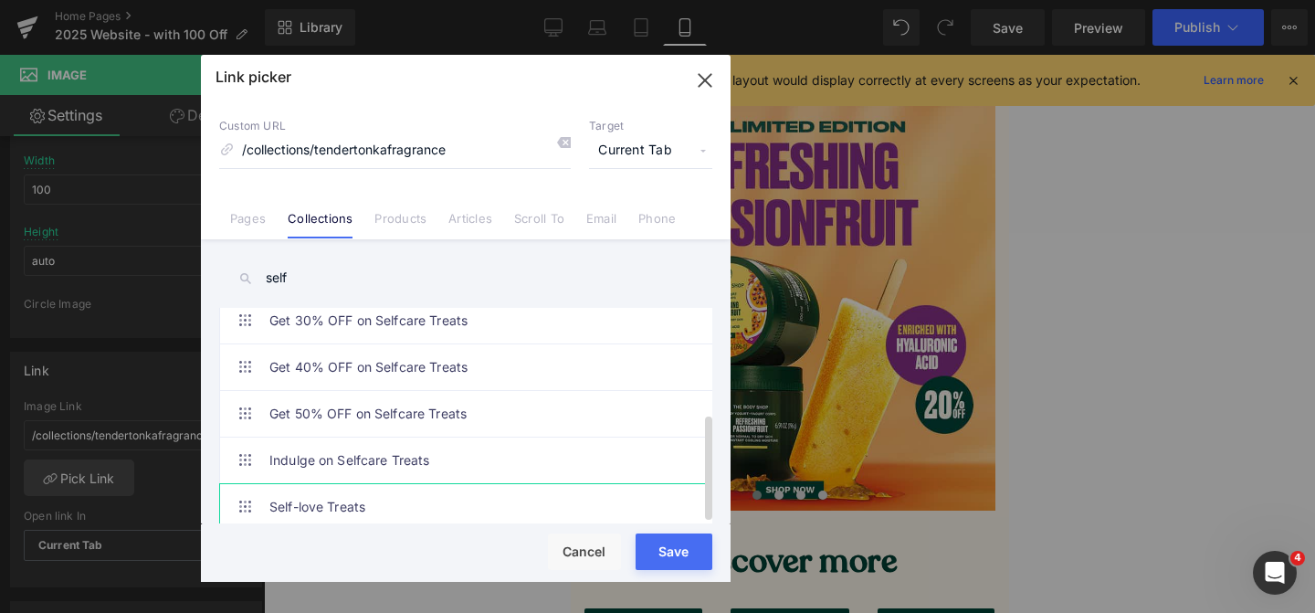
type input "self"
click at [448, 484] on link "Self-love Treats" at bounding box center [470, 507] width 402 height 46
type input "/collections/self-love-treats"
click at [685, 556] on button "Save" at bounding box center [674, 551] width 77 height 37
type input "/collections/self-love-treats"
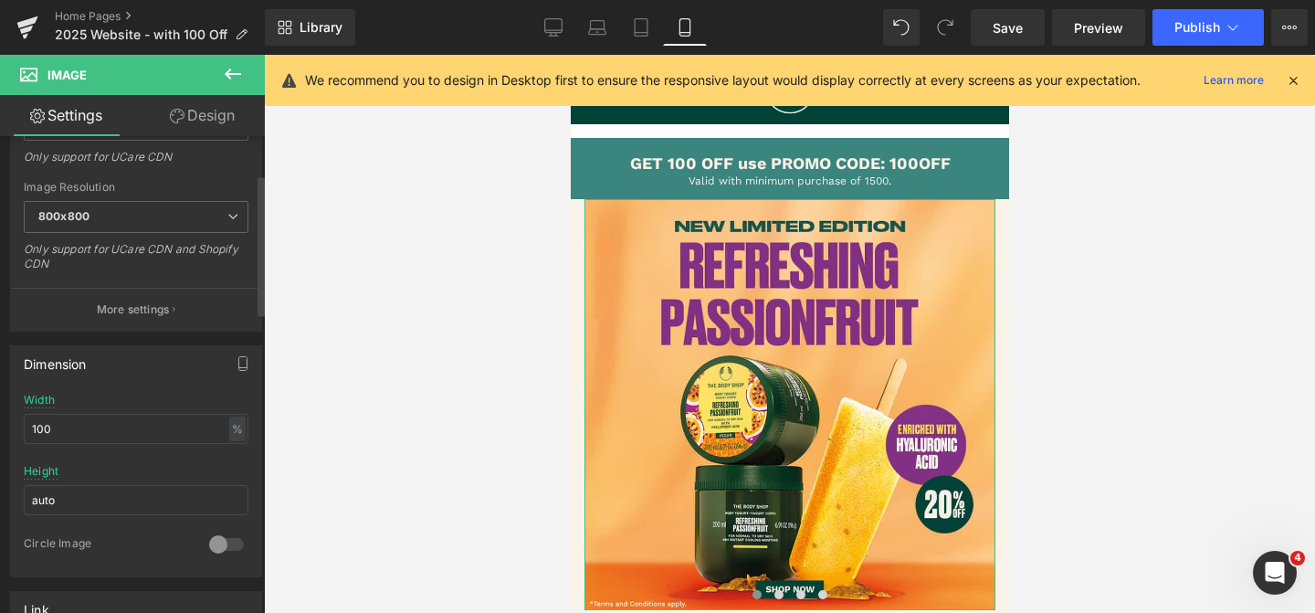
scroll to position [0, 0]
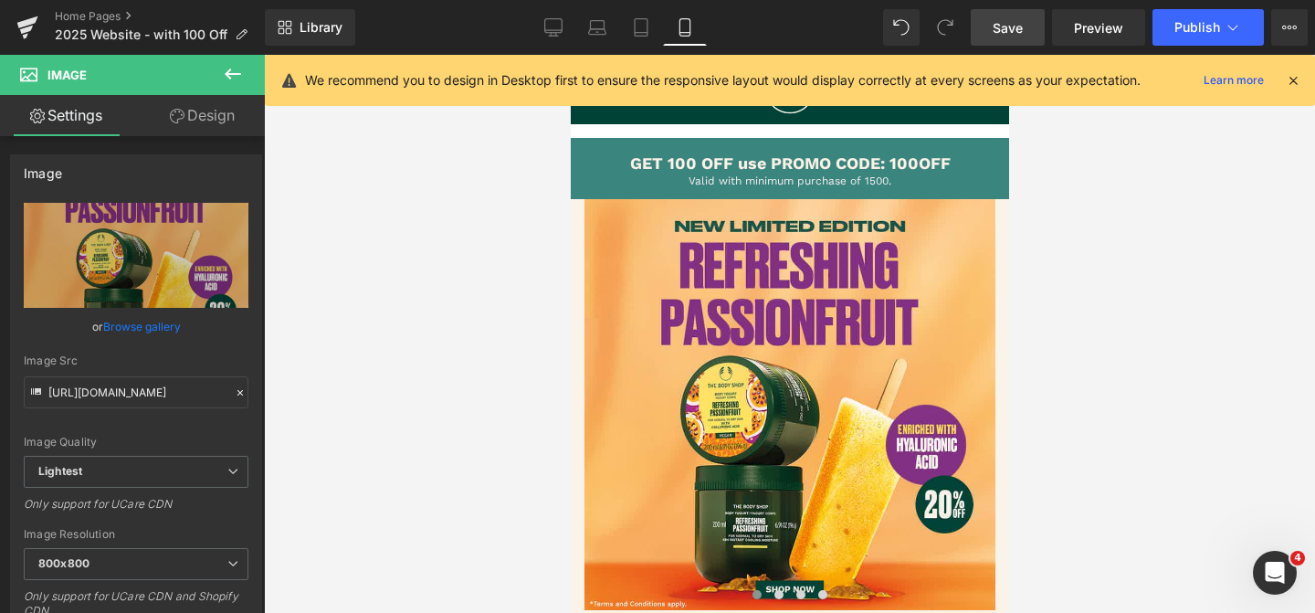
click at [987, 31] on link "Save" at bounding box center [1008, 27] width 74 height 37
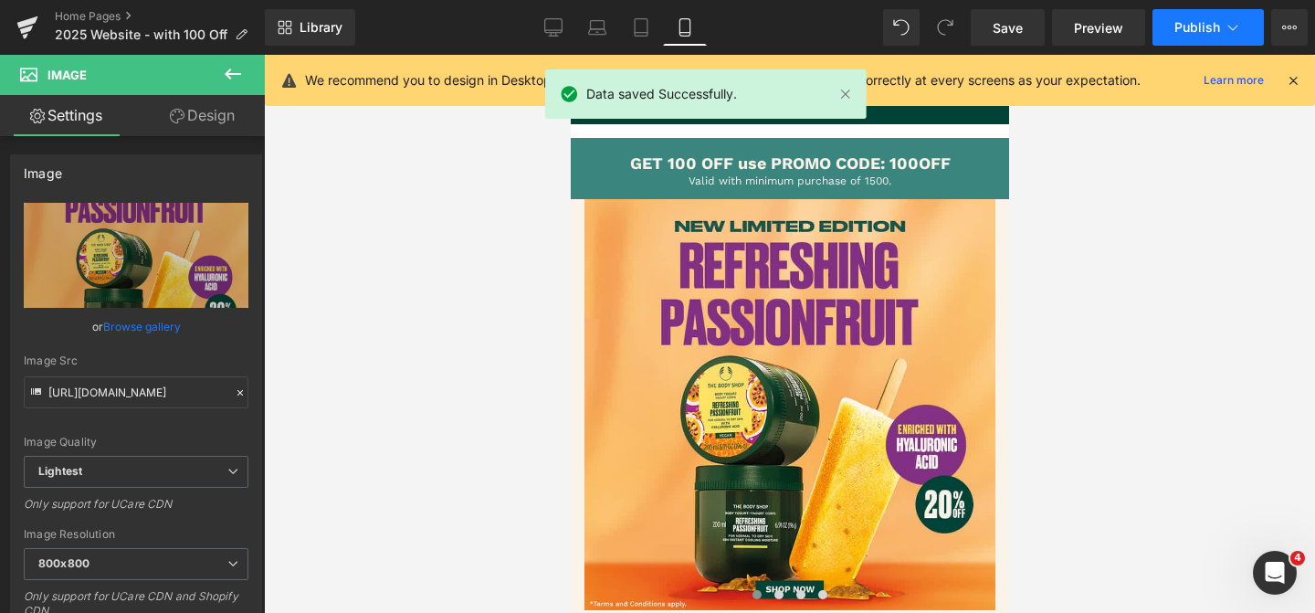
click at [1184, 29] on span "Publish" at bounding box center [1198, 27] width 46 height 15
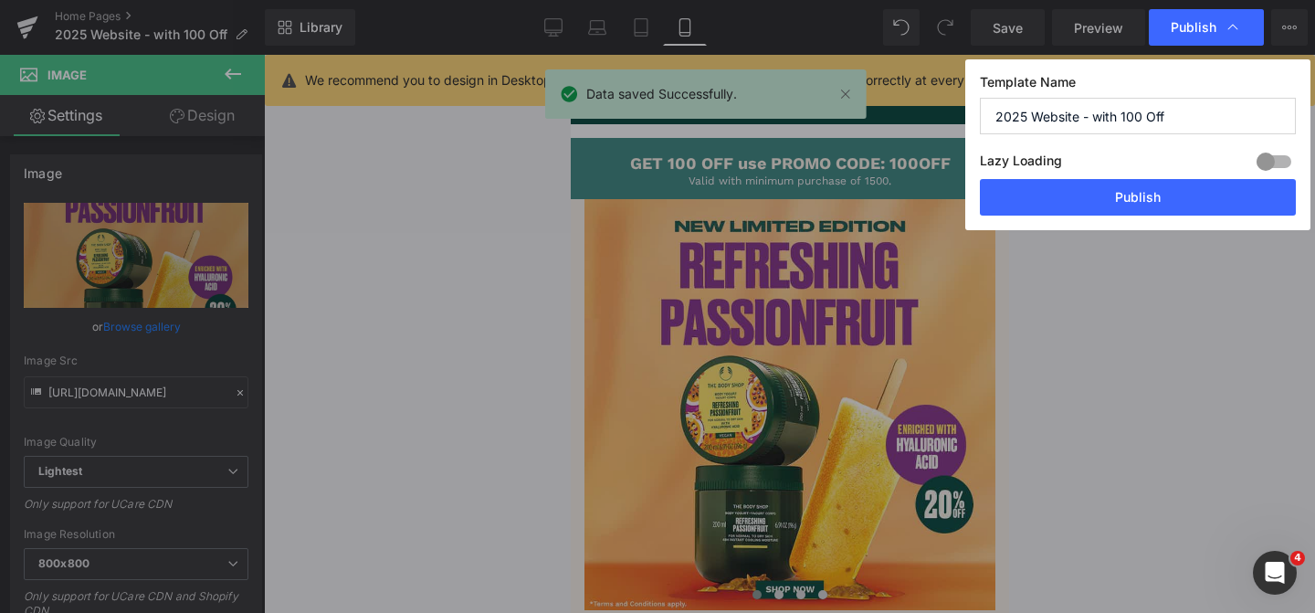
click at [1123, 189] on button "Publish" at bounding box center [1138, 197] width 316 height 37
